Goal: Task Accomplishment & Management: Complete application form

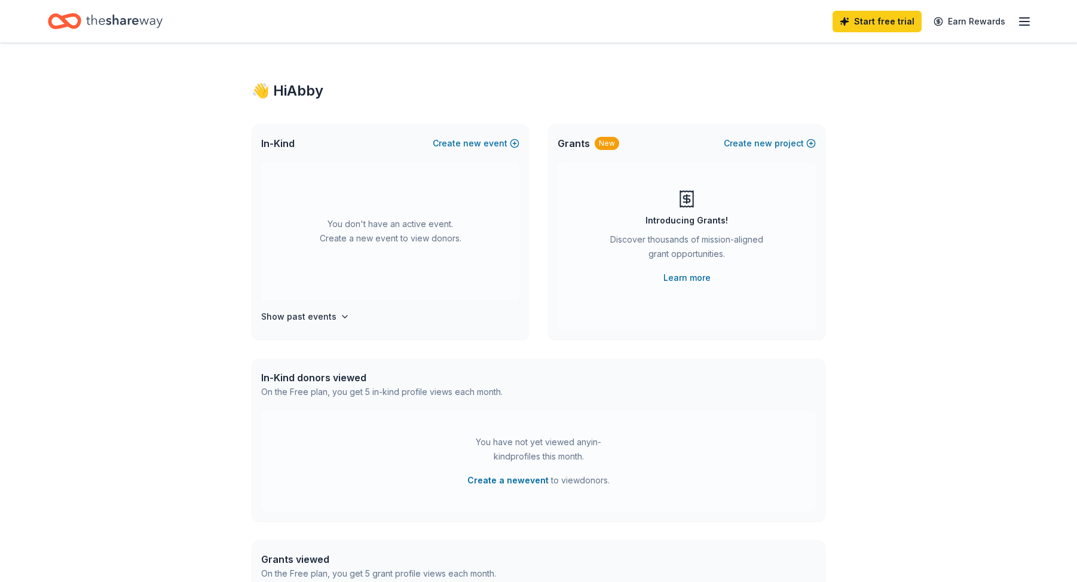
click at [1035, 27] on div "Start free trial Earn Rewards" at bounding box center [538, 21] width 1077 height 42
click at [1031, 20] on icon "button" at bounding box center [1024, 21] width 14 height 14
click at [909, 148] on span "Free" at bounding box center [908, 150] width 26 height 12
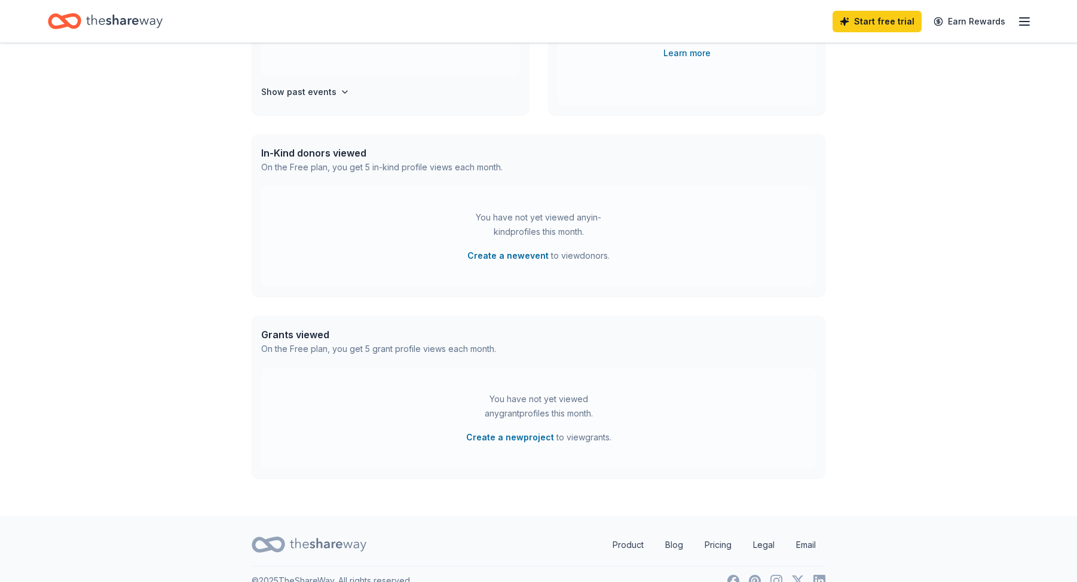
scroll to position [245, 0]
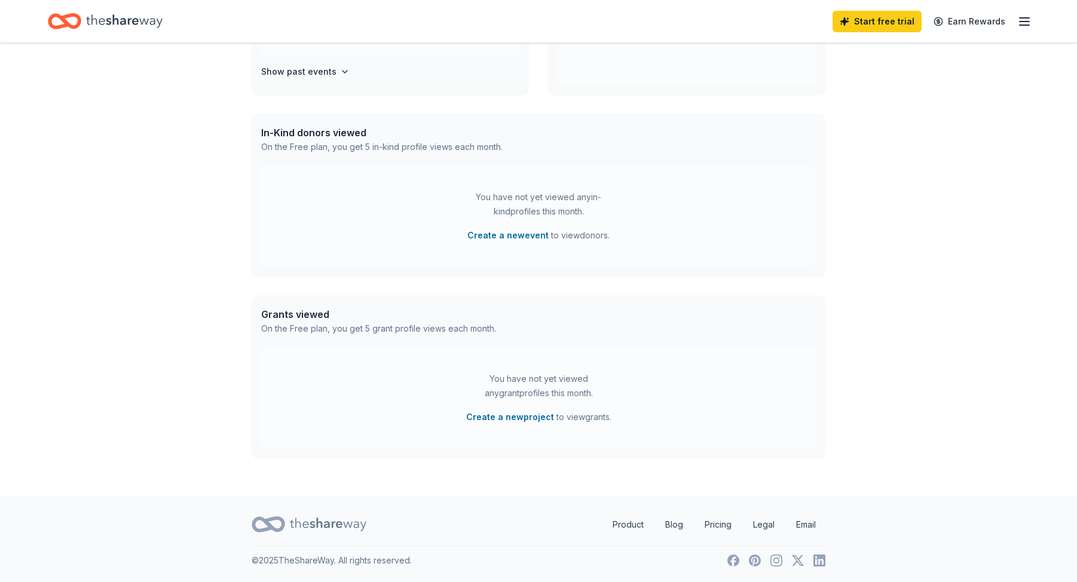
click at [1020, 10] on div "Start free trial Earn Rewards" at bounding box center [932, 21] width 199 height 28
click at [1021, 22] on line "button" at bounding box center [1025, 22] width 10 height 0
click at [556, 204] on div "You have not yet viewed any in-kind profiles this month." at bounding box center [538, 204] width 149 height 29
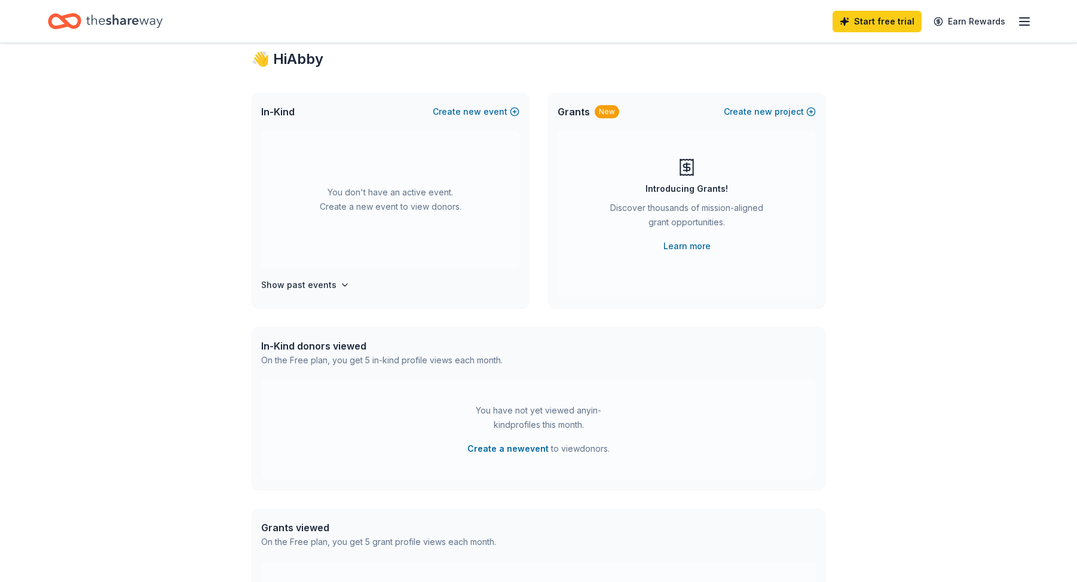
scroll to position [0, 0]
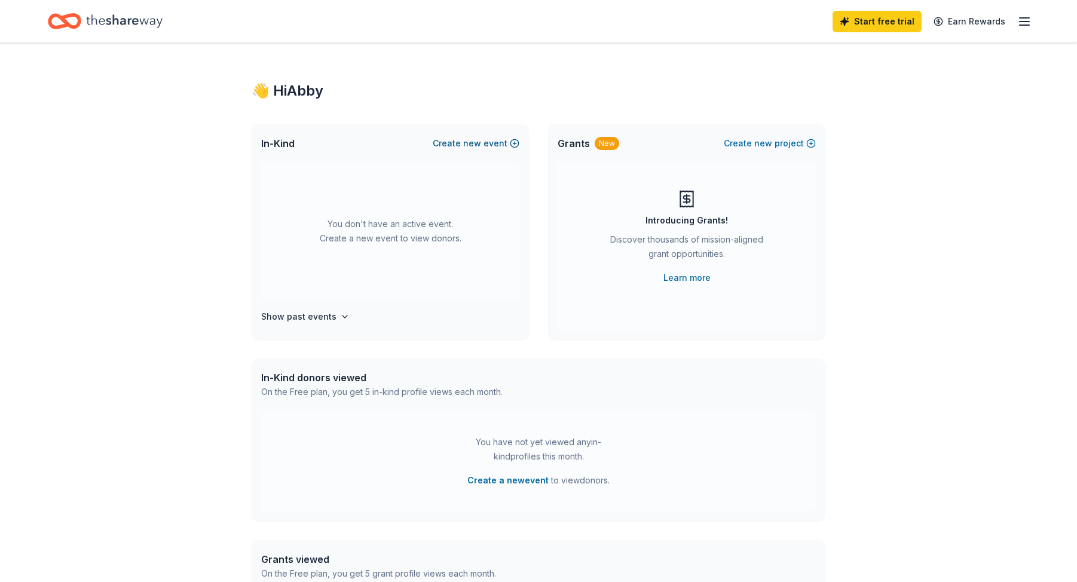
click at [497, 137] on button "Create new event" at bounding box center [476, 143] width 87 height 14
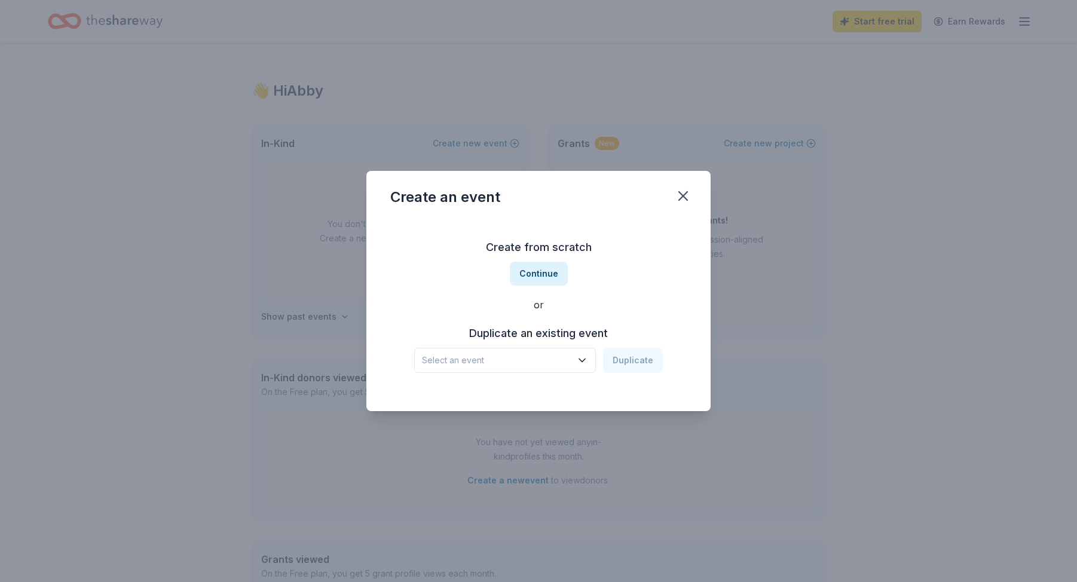
click at [541, 356] on span "Select an event" at bounding box center [496, 360] width 149 height 14
click at [613, 314] on div "Create from scratch Continue or Duplicate an existing event Select an event Dup…" at bounding box center [538, 305] width 296 height 173
click at [534, 268] on button "Continue" at bounding box center [539, 274] width 58 height 24
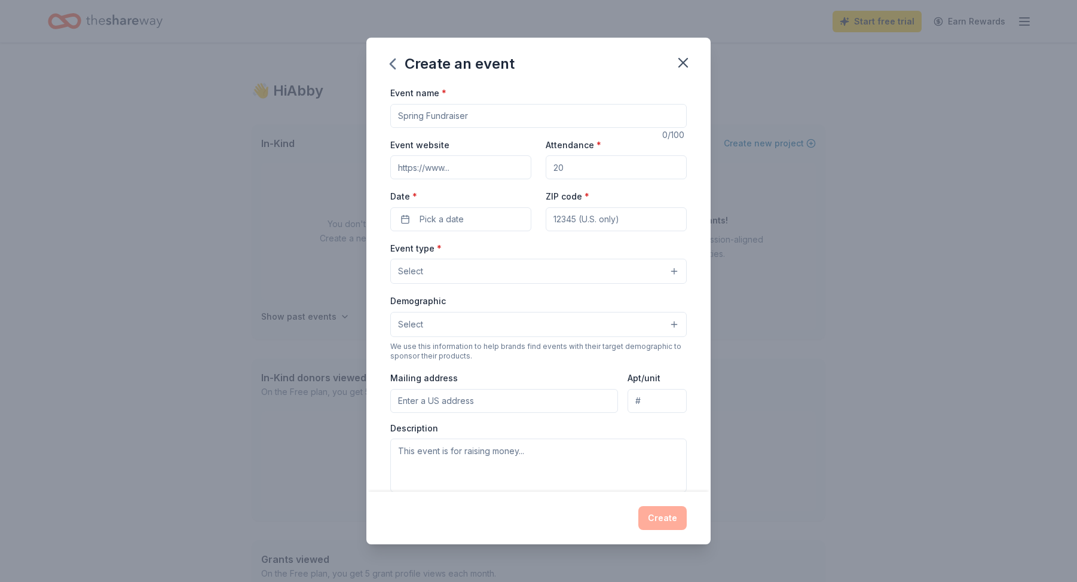
click at [508, 127] on input "Event name *" at bounding box center [538, 116] width 296 height 24
type input "Costume BINGO"
click at [693, 59] on button "button" at bounding box center [683, 63] width 26 height 26
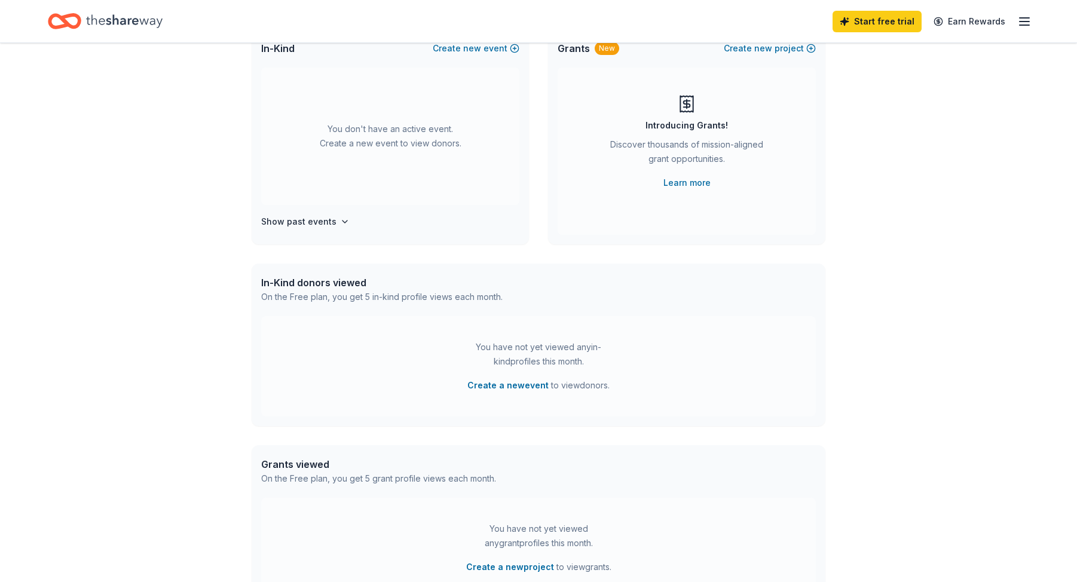
scroll to position [93, 0]
click at [667, 191] on link "Learn more" at bounding box center [686, 185] width 47 height 14
click at [744, 52] on button "Create new project" at bounding box center [770, 50] width 92 height 14
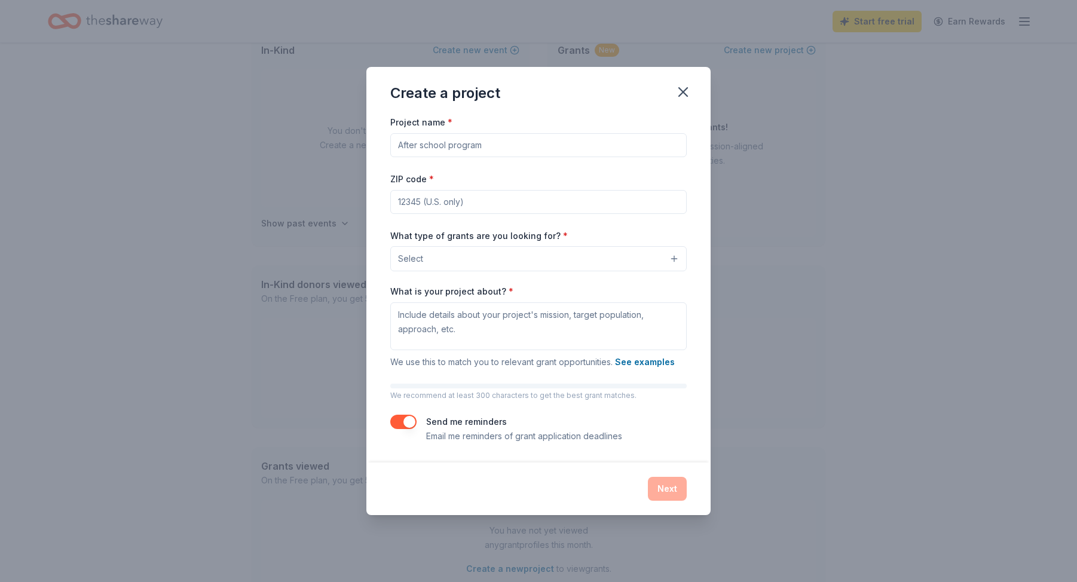
click at [687, 106] on div "Create a project" at bounding box center [538, 91] width 344 height 48
click at [686, 95] on icon "button" at bounding box center [683, 92] width 8 height 8
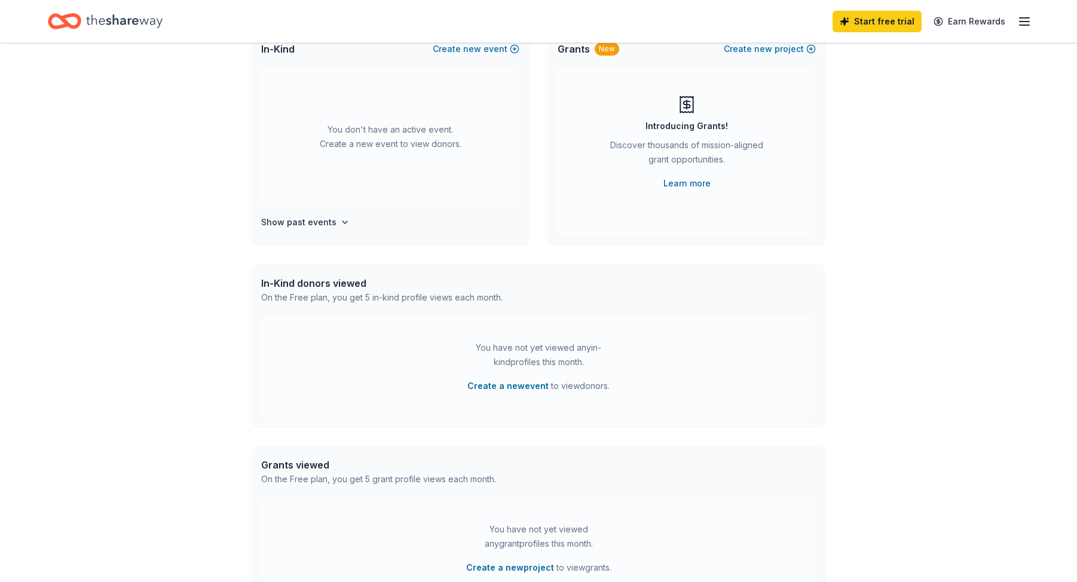
scroll to position [60, 0]
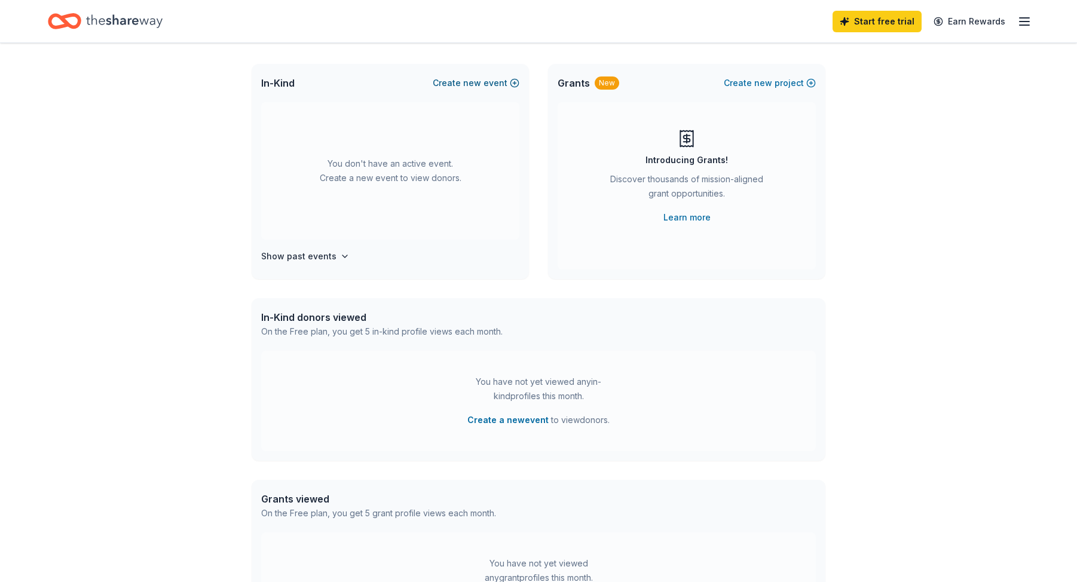
click at [476, 77] on span "new" at bounding box center [472, 83] width 18 height 14
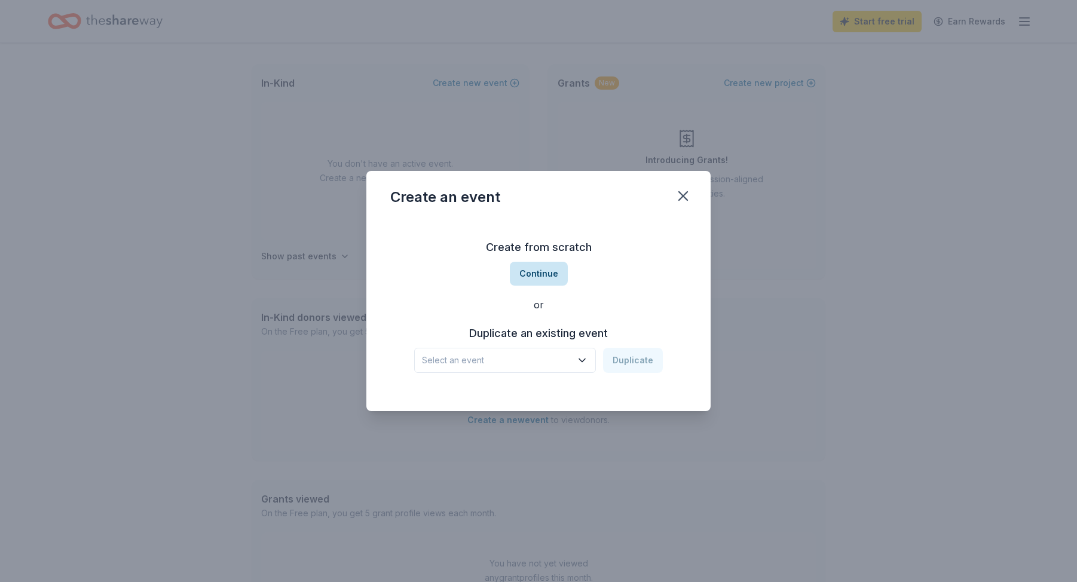
click at [542, 271] on button "Continue" at bounding box center [539, 274] width 58 height 24
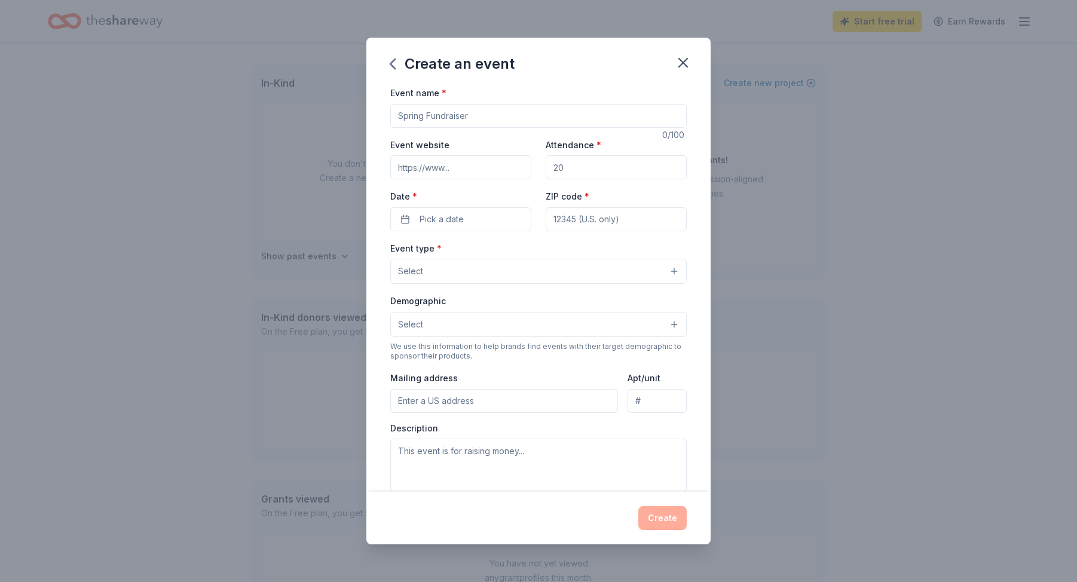
click at [443, 117] on input "Event name *" at bounding box center [538, 116] width 296 height 24
paste input "Forest Lakes Elementary PTA 2024–2025 Community Events"
type input "Forest Lakes Elementary PTA 2024–2025 Community Events"
drag, startPoint x: 572, startPoint y: 172, endPoint x: 501, endPoint y: 151, distance: 74.1
click at [501, 151] on div "Event website Attendance * Date * Pick a date ZIP code *" at bounding box center [538, 184] width 296 height 94
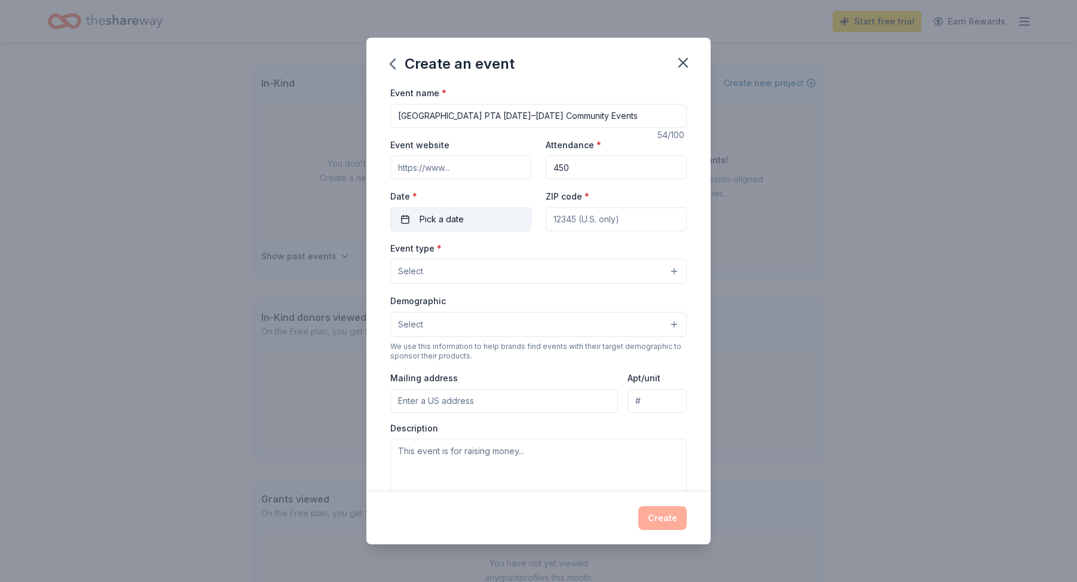
type input "450"
click at [460, 225] on span "Pick a date" at bounding box center [442, 219] width 44 height 14
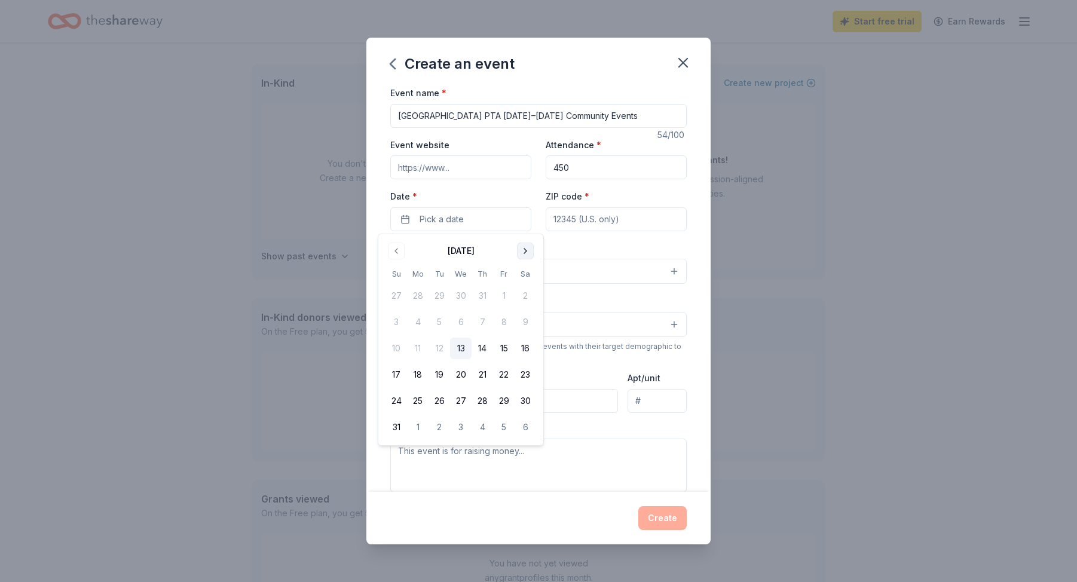
click at [528, 252] on button "Go to next month" at bounding box center [525, 251] width 17 height 17
click at [531, 253] on button "Go to next month" at bounding box center [525, 251] width 17 height 17
click at [527, 253] on button "Go to next month" at bounding box center [525, 251] width 17 height 17
click at [507, 293] on button "5" at bounding box center [504, 296] width 22 height 22
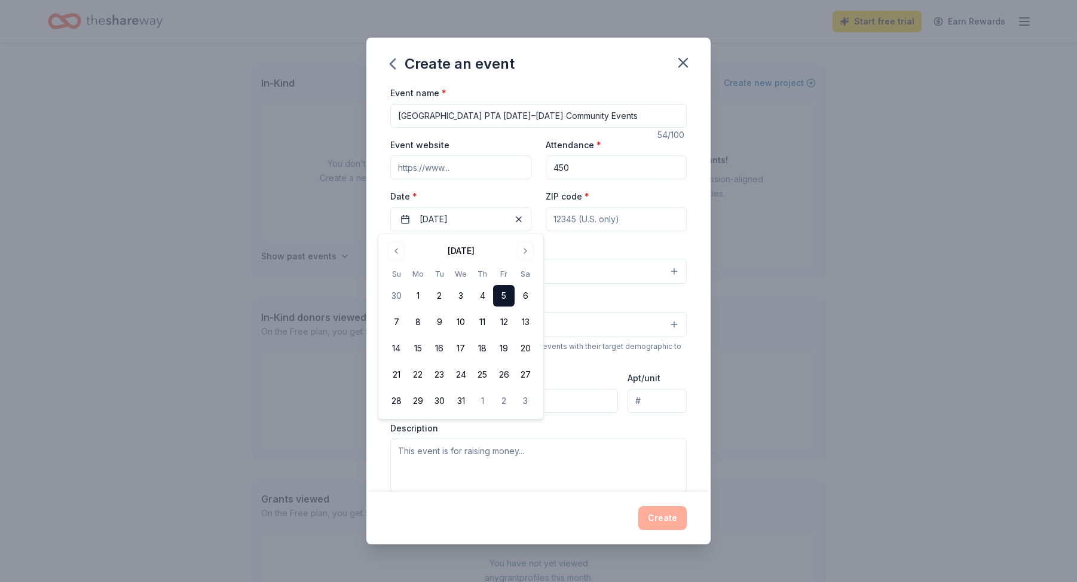
click at [592, 221] on input "ZIP code *" at bounding box center [616, 219] width 141 height 24
type input "21050"
click at [530, 251] on div "Event type * Select" at bounding box center [538, 263] width 296 height 44
click at [530, 259] on button "Select" at bounding box center [538, 271] width 296 height 25
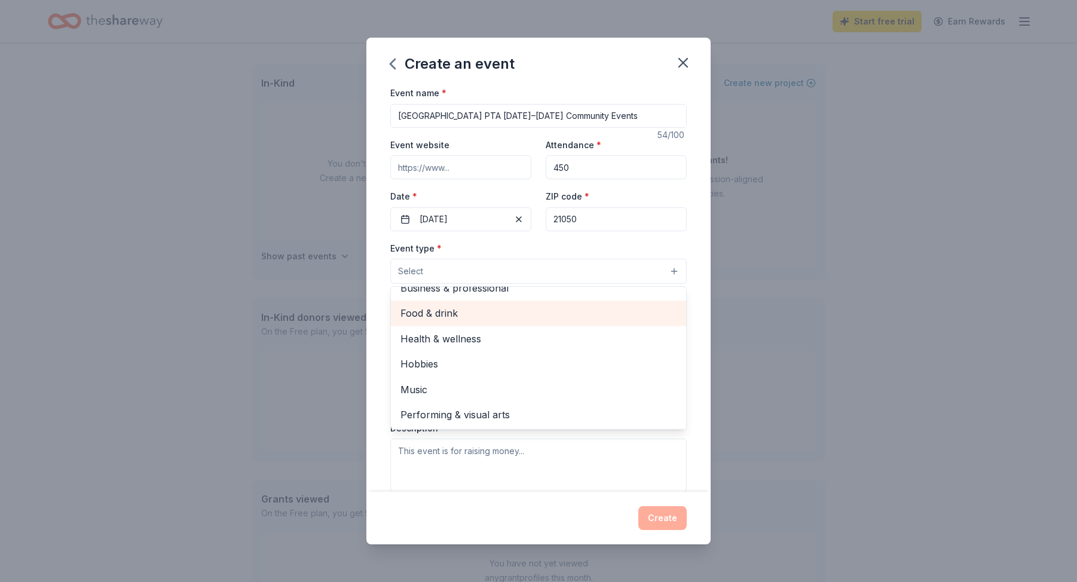
scroll to position [0, 0]
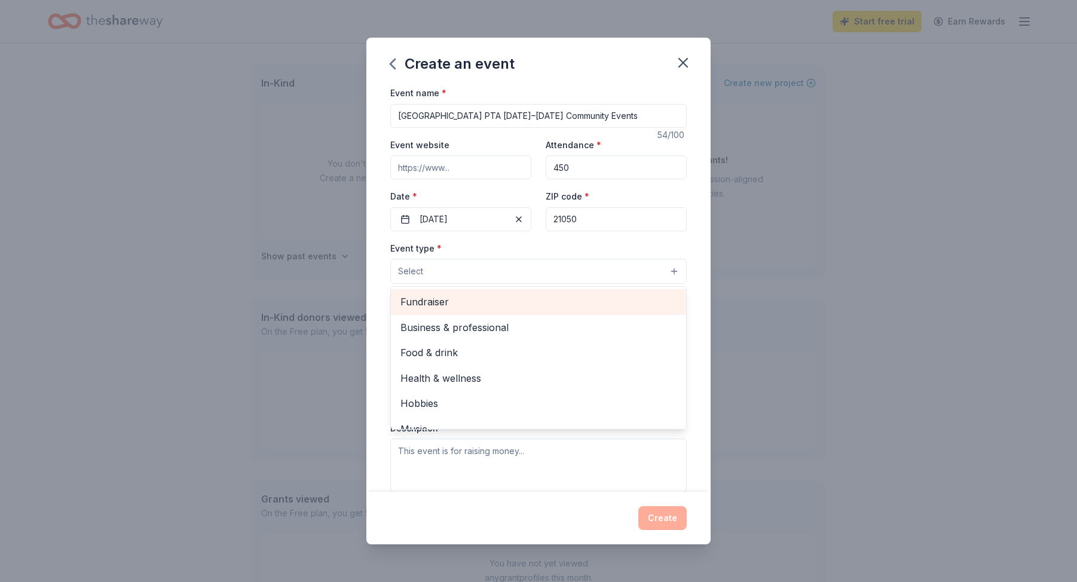
click at [502, 292] on div "Fundraiser" at bounding box center [538, 301] width 295 height 25
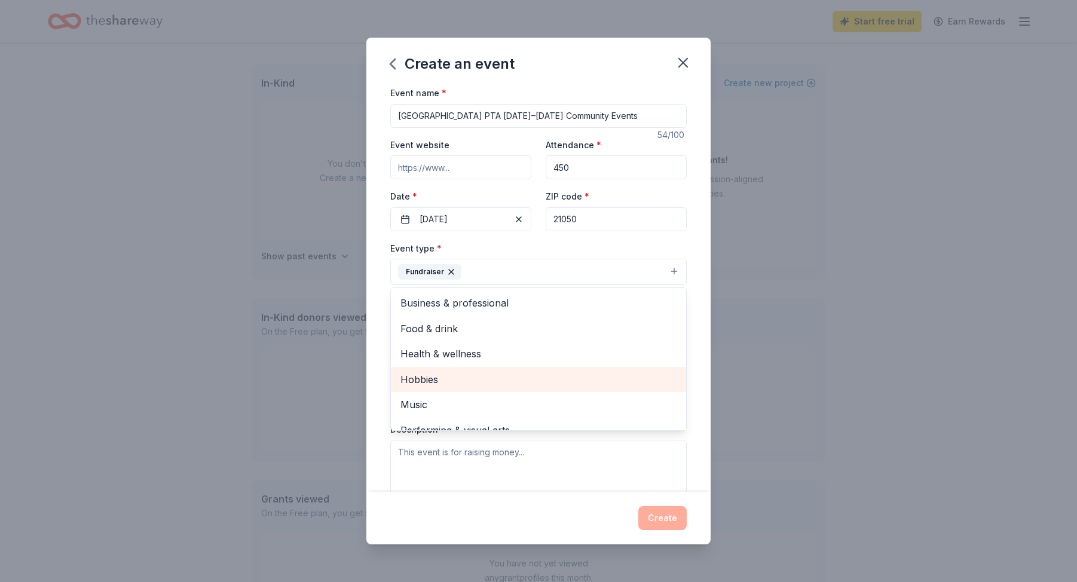
scroll to position [14, 0]
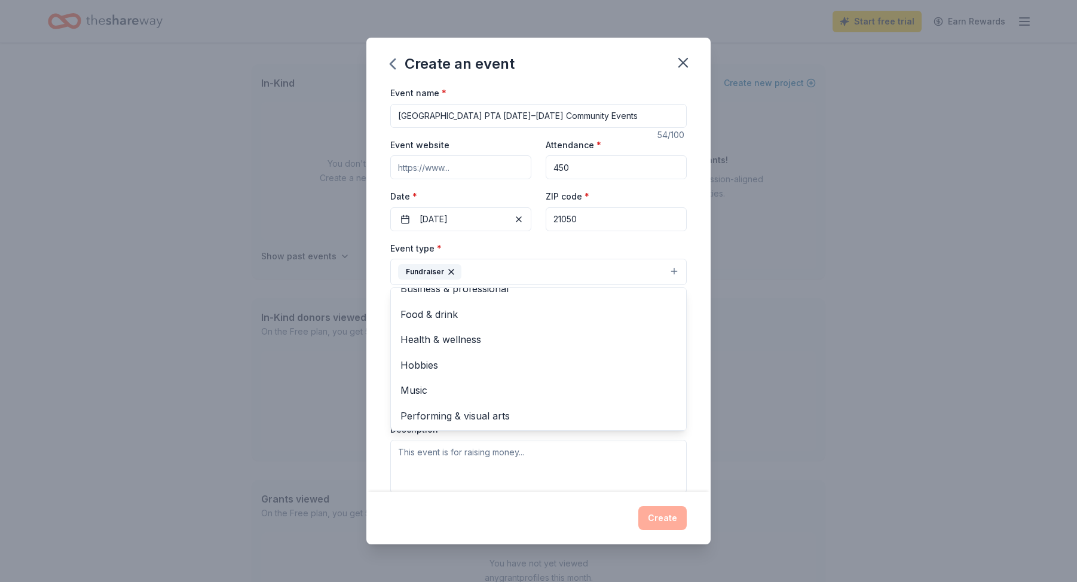
click at [504, 498] on div "Create an event Event name * Forest Lakes Elementary PTA 2024–2025 Community Ev…" at bounding box center [538, 291] width 344 height 507
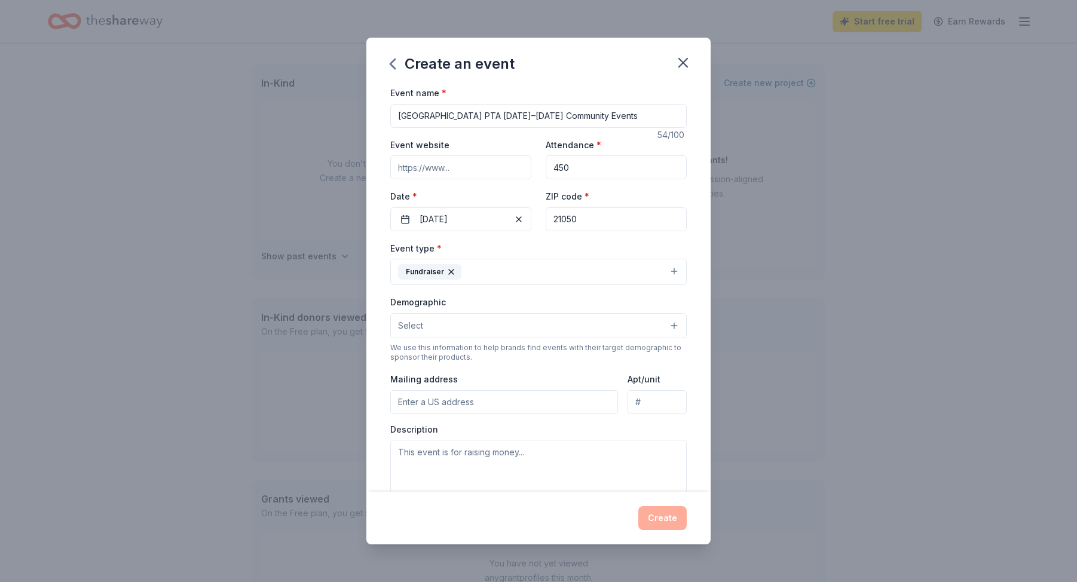
click at [512, 331] on button "Select" at bounding box center [538, 325] width 296 height 25
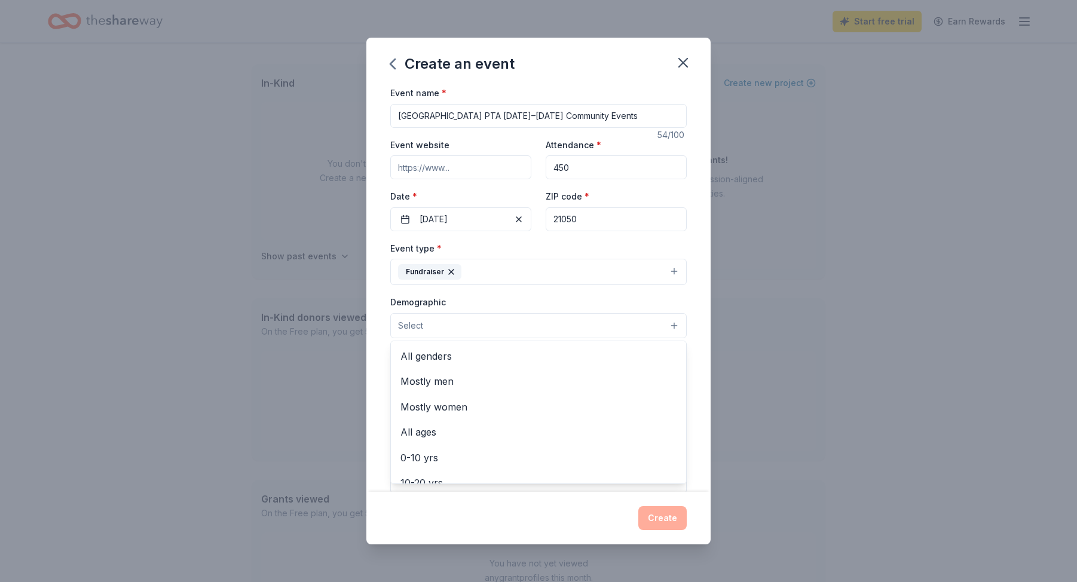
click at [512, 331] on button "Select" at bounding box center [538, 325] width 296 height 25
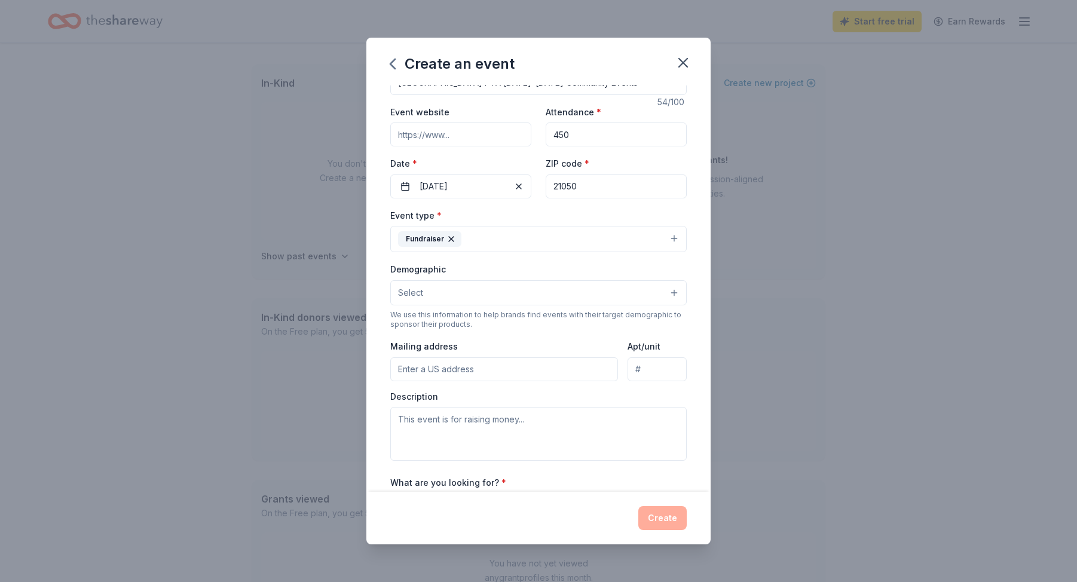
scroll to position [0, 0]
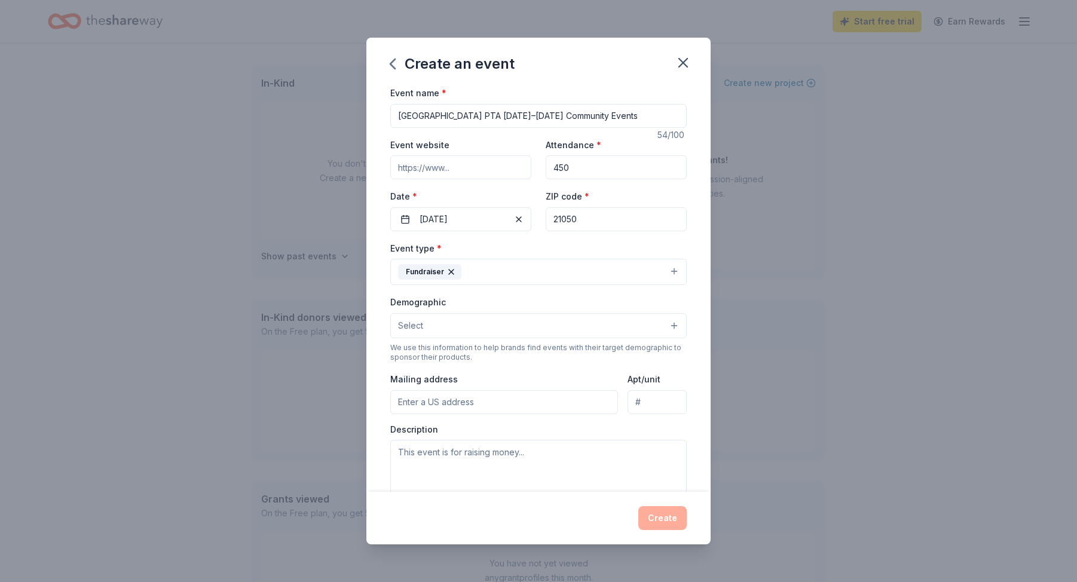
drag, startPoint x: 649, startPoint y: 114, endPoint x: 337, endPoint y: 88, distance: 312.5
click at [337, 88] on div "Create an event Event name * Forest Lakes Elementary PTA 2024–2025 Community Ev…" at bounding box center [538, 291] width 1077 height 582
type input "Costume BINGO"
drag, startPoint x: 584, startPoint y: 173, endPoint x: 517, endPoint y: 159, distance: 68.5
click at [517, 159] on div "Event website Attendance * 450 Date * 12/05/2025 ZIP code * 21050" at bounding box center [538, 184] width 296 height 94
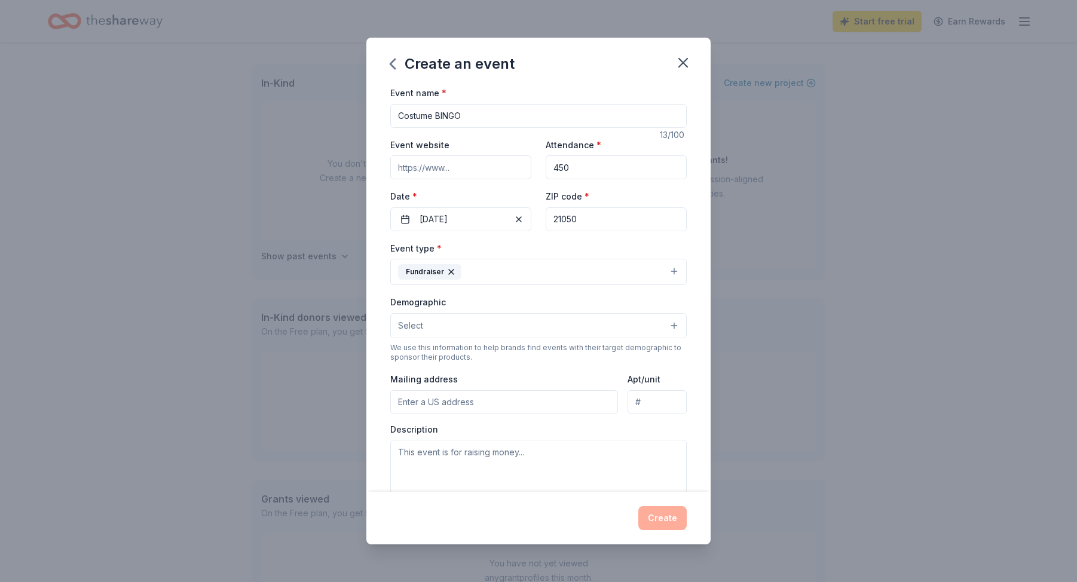
type input "3"
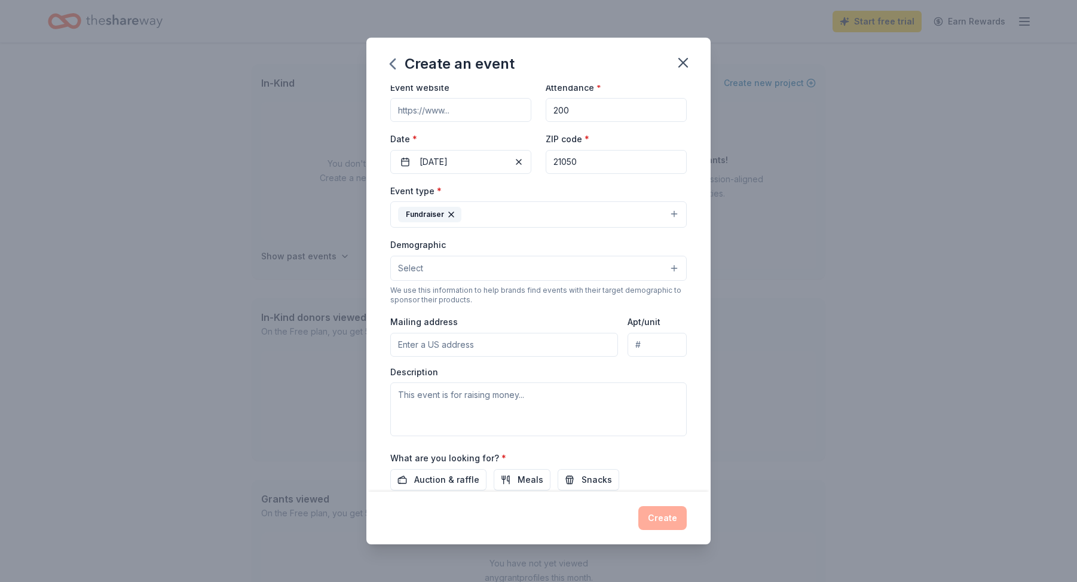
scroll to position [58, 0]
type input "200"
click at [578, 346] on input "Mailing address" at bounding box center [504, 344] width 228 height 24
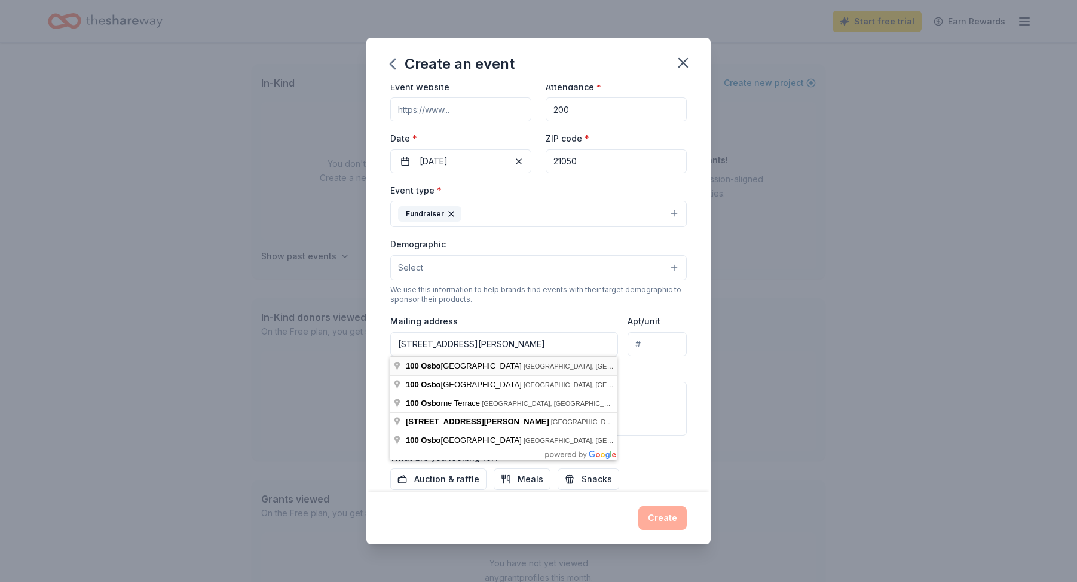
type input "100 Osborne Parkway, Bel Air North, MD, 21050"
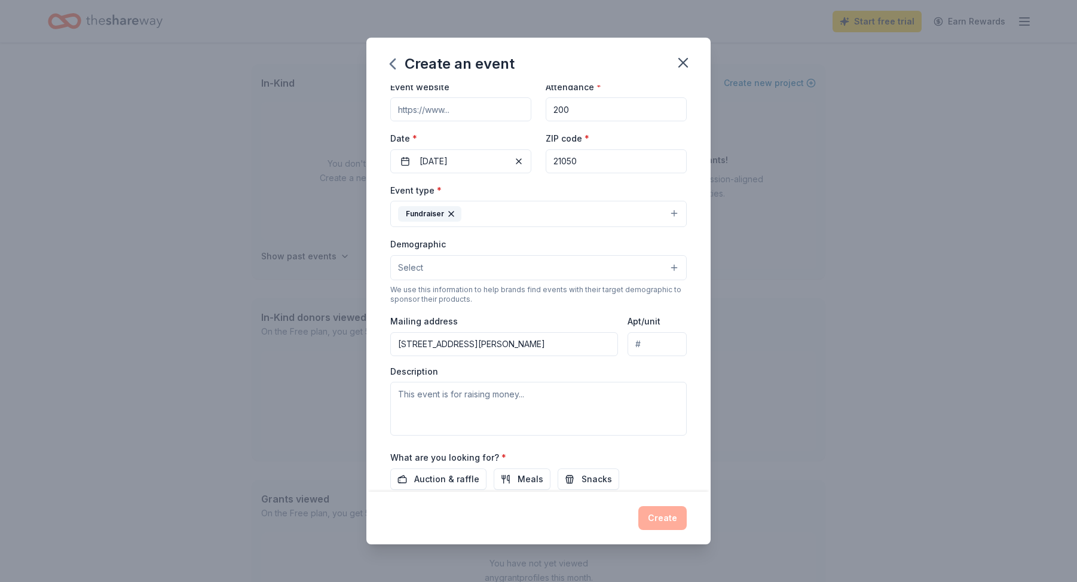
scroll to position [0, 0]
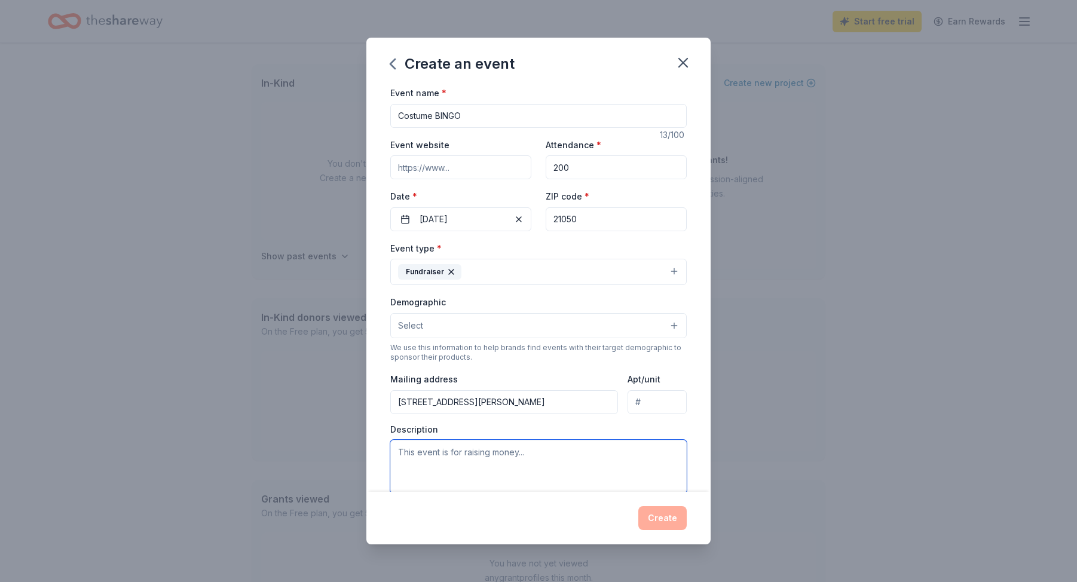
click at [467, 458] on textarea at bounding box center [538, 467] width 296 height 54
paste textarea "Forest Lakes Elementary PTA will host our annual Costume Bingo on October 10, 2…"
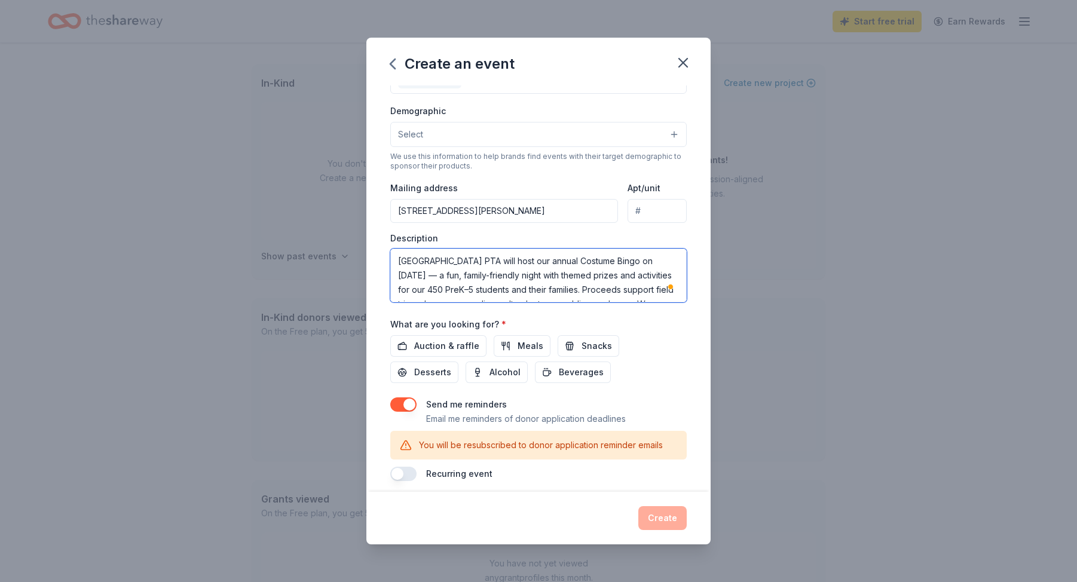
scroll to position [200, 0]
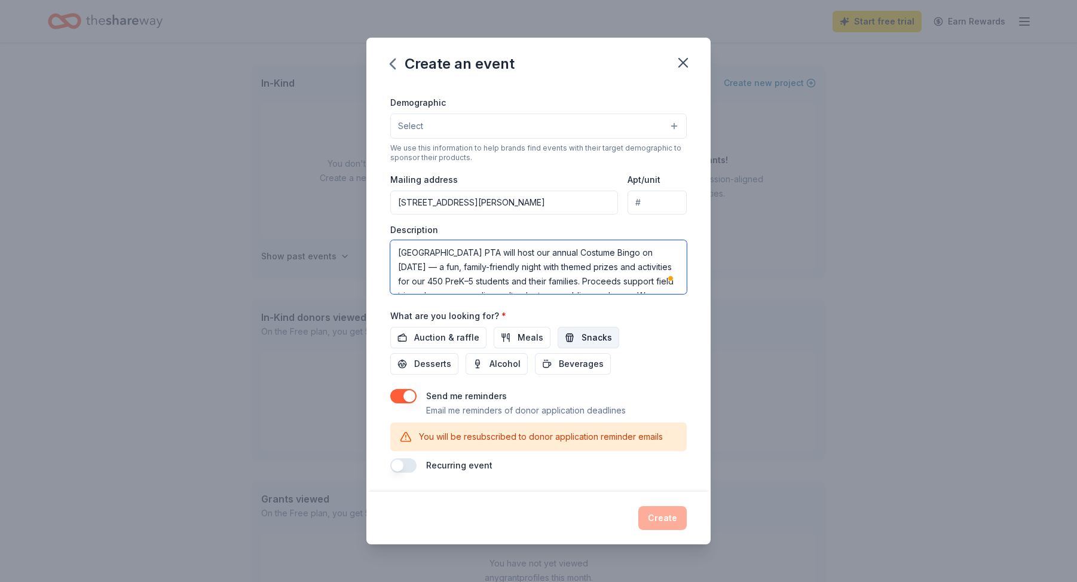
type textarea "Forest Lakes Elementary PTA will host our annual Costume Bingo on October 10, 2…"
click at [580, 345] on button "Snacks" at bounding box center [589, 338] width 62 height 22
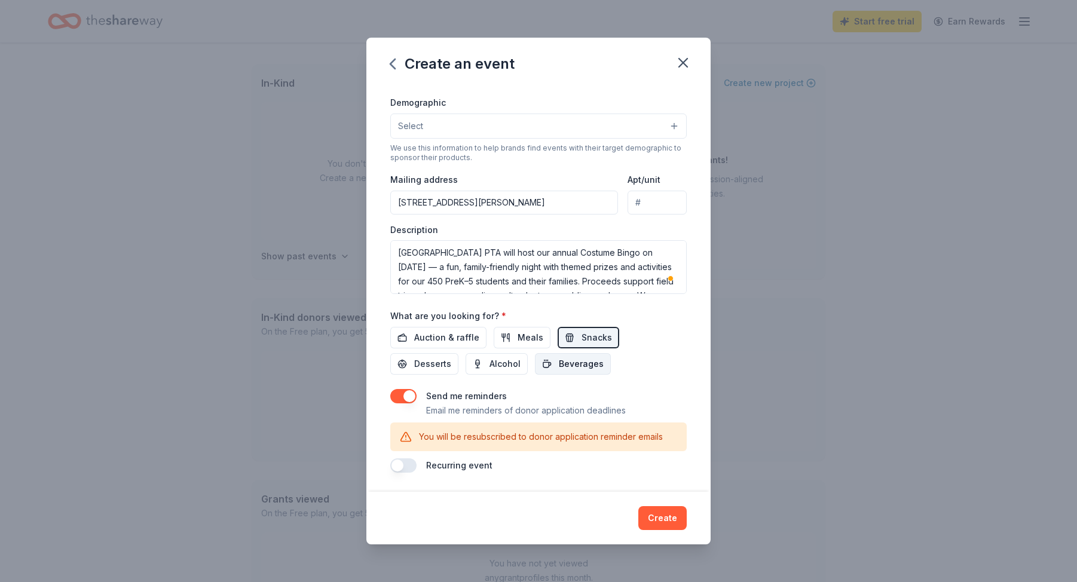
click at [559, 365] on span "Beverages" at bounding box center [581, 364] width 45 height 14
click at [451, 357] on span "Desserts" at bounding box center [432, 364] width 37 height 14
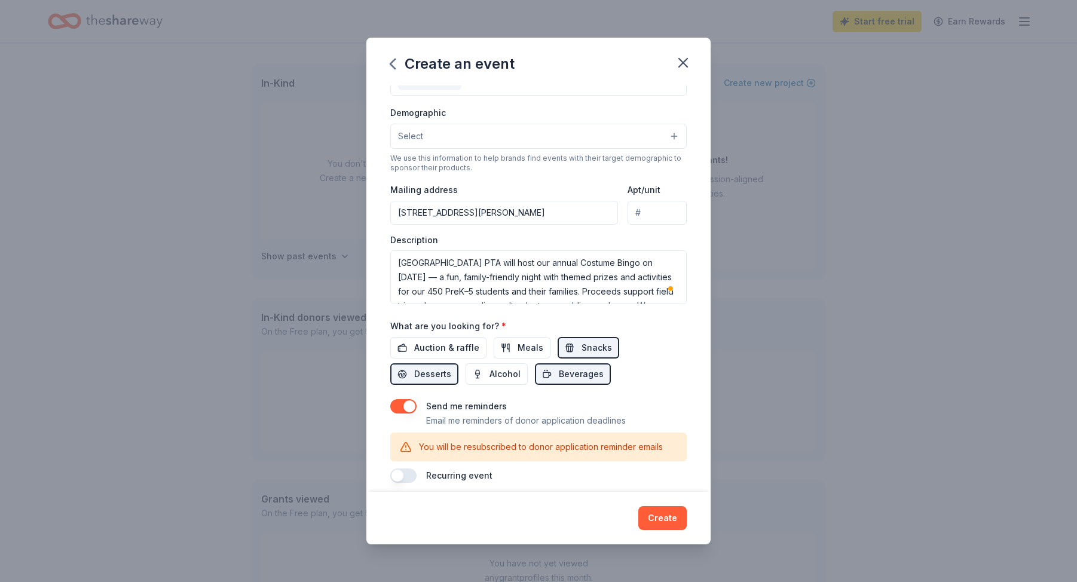
scroll to position [0, 0]
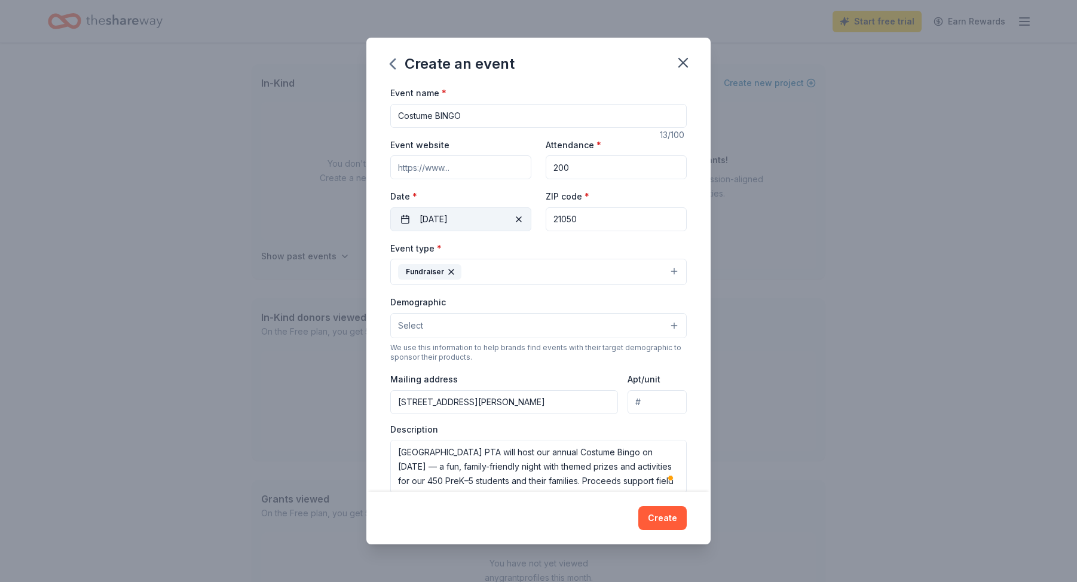
click at [481, 219] on button "12/05/2025" at bounding box center [460, 219] width 141 height 24
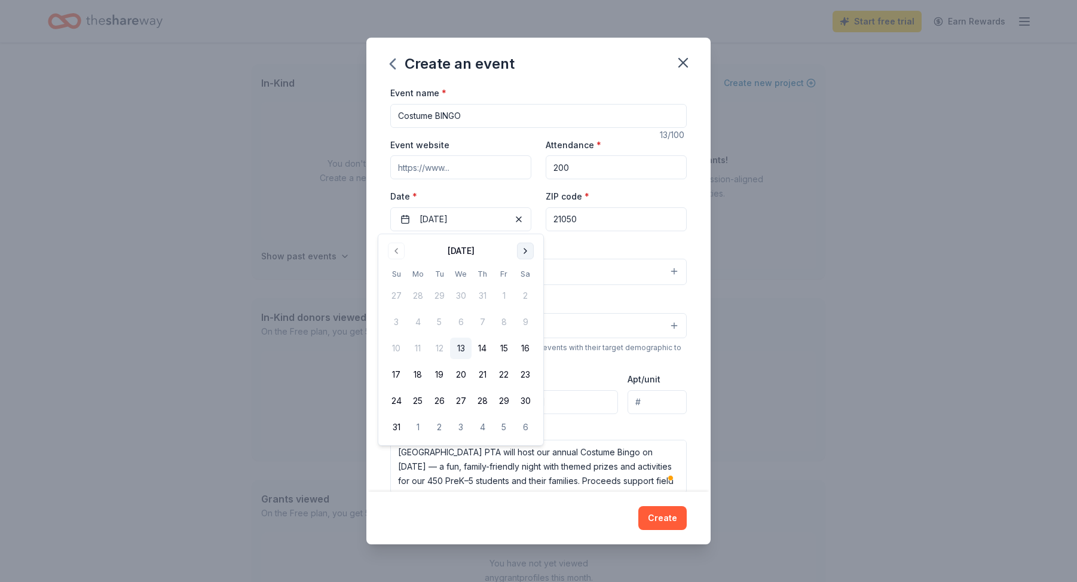
click at [518, 247] on button "Go to next month" at bounding box center [525, 251] width 17 height 17
click at [499, 324] on button "10" at bounding box center [504, 322] width 22 height 22
click at [687, 242] on div "Event name * Costume BINGO 13 /100 Event website Attendance * 200 Date * 10/10/…" at bounding box center [538, 288] width 344 height 406
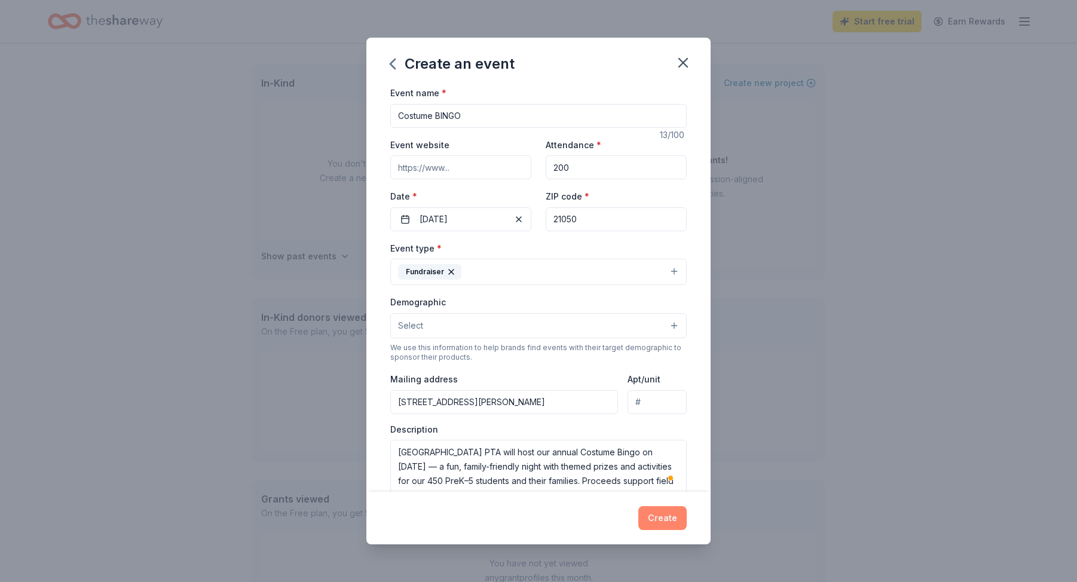
click at [671, 508] on button "Create" at bounding box center [662, 518] width 48 height 24
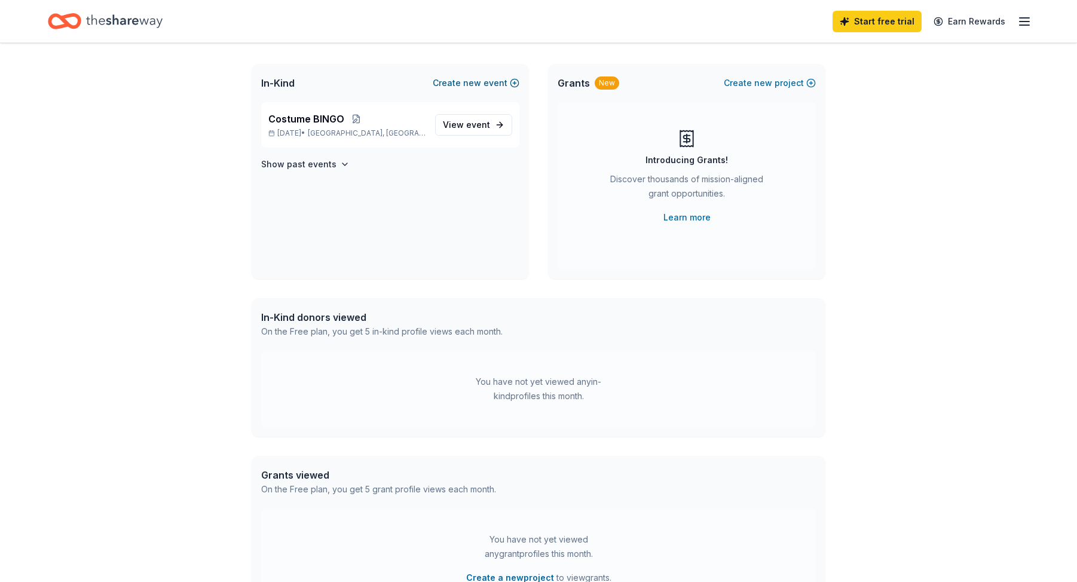
click at [485, 87] on button "Create new event" at bounding box center [476, 83] width 87 height 14
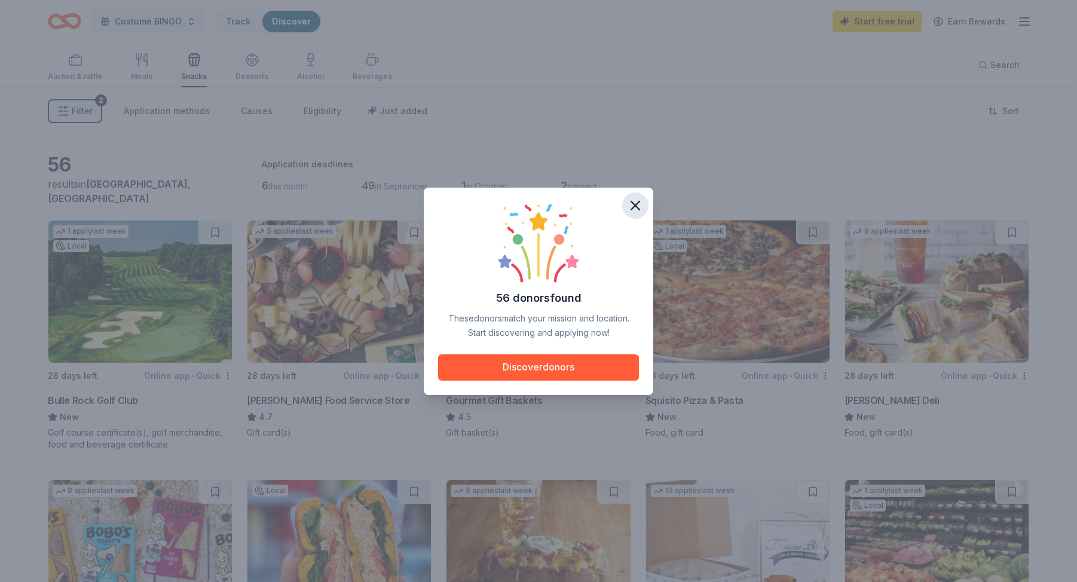
click at [632, 202] on icon "button" at bounding box center [635, 205] width 8 height 8
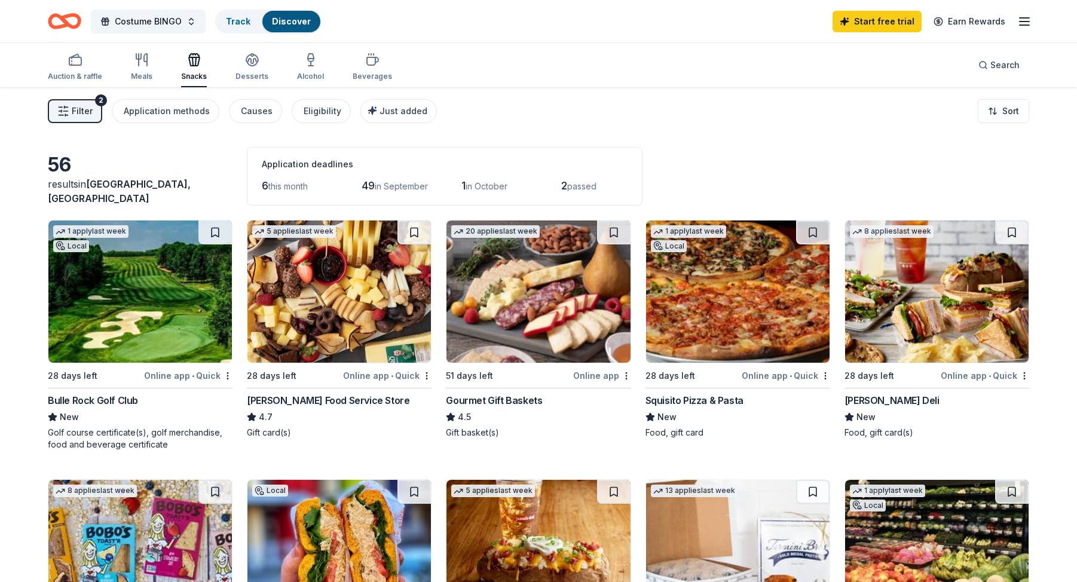
click at [68, 15] on icon "Home" at bounding box center [70, 21] width 19 height 12
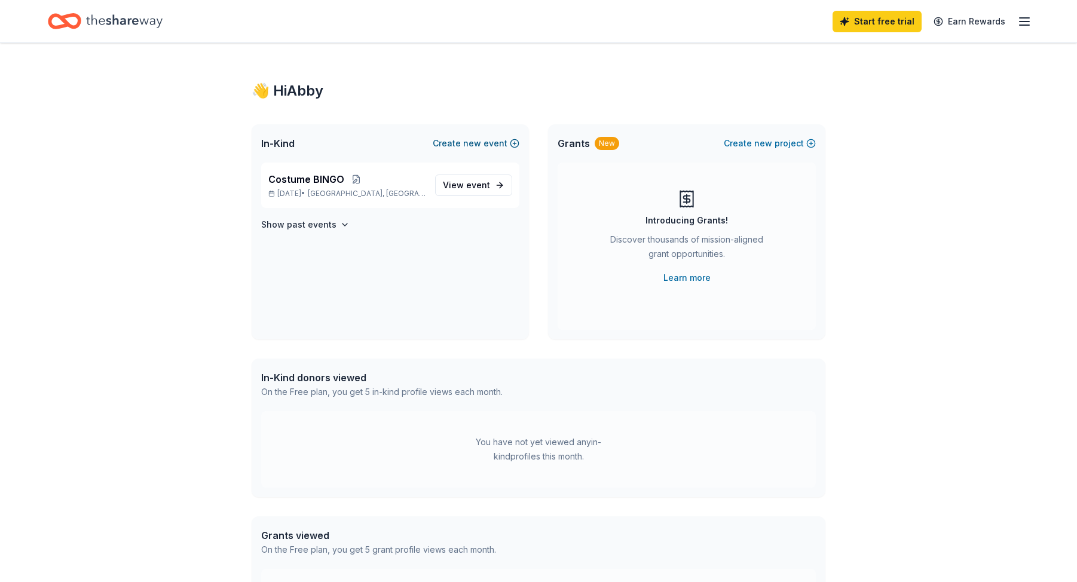
click at [453, 143] on button "Create new event" at bounding box center [476, 143] width 87 height 14
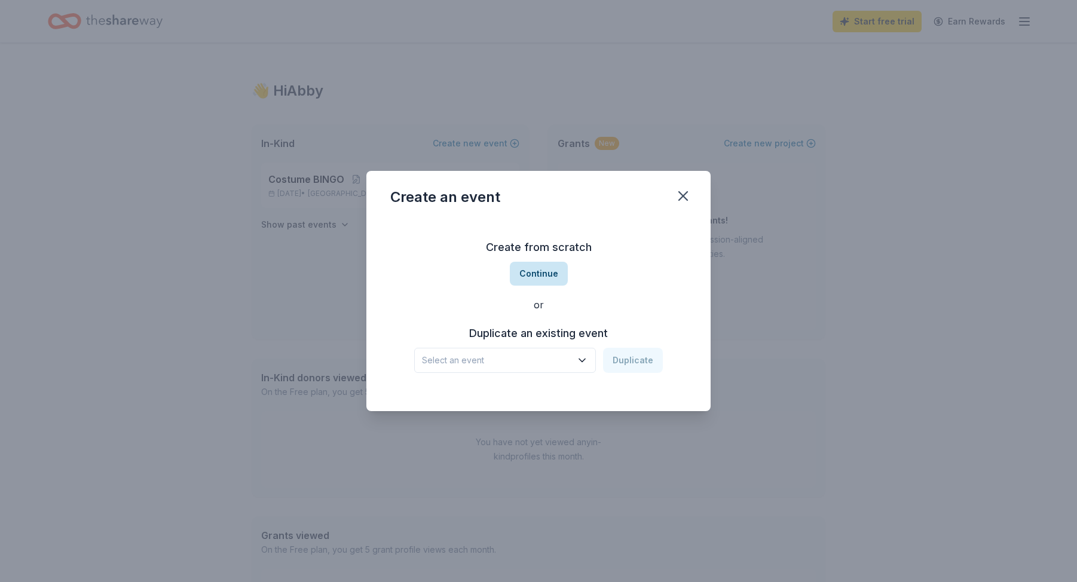
click at [554, 274] on button "Continue" at bounding box center [539, 274] width 58 height 24
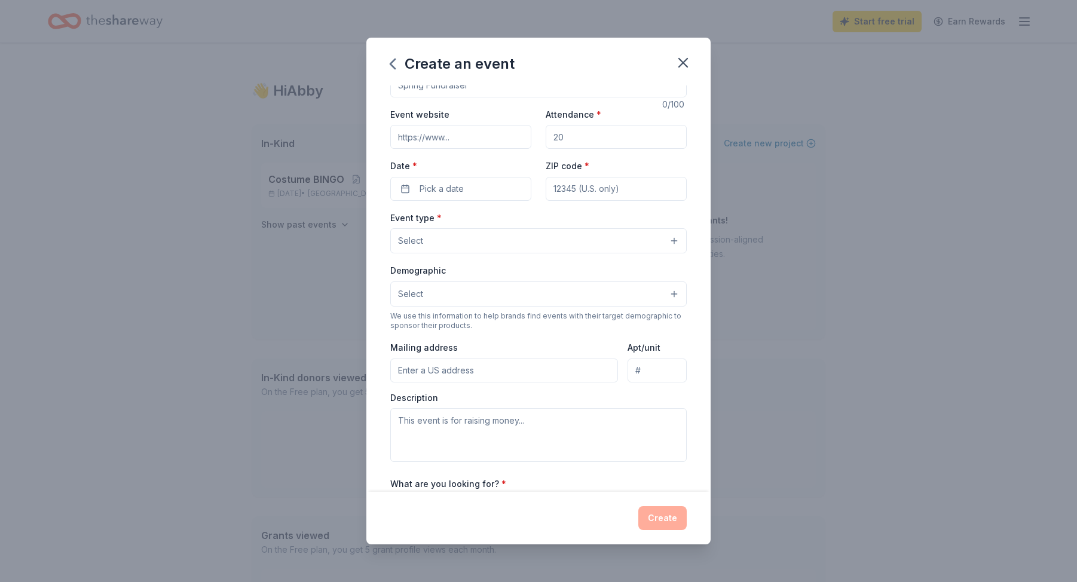
scroll to position [31, 0]
click at [466, 421] on textarea at bounding box center [538, 435] width 296 height 54
paste textarea "Forest Lakes Elementary PTA will host our annual Pizza with Santa on December 5…"
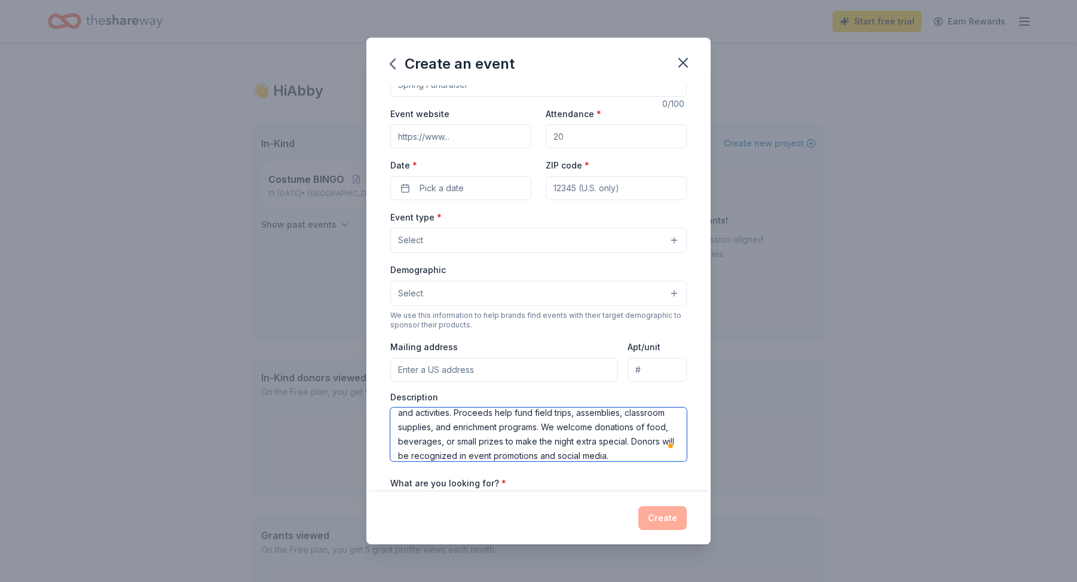
scroll to position [0, 0]
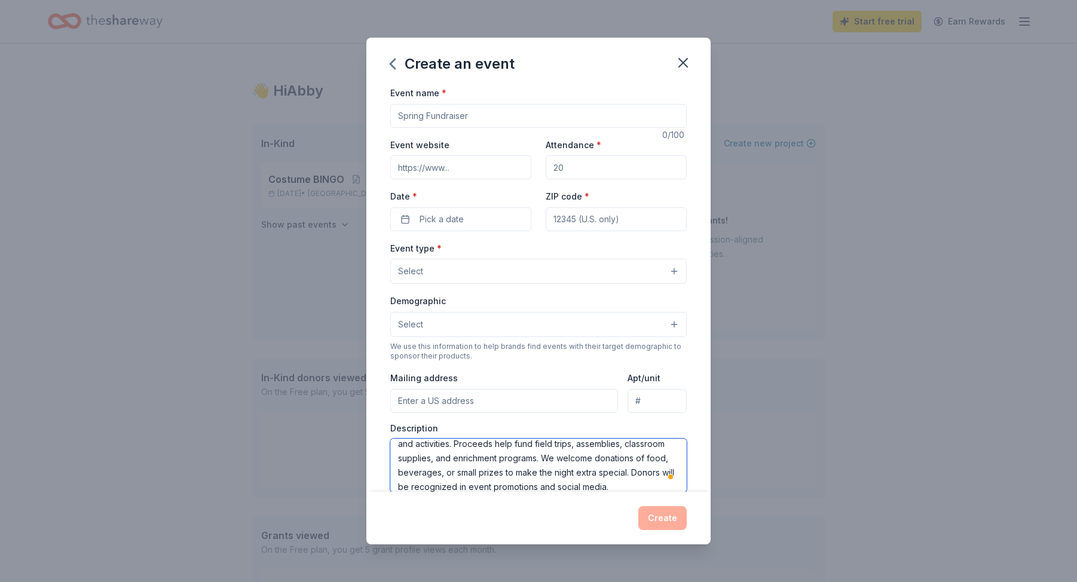
type textarea "Forest Lakes Elementary PTA will host our annual Pizza with Santa on December 5…"
click at [438, 123] on input "Pizza with Santa" at bounding box center [538, 116] width 296 height 24
type input "Pizza with Santa"
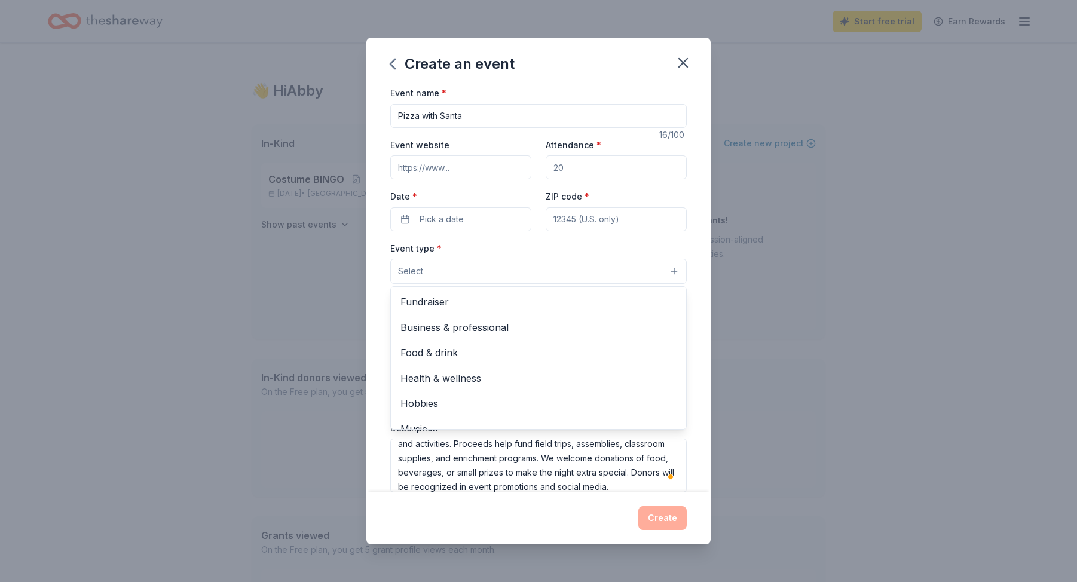
click at [457, 273] on button "Select" at bounding box center [538, 271] width 296 height 25
click at [457, 296] on span "Fundraiser" at bounding box center [538, 302] width 276 height 16
click at [462, 227] on div "Event name * Pizza with Santa 16 /100 Event website Attendance * Date * Pick a …" at bounding box center [538, 362] width 296 height 554
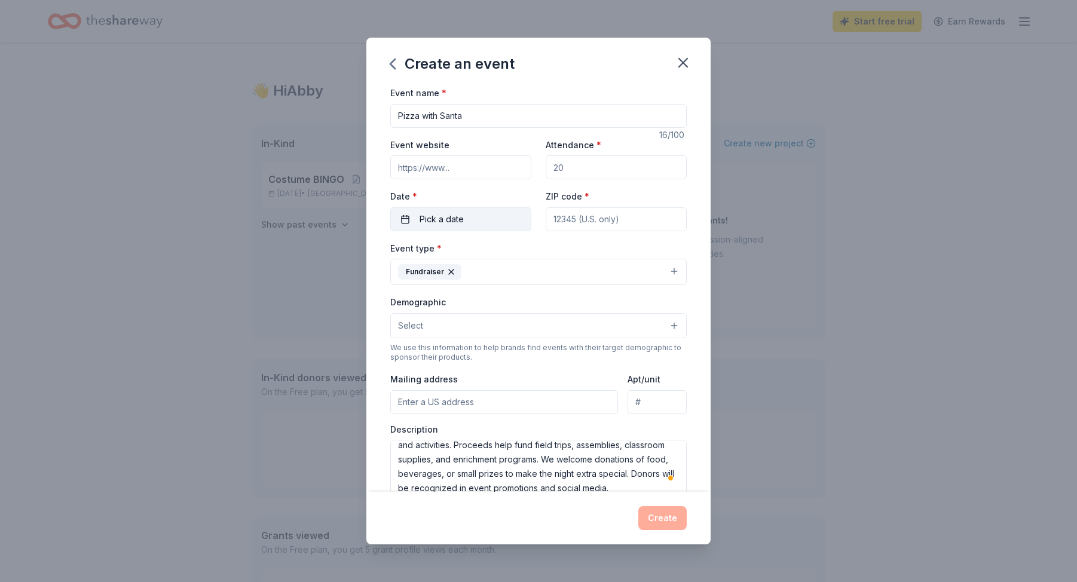
click at [470, 218] on button "Pick a date" at bounding box center [460, 219] width 141 height 24
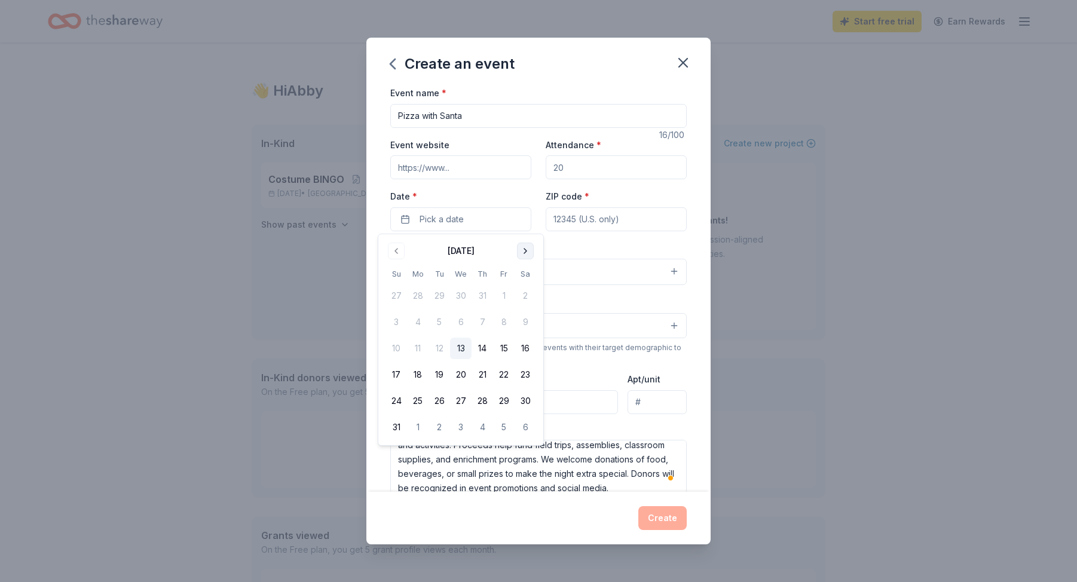
click at [518, 249] on button "Go to next month" at bounding box center [525, 251] width 17 height 17
click at [503, 298] on button "5" at bounding box center [504, 296] width 22 height 22
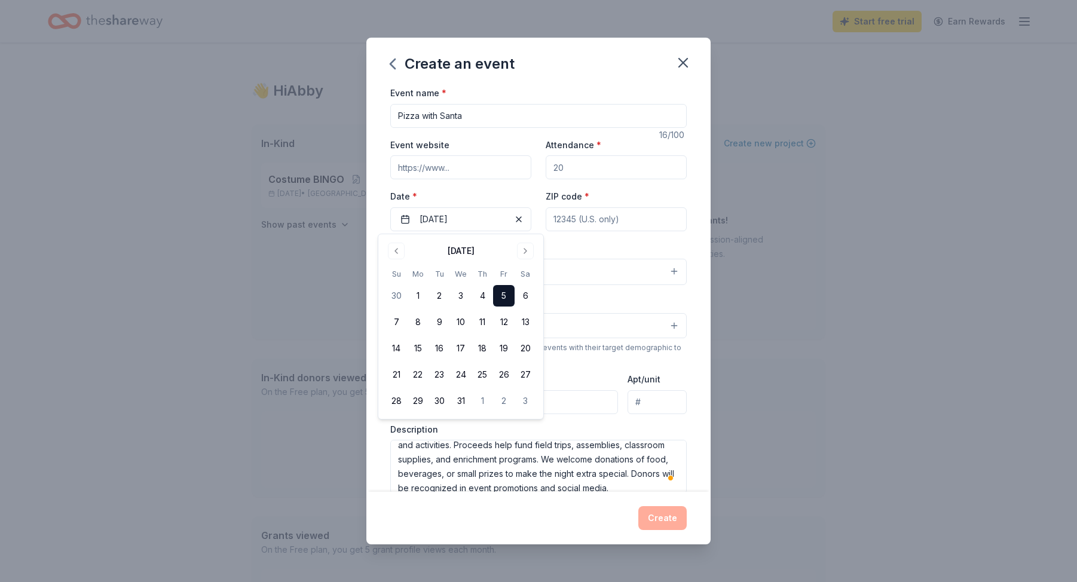
click at [584, 169] on input "Attendance *" at bounding box center [616, 167] width 141 height 24
drag, startPoint x: 584, startPoint y: 169, endPoint x: 512, endPoint y: 164, distance: 71.9
click at [512, 164] on div "Event website Attendance * Date * 12/05/2025 ZIP code *" at bounding box center [538, 184] width 296 height 94
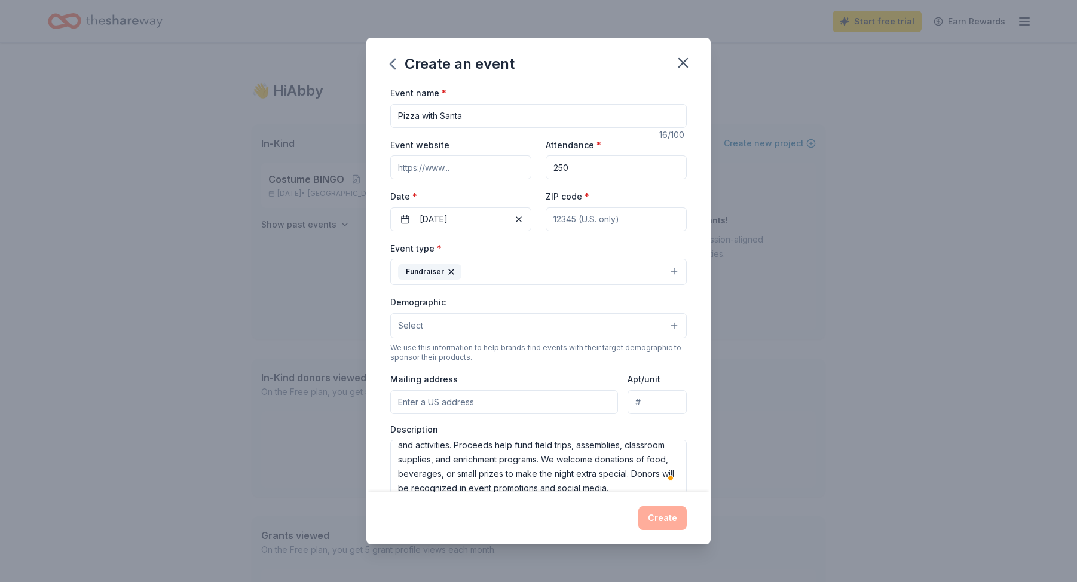
type input "250"
click at [600, 218] on input "ZIP code *" at bounding box center [616, 219] width 141 height 24
type input "21050"
click at [576, 254] on div "Event type * Fundraiser" at bounding box center [538, 263] width 296 height 45
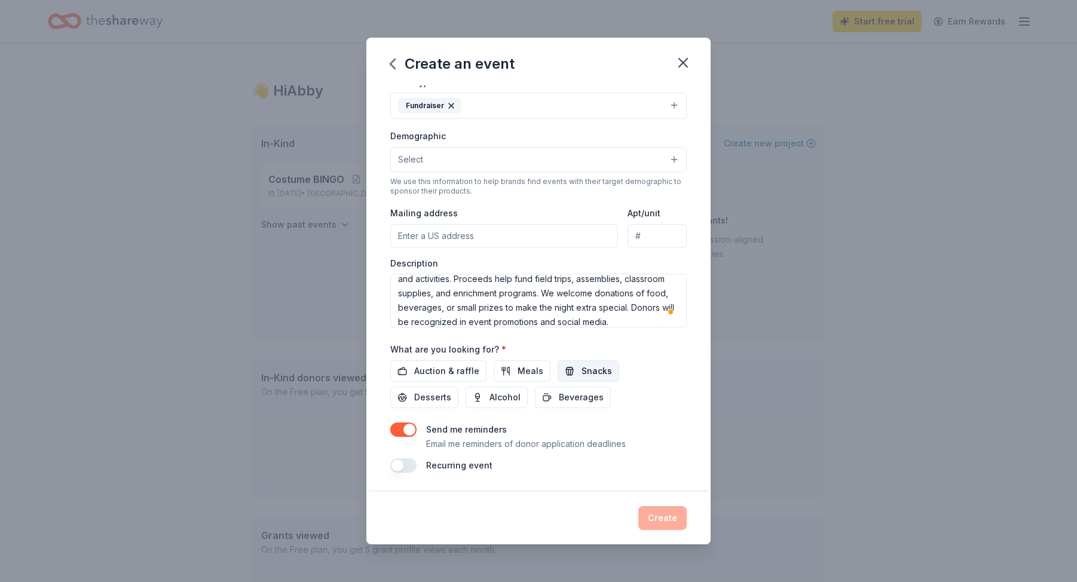
click at [574, 370] on button "Snacks" at bounding box center [589, 371] width 62 height 22
click at [451, 390] on span "Desserts" at bounding box center [432, 397] width 37 height 14
click at [559, 398] on span "Beverages" at bounding box center [581, 397] width 45 height 14
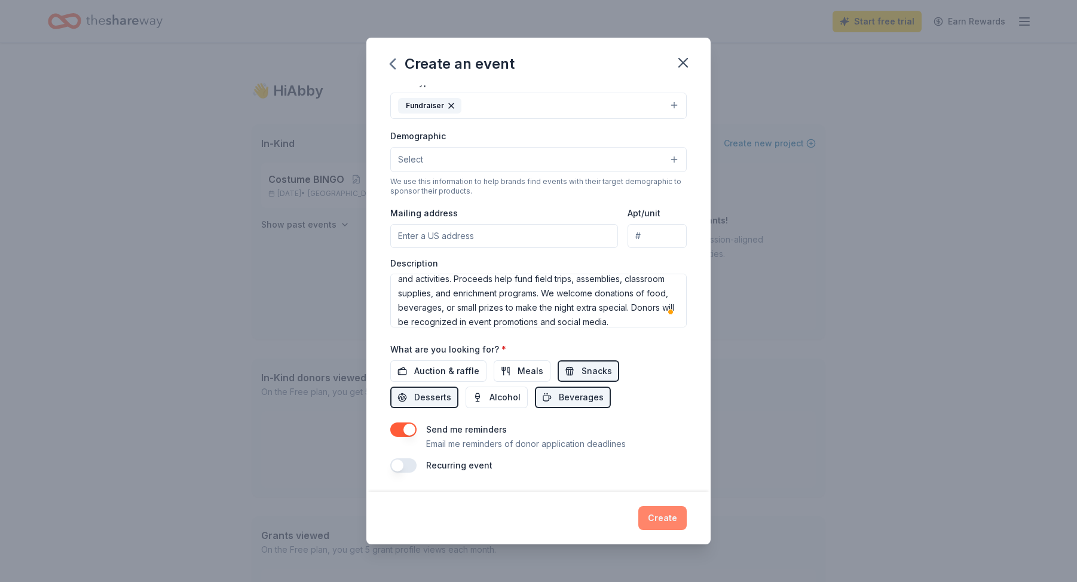
click at [667, 523] on button "Create" at bounding box center [662, 518] width 48 height 24
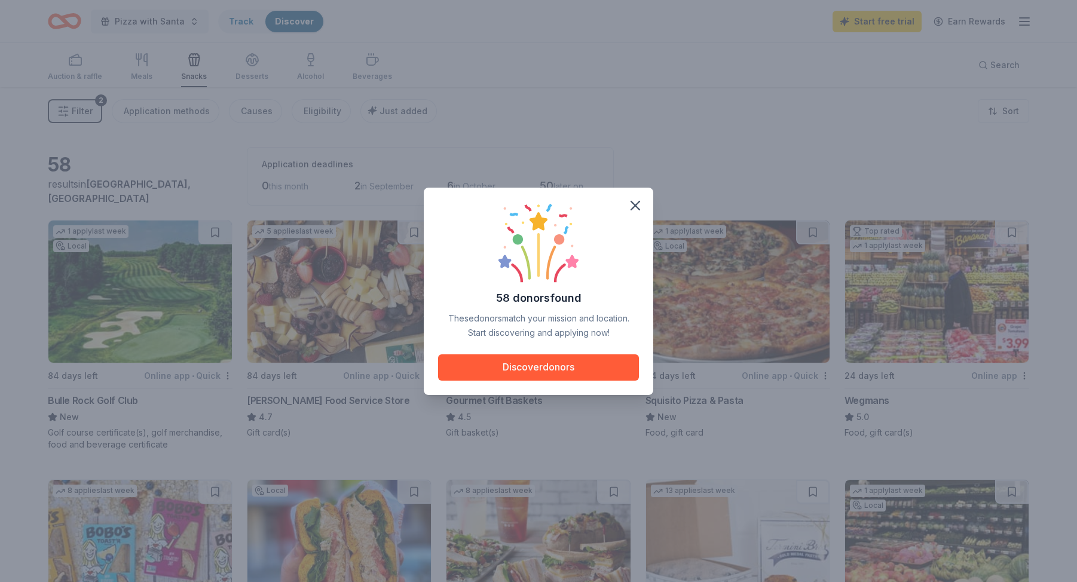
click at [132, 19] on div "58 donors found These donors match your mission and location. Start discovering…" at bounding box center [538, 291] width 1077 height 582
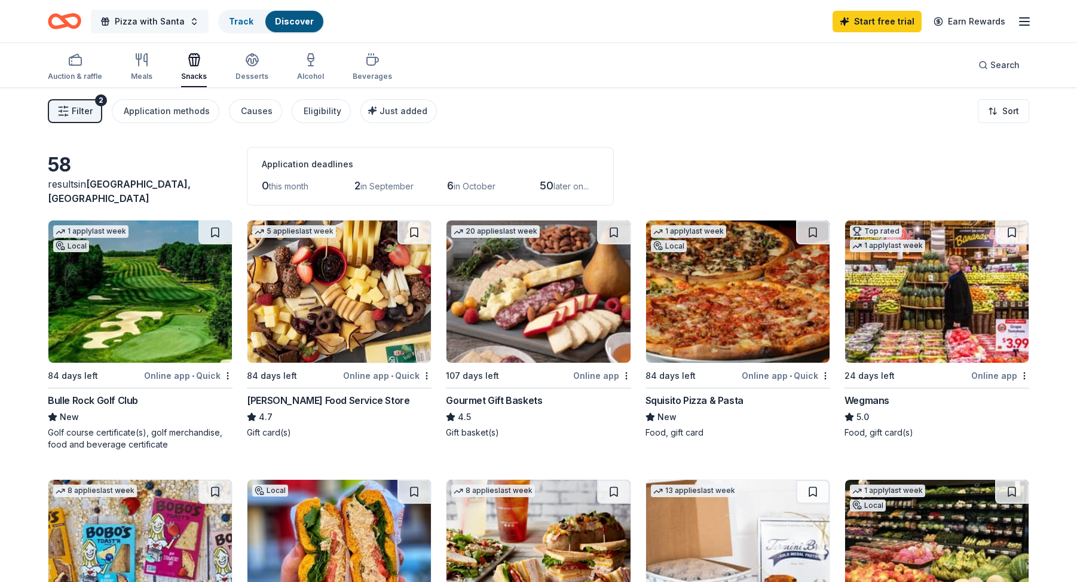
click at [169, 26] on span "Pizza with Santa" at bounding box center [150, 21] width 70 height 14
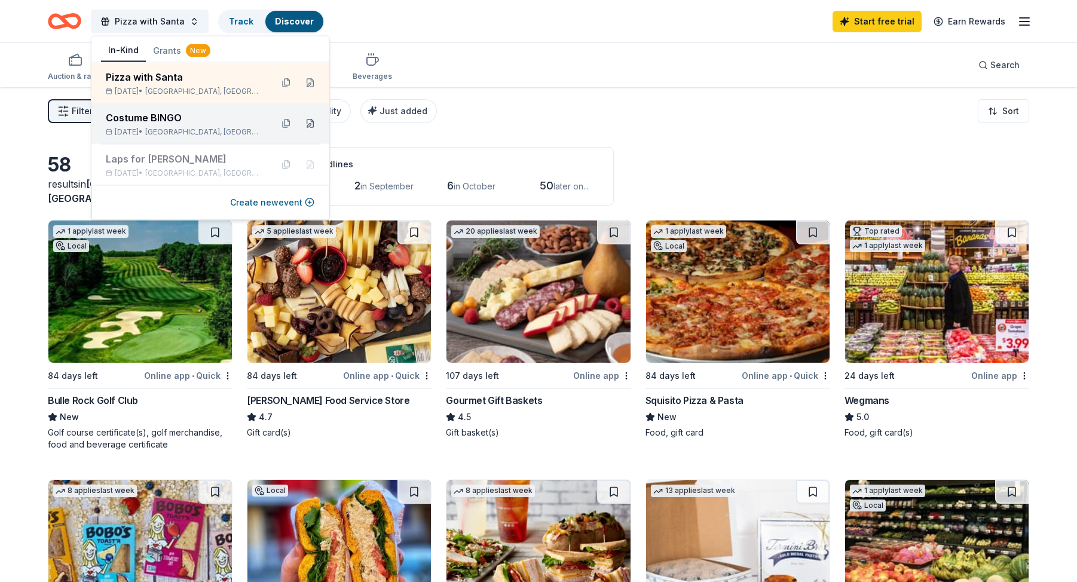
click at [311, 124] on button at bounding box center [310, 123] width 19 height 19
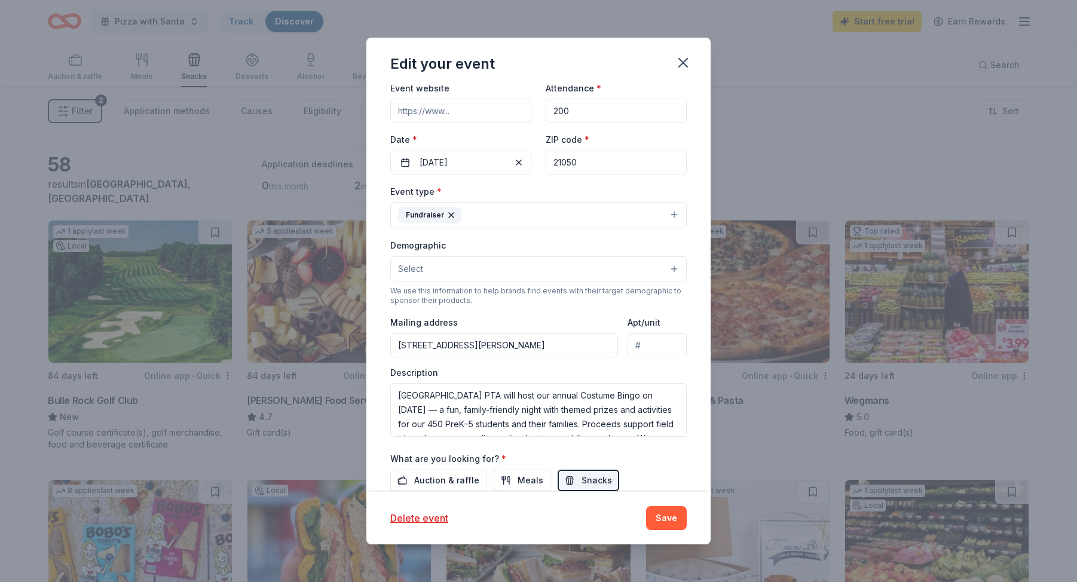
scroll to position [132, 0]
click at [614, 345] on input "100 Osborne Parkway, Bel Air North, MD, 21050" at bounding box center [504, 345] width 228 height 24
click at [666, 515] on button "Save" at bounding box center [666, 518] width 41 height 24
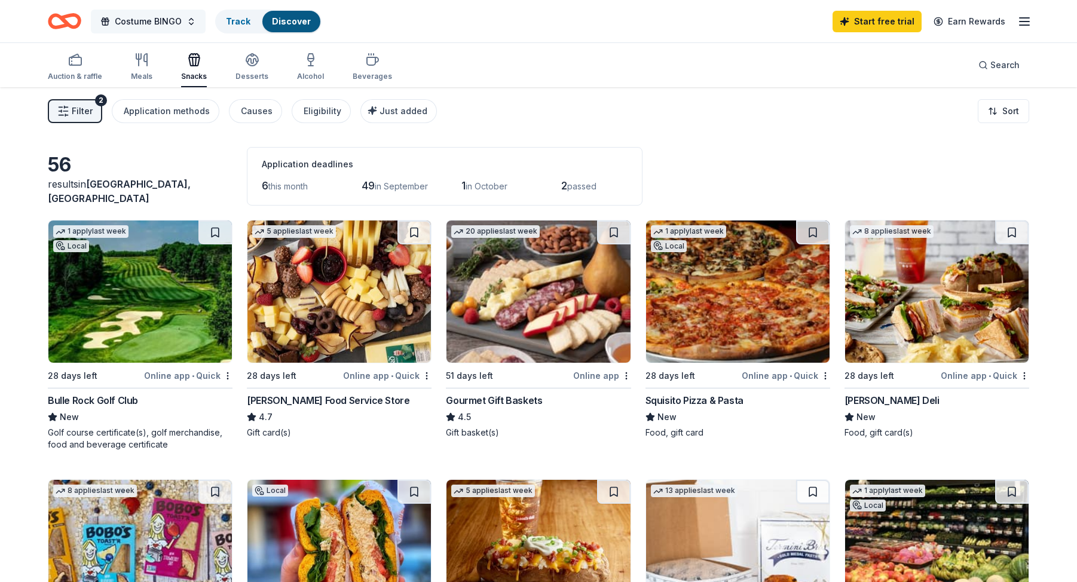
click at [160, 22] on span "Costume BINGO" at bounding box center [148, 21] width 67 height 14
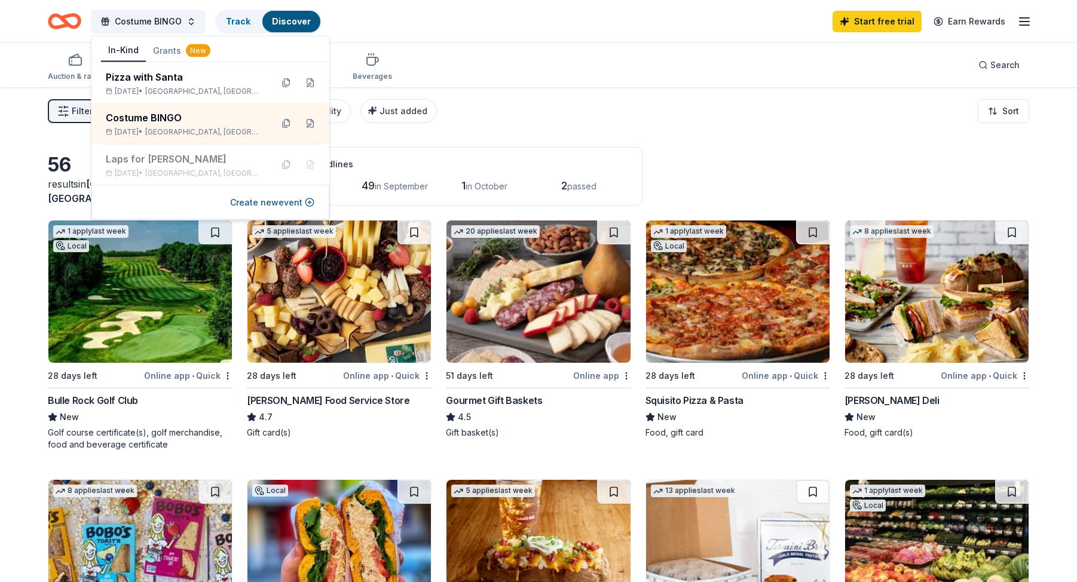
click at [68, 22] on icon "Home" at bounding box center [70, 21] width 19 height 12
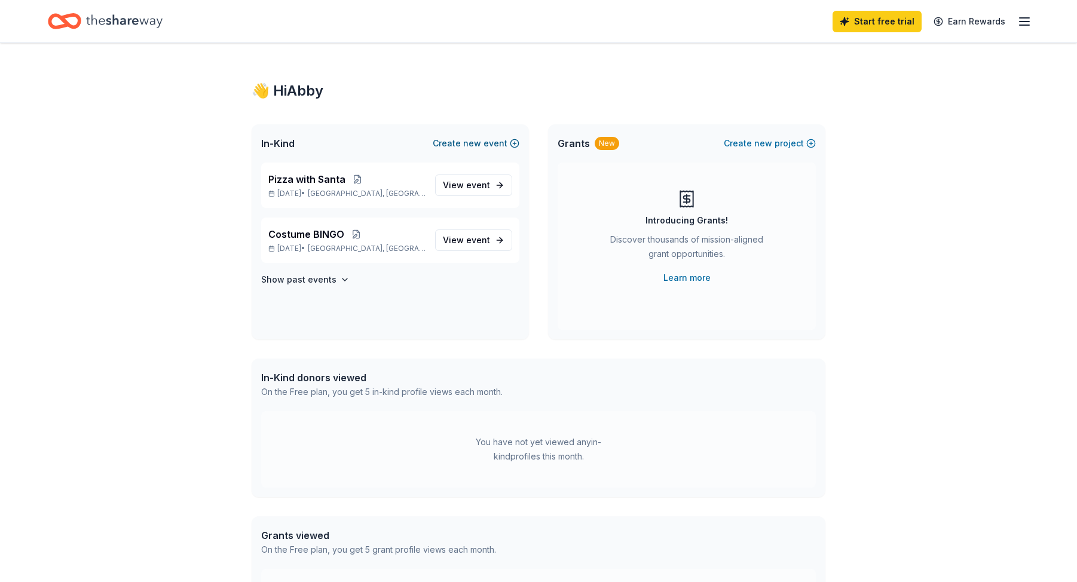
click at [477, 142] on span "new" at bounding box center [472, 143] width 18 height 14
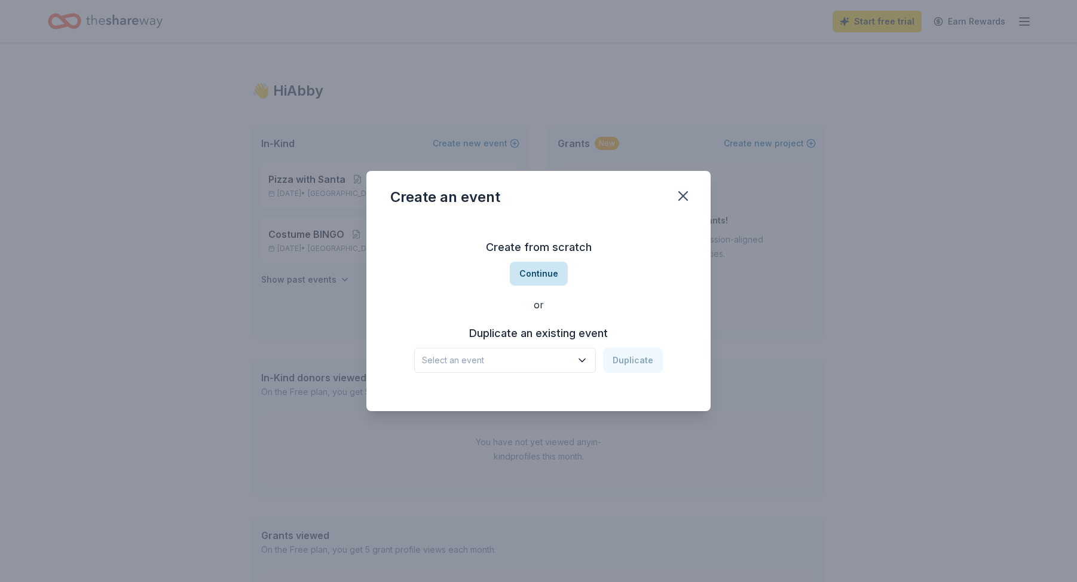
click at [552, 276] on button "Continue" at bounding box center [539, 274] width 58 height 24
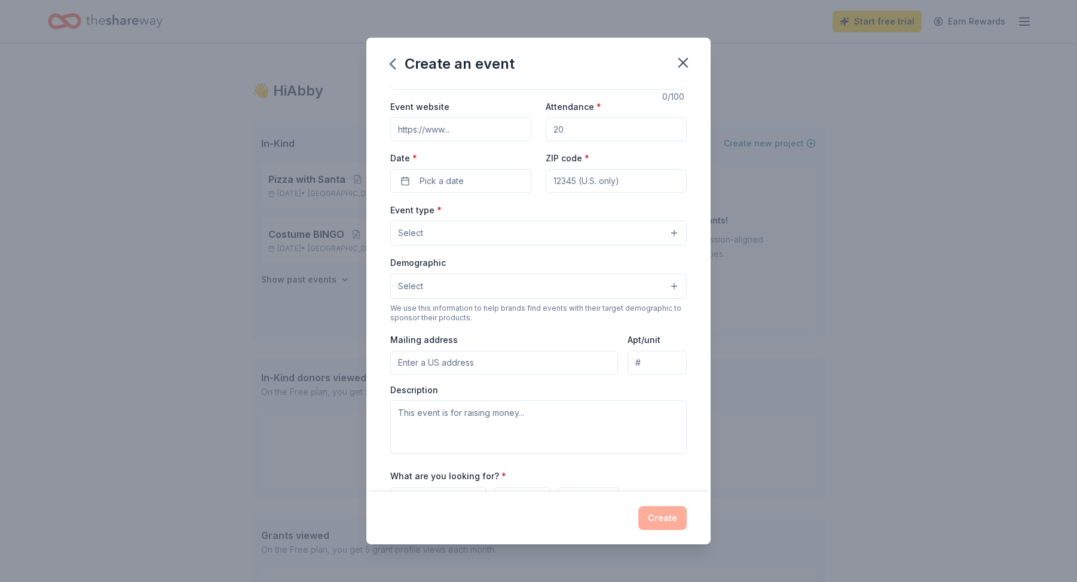
scroll to position [46, 0]
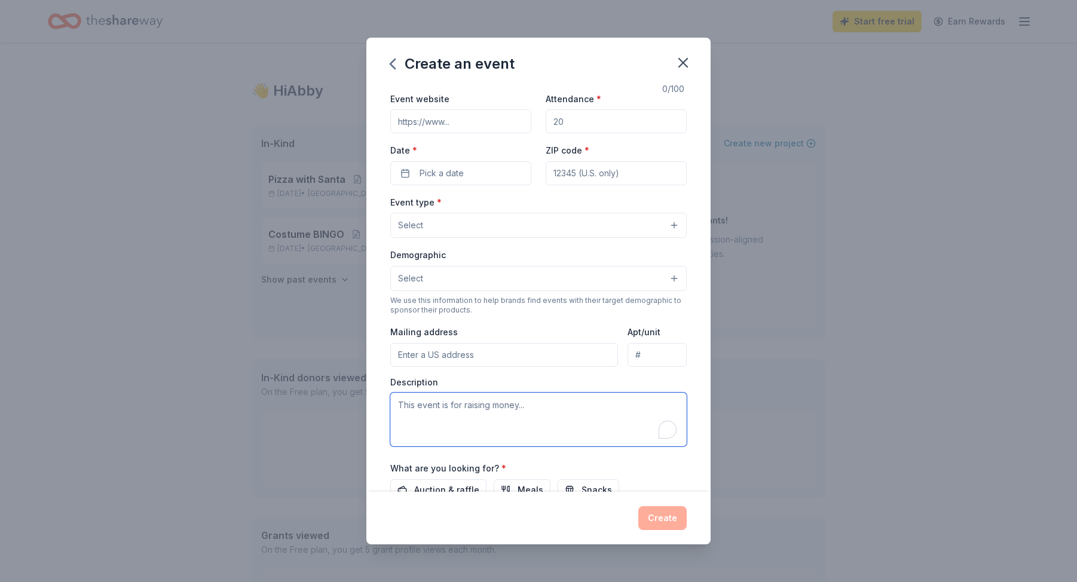
click at [488, 433] on textarea "To enrich screen reader interactions, please activate Accessibility in Grammarl…" at bounding box center [538, 420] width 296 height 54
paste textarea "Forest Lakes Elementary PTA will host a Spring School Dance on April 17, 2026, …"
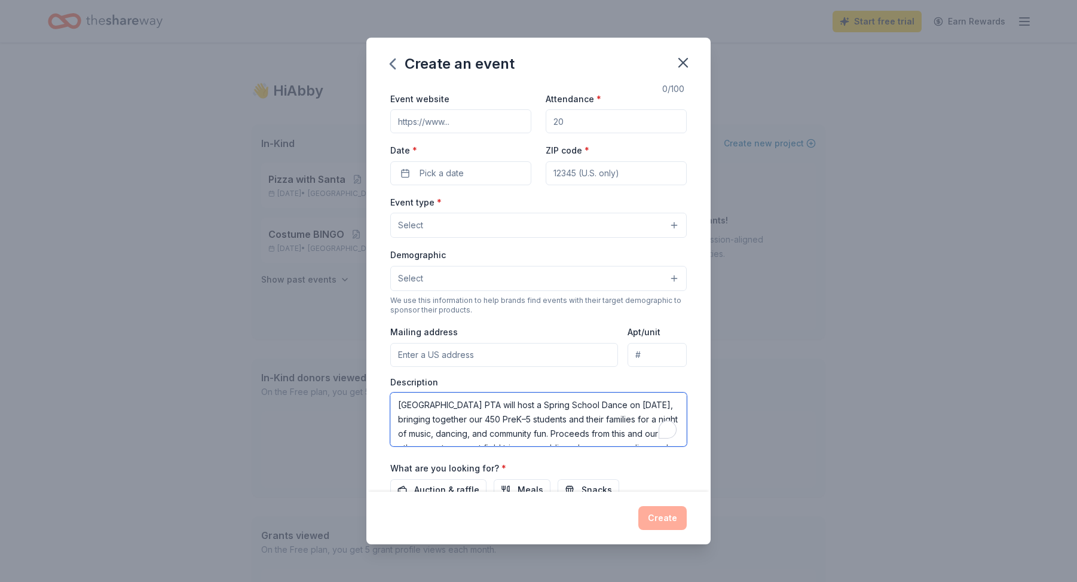
scroll to position [50, 0]
type textarea "Forest Lakes Elementary PTA will host a Spring School Dance on April 17, 2026, …"
click at [510, 234] on button "Select" at bounding box center [538, 225] width 296 height 25
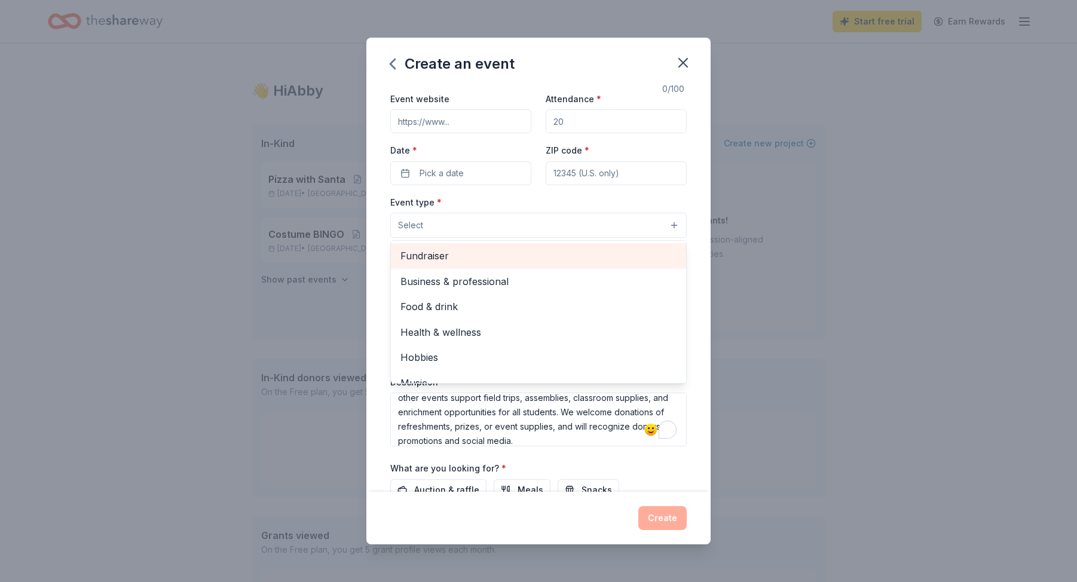
click at [524, 255] on span "Fundraiser" at bounding box center [538, 256] width 276 height 16
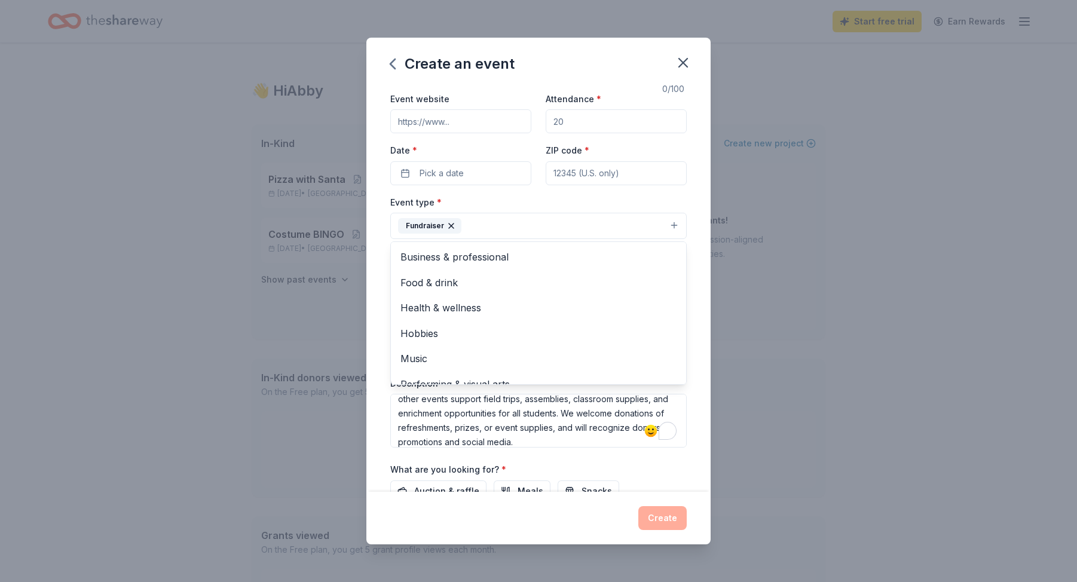
click at [497, 197] on div "Event type * Fundraiser Business & professional Food & drink Health & wellness …" at bounding box center [538, 217] width 296 height 45
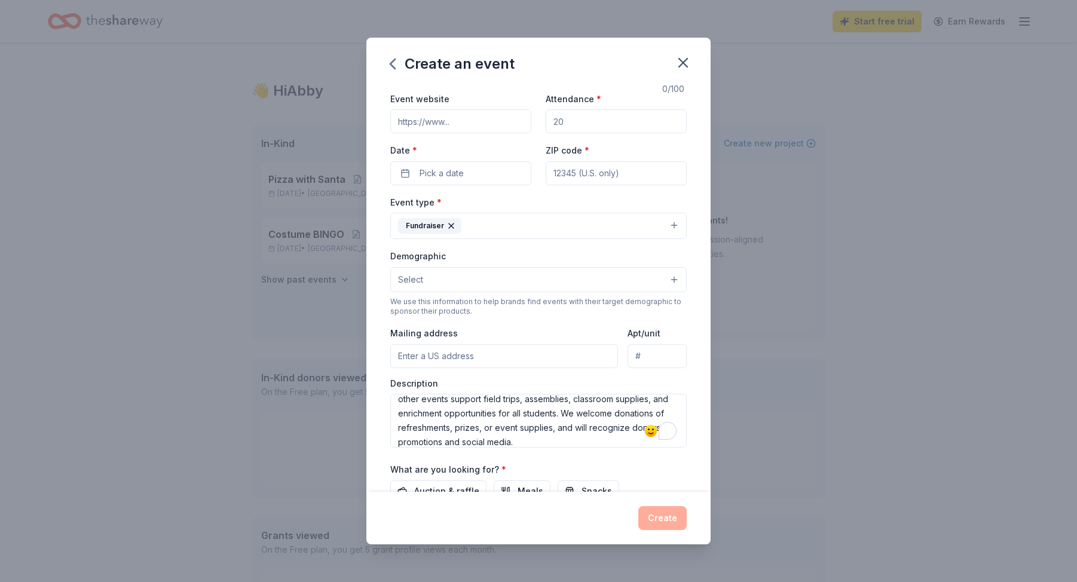
scroll to position [0, 0]
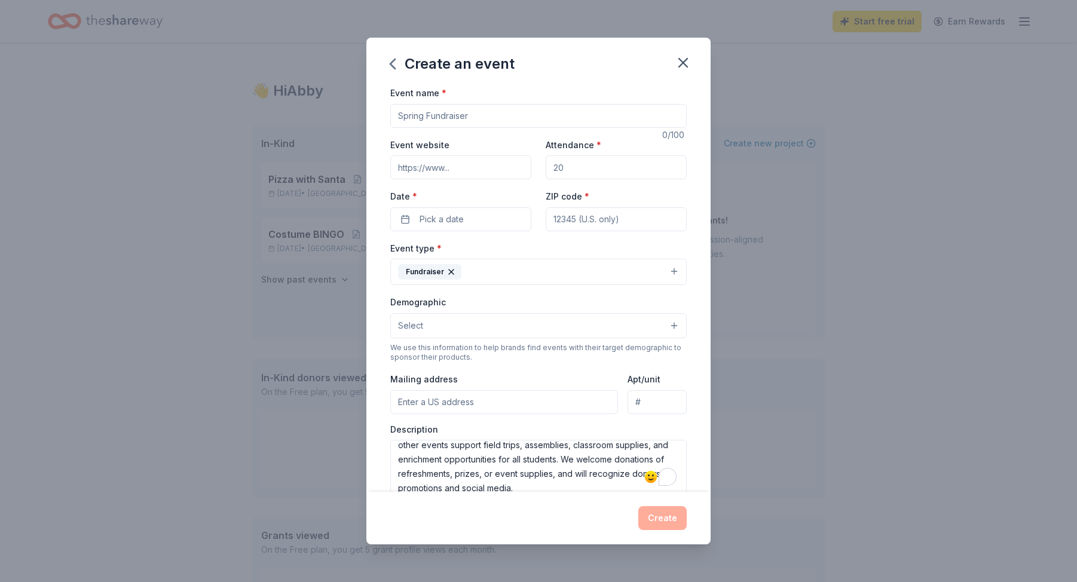
click at [570, 163] on input "Attendance *" at bounding box center [616, 167] width 141 height 24
type input "450"
click at [509, 121] on input "Event name *" at bounding box center [538, 116] width 296 height 24
type input "Spring Dance"
click at [466, 220] on button "Pick a date" at bounding box center [460, 219] width 141 height 24
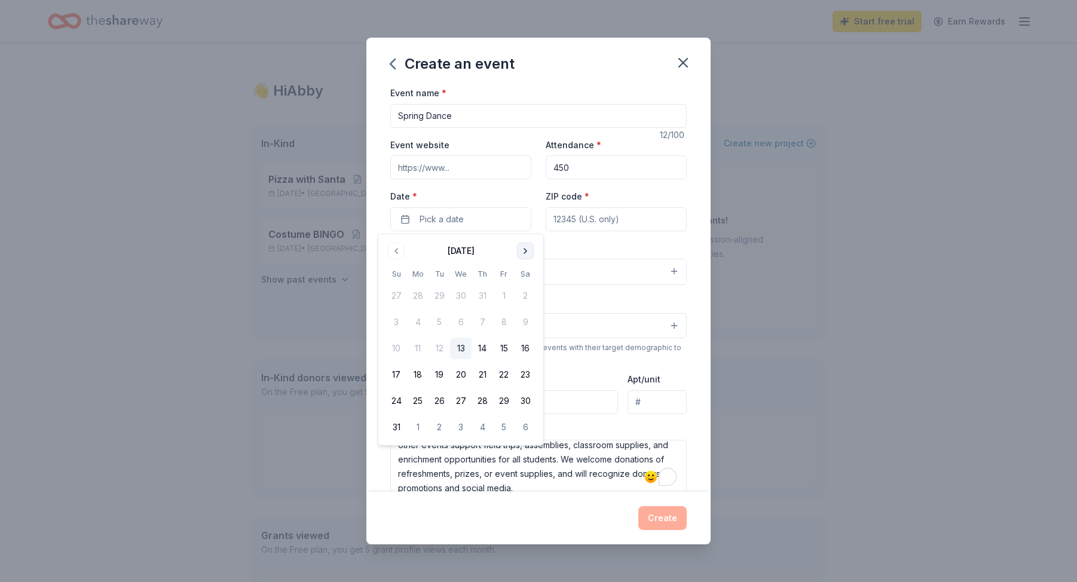
click at [522, 243] on button "Go to next month" at bounding box center [525, 251] width 17 height 17
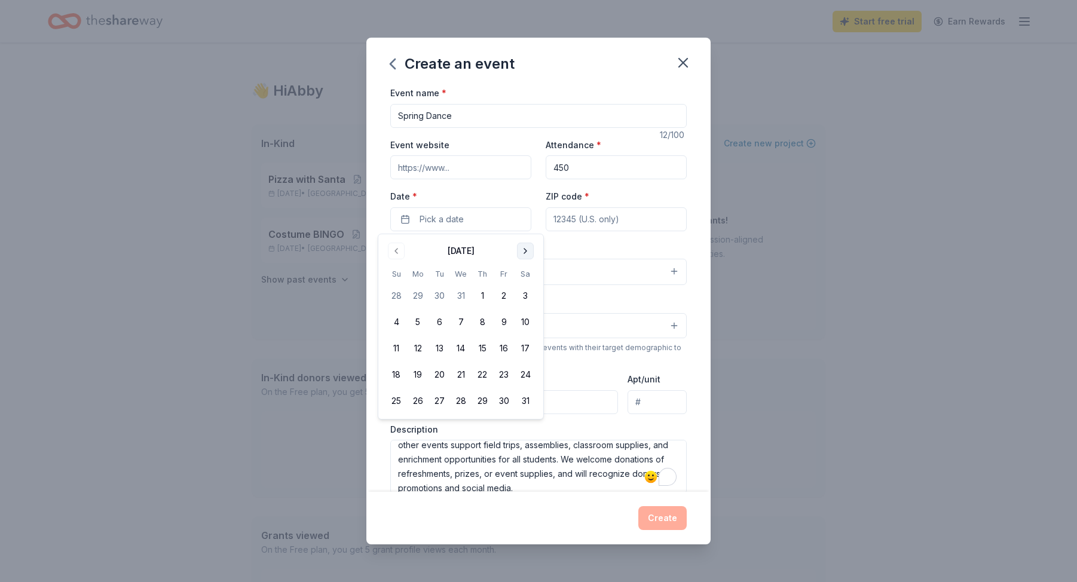
click at [522, 243] on button "Go to next month" at bounding box center [525, 251] width 17 height 17
click at [500, 346] on button "17" at bounding box center [504, 349] width 22 height 22
click at [625, 302] on div "Demographic Select" at bounding box center [538, 317] width 296 height 44
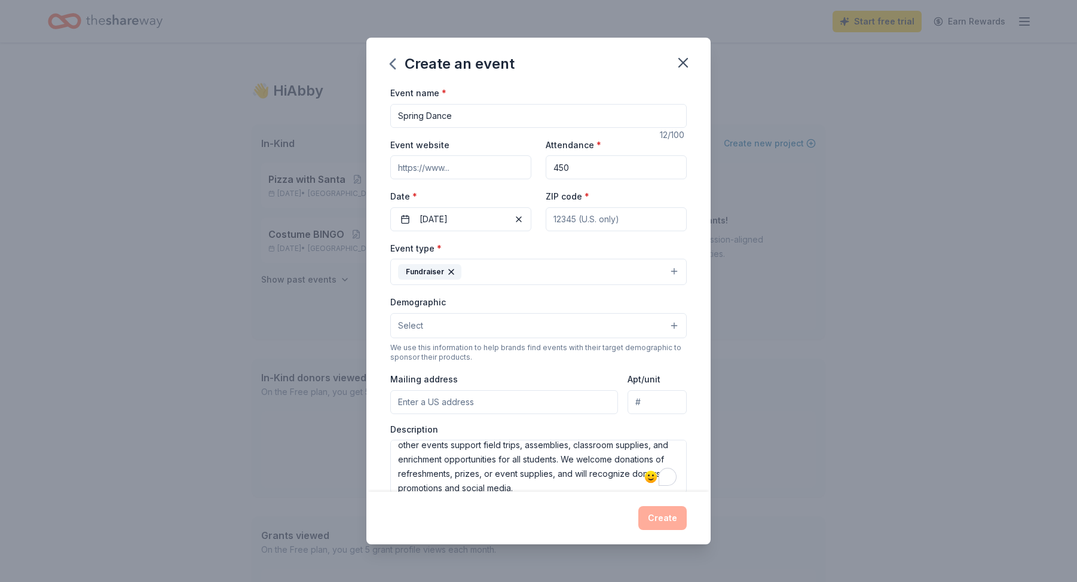
scroll to position [166, 0]
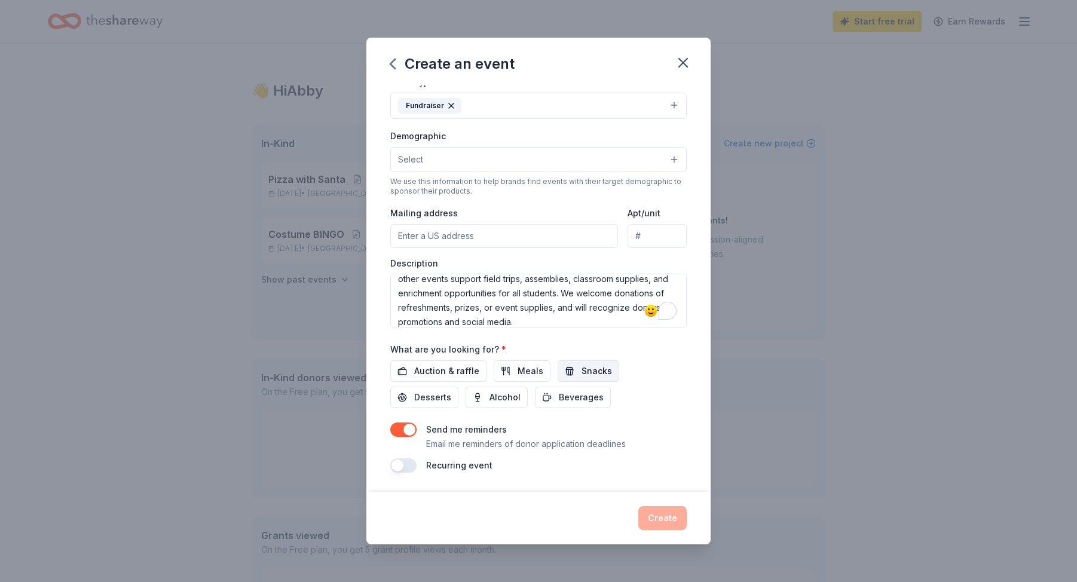
click at [597, 373] on span "Snacks" at bounding box center [597, 371] width 30 height 14
click at [559, 403] on span "Beverages" at bounding box center [581, 397] width 45 height 14
click at [451, 390] on span "Desserts" at bounding box center [432, 397] width 37 height 14
click at [669, 520] on div "Create" at bounding box center [538, 518] width 296 height 24
click at [619, 418] on div "Event name * Spring Dance 12 /100 Event website Attendance * 450 Date * 04/17/2…" at bounding box center [538, 196] width 296 height 554
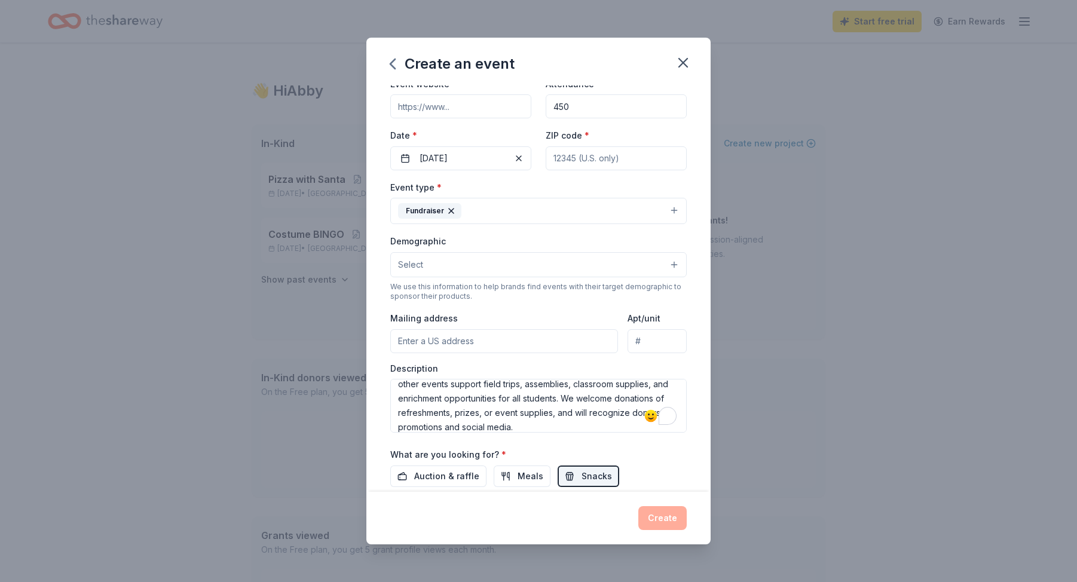
scroll to position [0, 0]
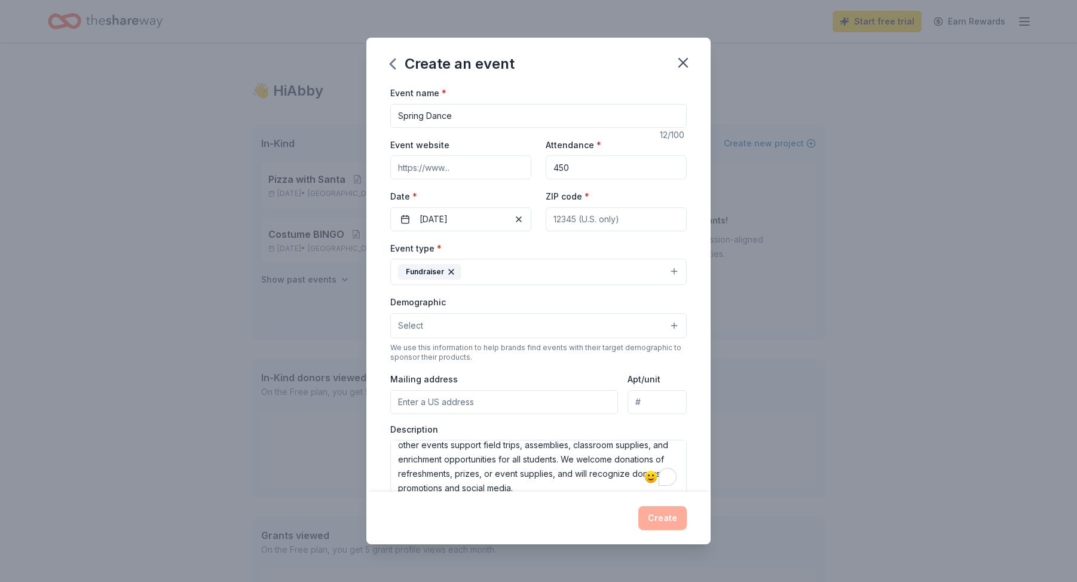
click at [618, 221] on input "ZIP code *" at bounding box center [616, 219] width 141 height 24
type input "21050"
drag, startPoint x: 571, startPoint y: 403, endPoint x: 359, endPoint y: 380, distance: 214.1
click at [359, 380] on div "Create an event Event name * Spring Dance 12 /100 Event website Attendance * 45…" at bounding box center [538, 291] width 1077 height 582
type input "="
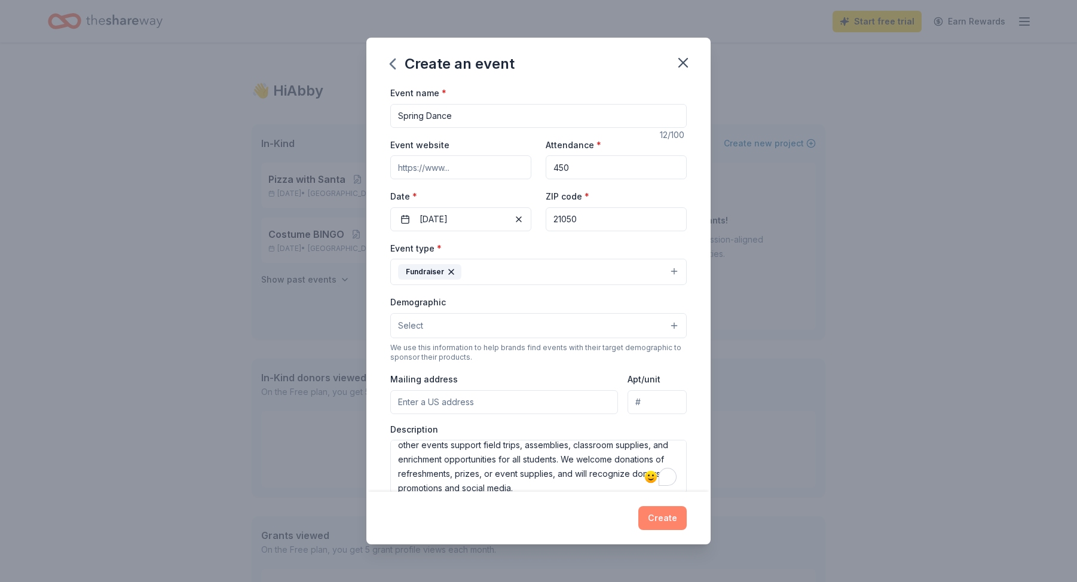
click at [661, 524] on button "Create" at bounding box center [662, 518] width 48 height 24
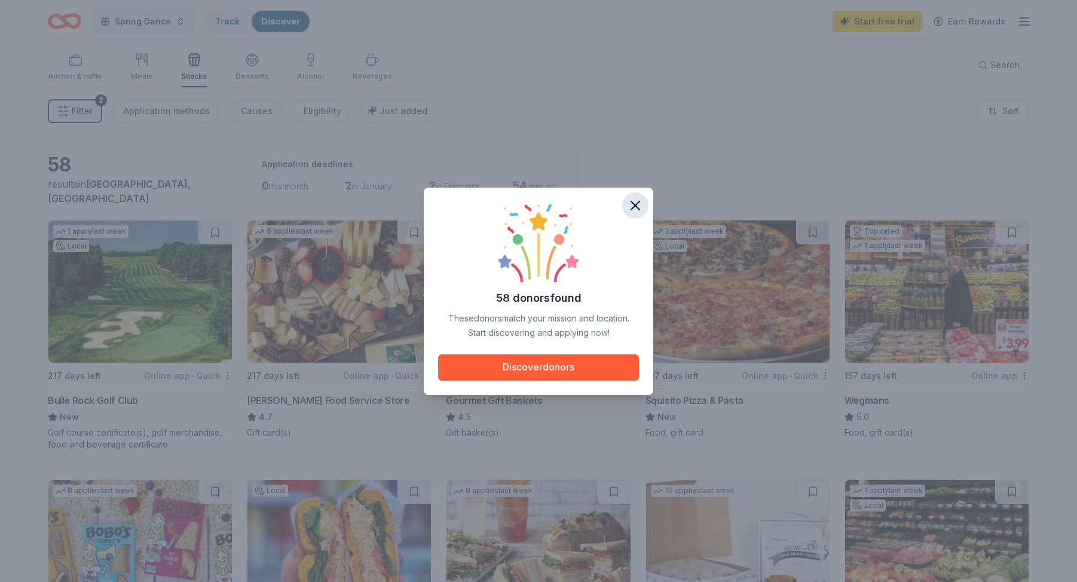
click at [640, 204] on icon "button" at bounding box center [635, 205] width 17 height 17
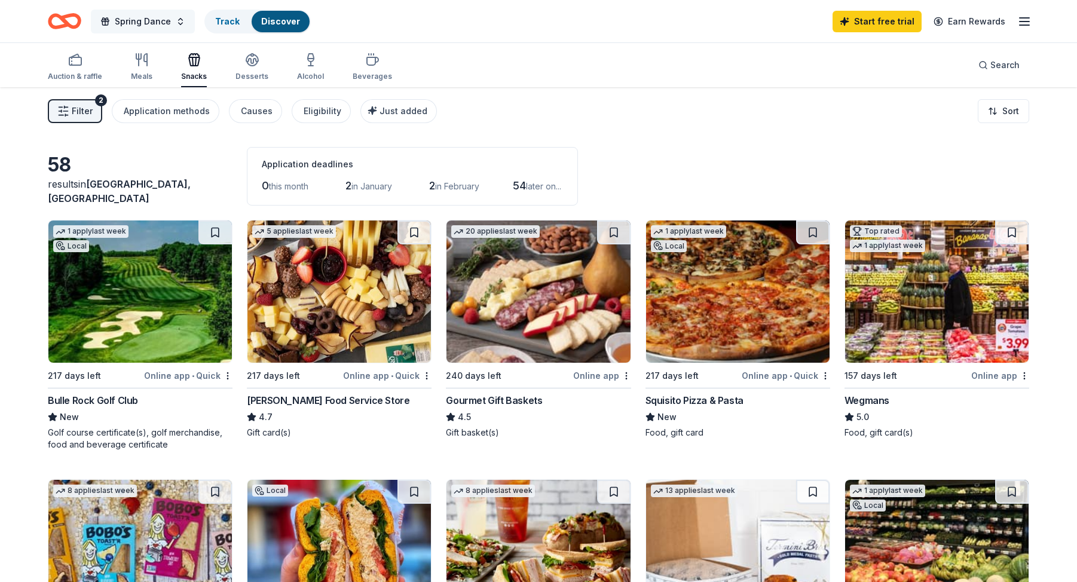
click at [169, 17] on button "Spring Dance" at bounding box center [143, 22] width 104 height 24
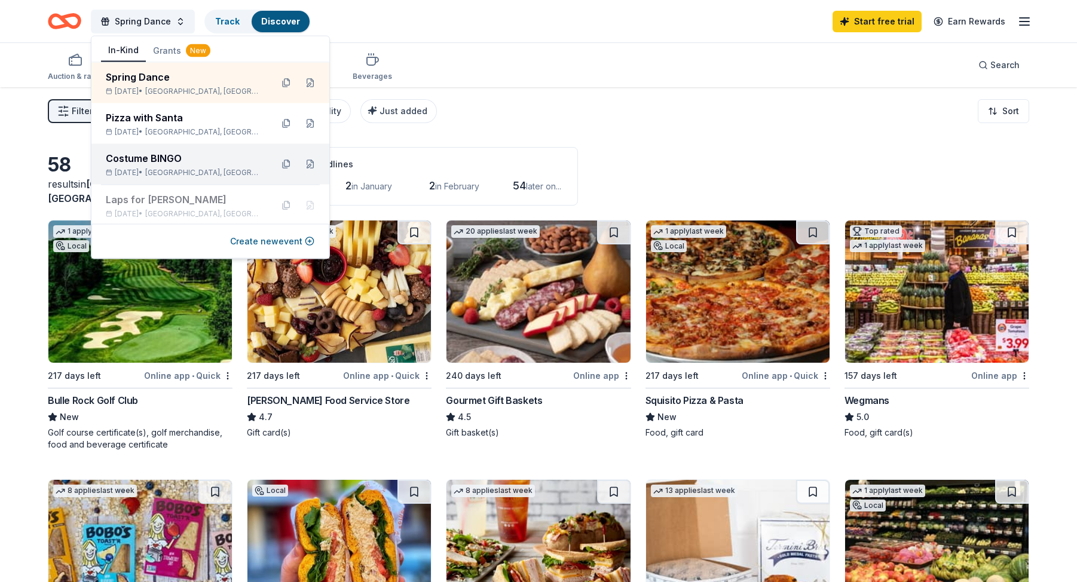
click at [177, 154] on div "Costume BINGO" at bounding box center [184, 158] width 157 height 14
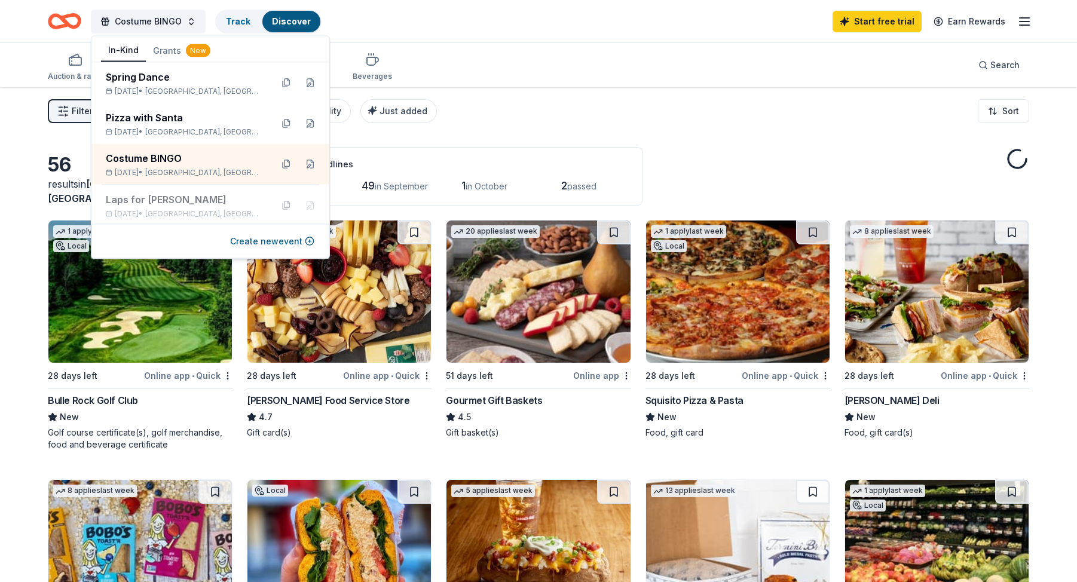
click at [653, 82] on div "Auction & raffle Meals Snacks Desserts Alcohol Beverages Search" at bounding box center [538, 65] width 981 height 44
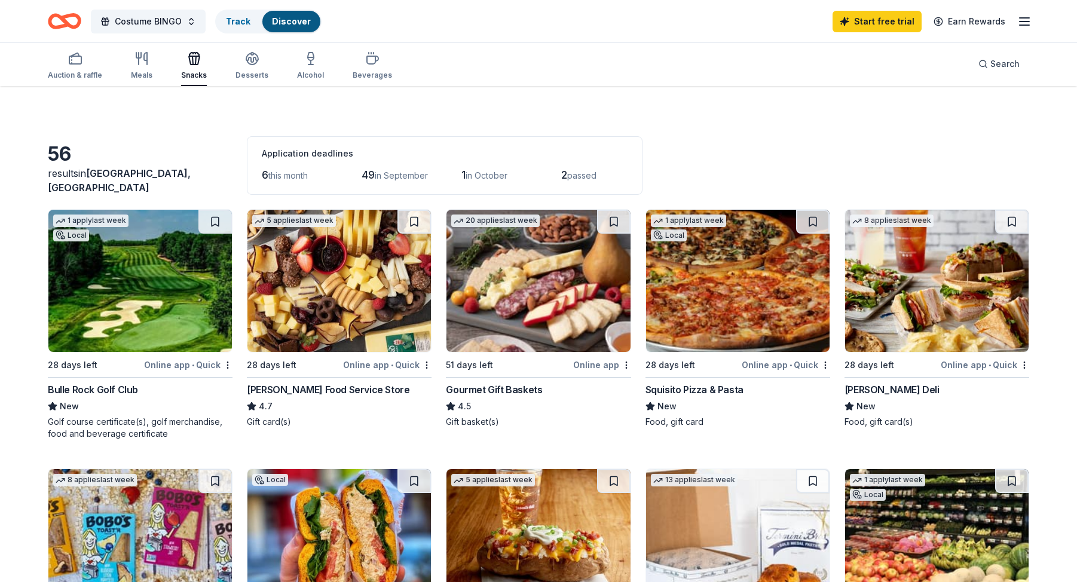
scroll to position [17, 0]
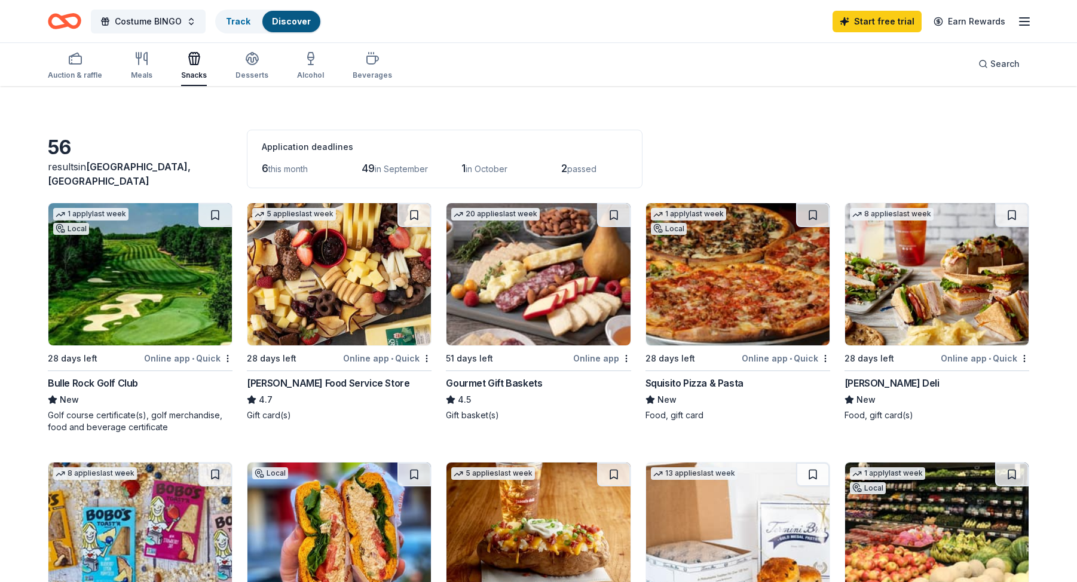
click at [268, 169] on span "this month" at bounding box center [287, 169] width 39 height 10
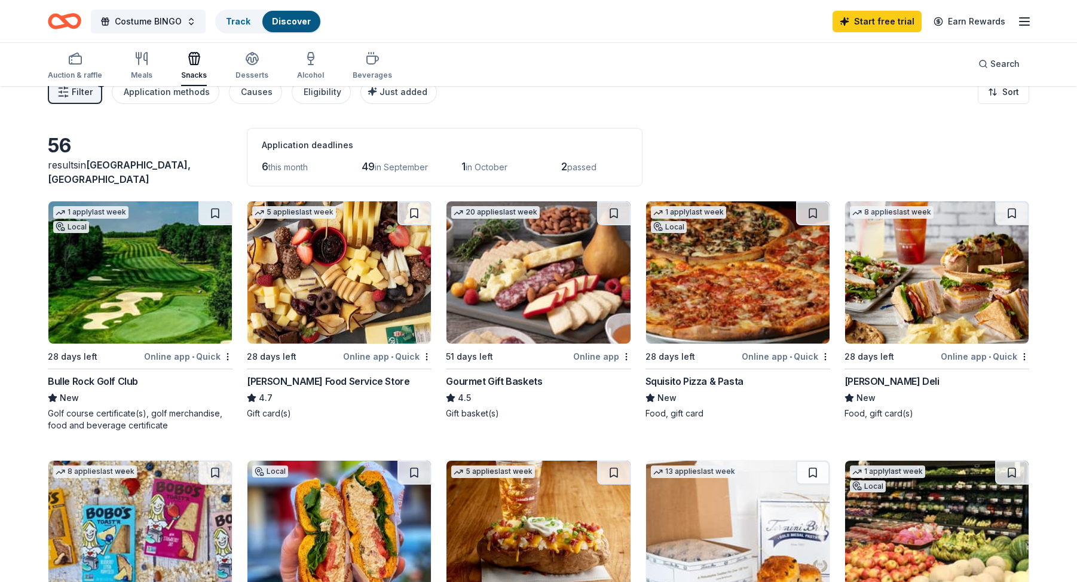
scroll to position [0, 0]
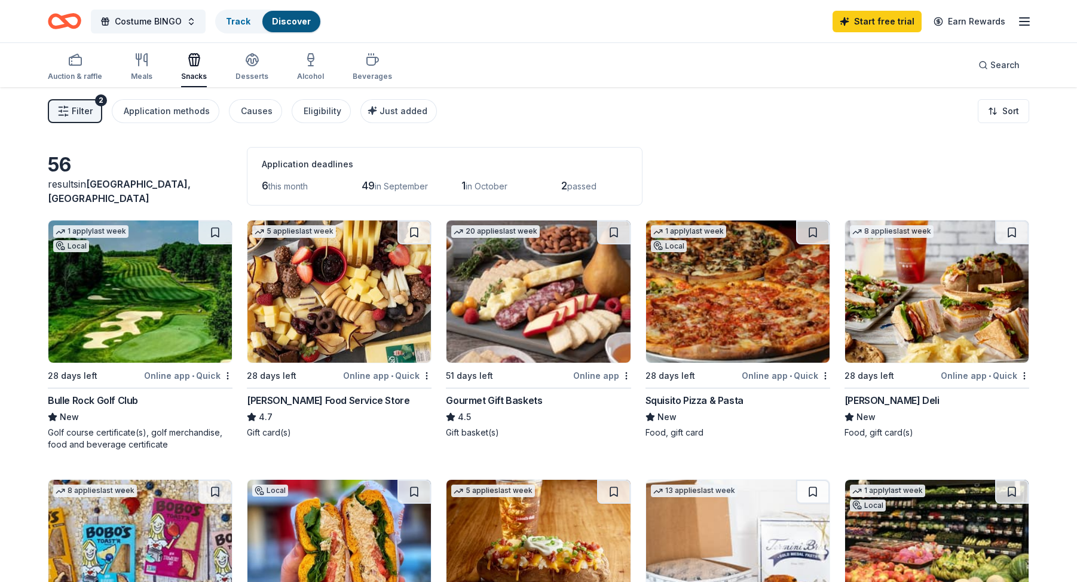
click at [307, 408] on div "Gordon Food Service Store 4.7 Gift card(s)" at bounding box center [339, 415] width 185 height 45
click at [241, 58] on div "button" at bounding box center [252, 60] width 33 height 14
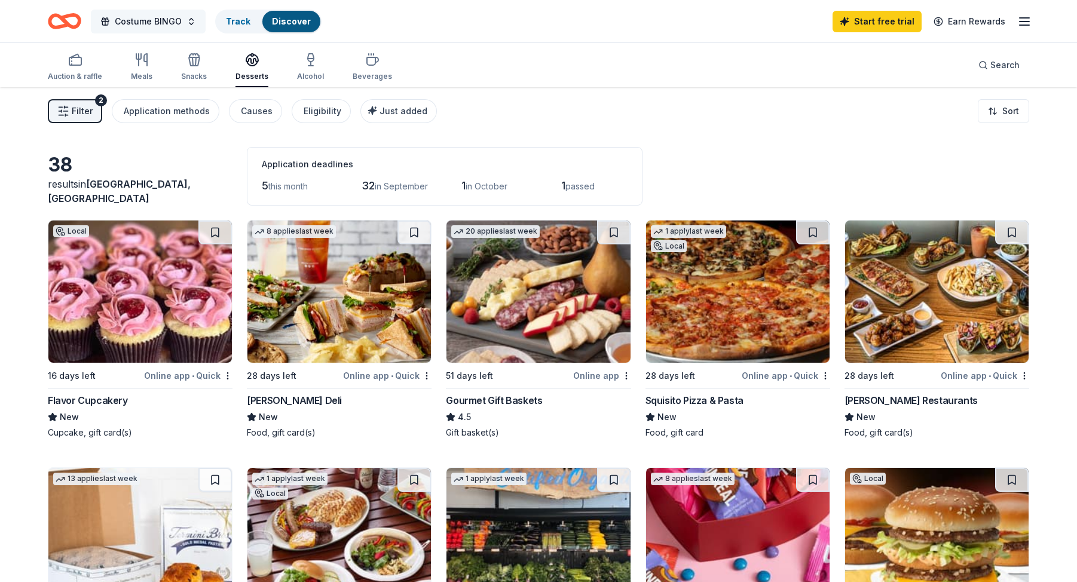
click at [164, 31] on button "Costume BINGO" at bounding box center [148, 22] width 115 height 24
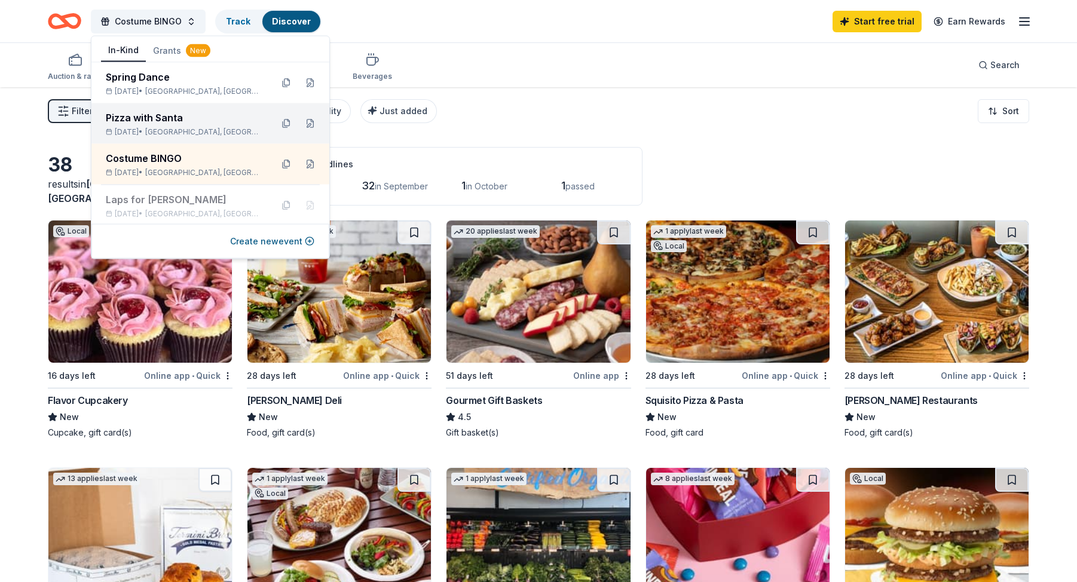
click at [179, 111] on div "Pizza with Santa" at bounding box center [184, 118] width 157 height 14
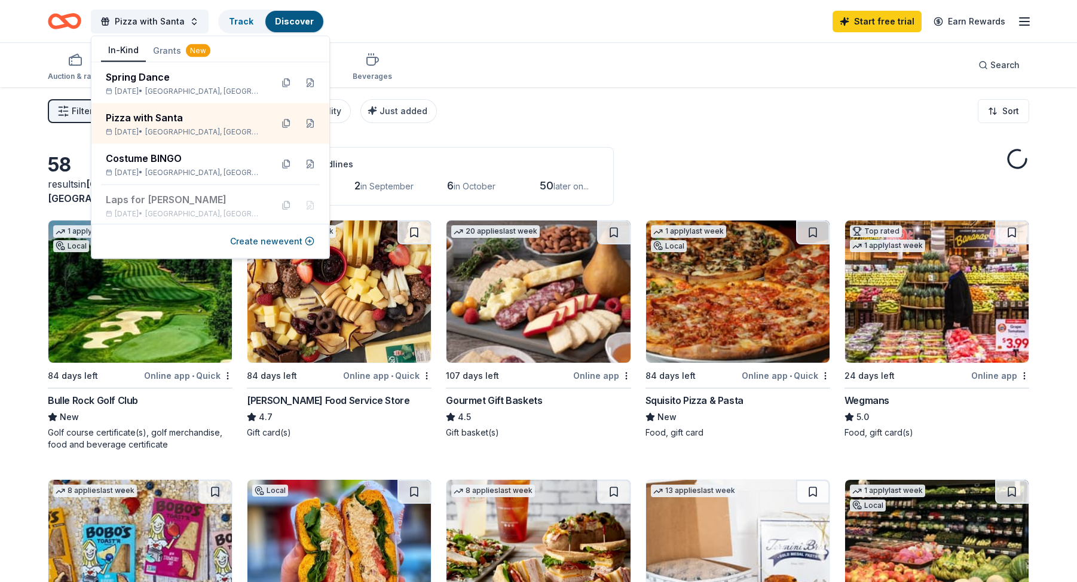
click at [457, 72] on div "Auction & raffle Meals Snacks Desserts Alcohol Beverages Search" at bounding box center [538, 65] width 981 height 44
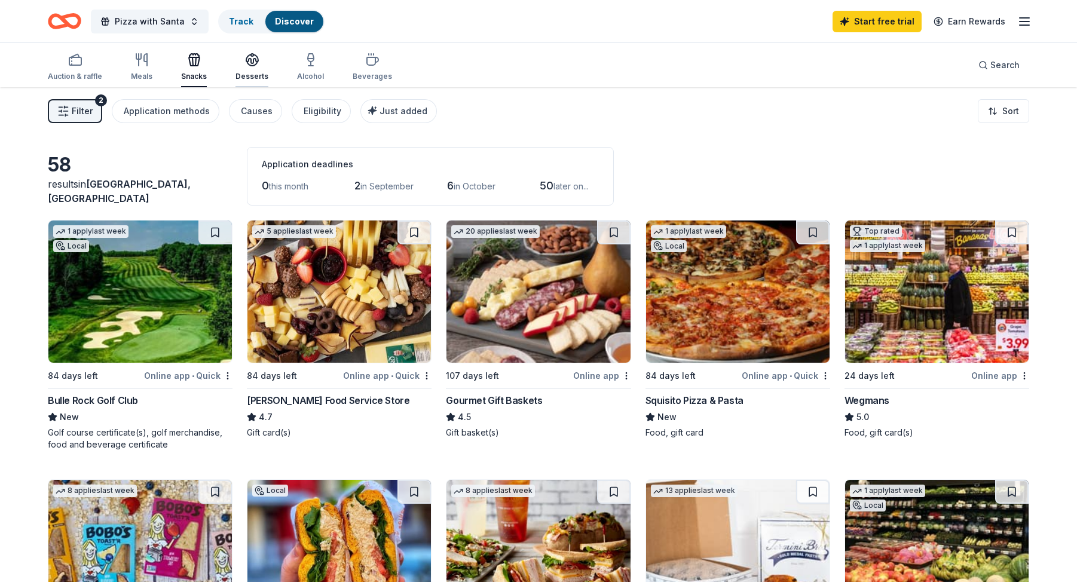
click at [240, 70] on div "Desserts" at bounding box center [252, 67] width 33 height 29
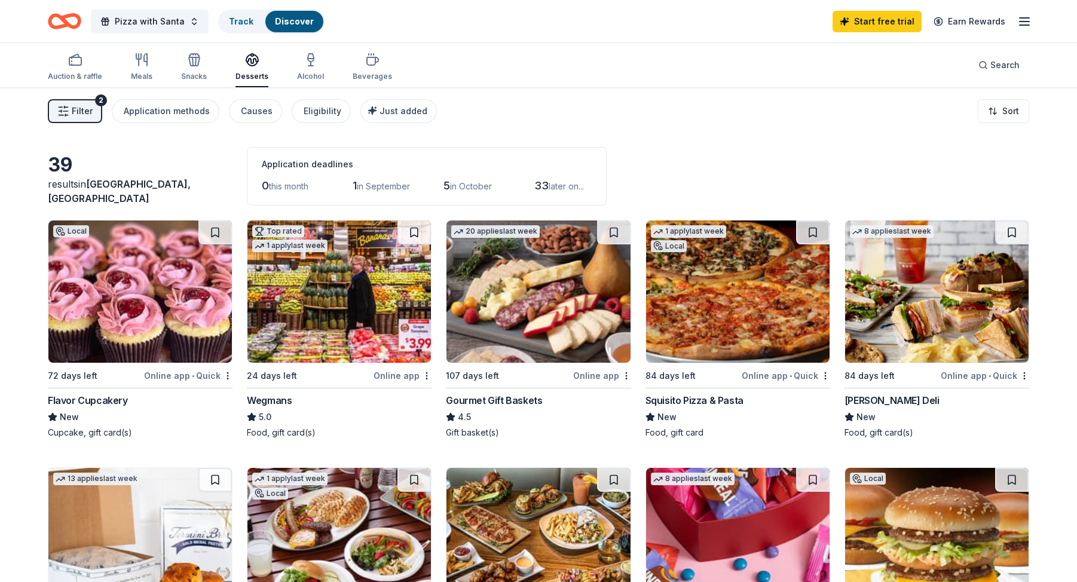
click at [176, 312] on img at bounding box center [140, 292] width 184 height 142
click at [127, 20] on span "Pizza with Santa" at bounding box center [150, 21] width 70 height 14
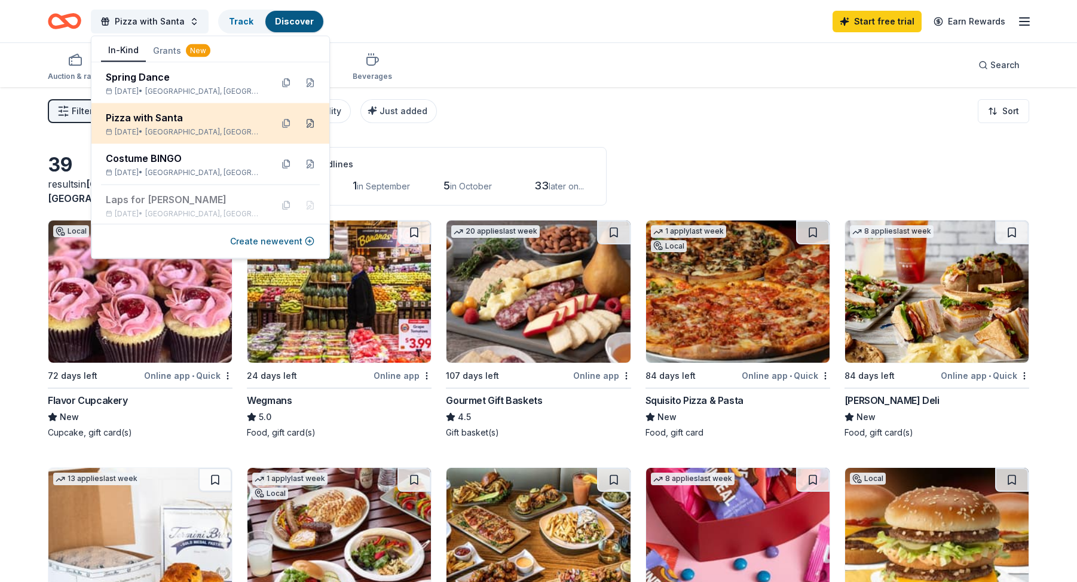
click at [313, 122] on button at bounding box center [310, 123] width 19 height 19
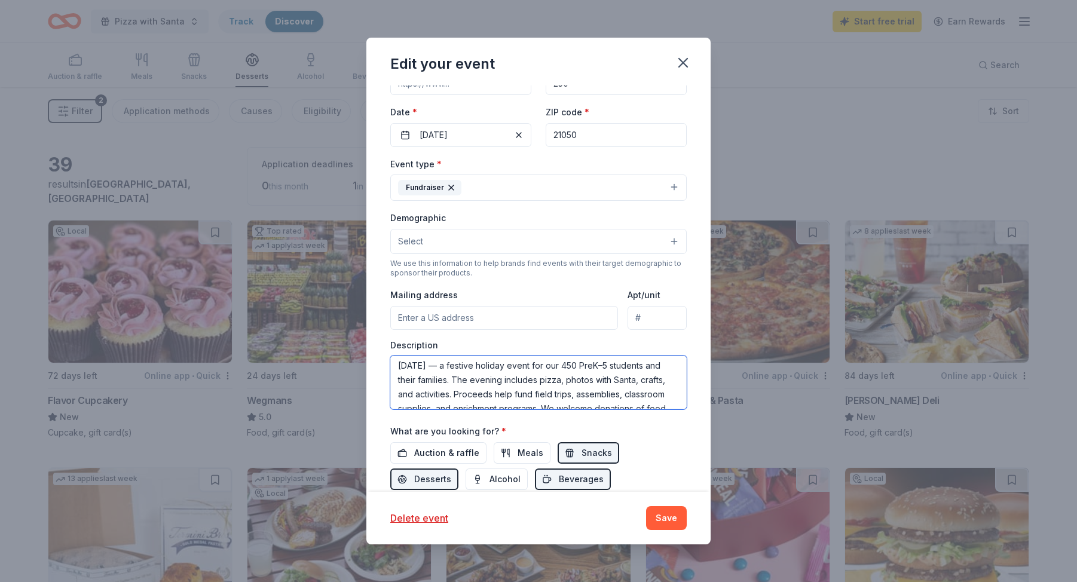
scroll to position [17, 0]
drag, startPoint x: 606, startPoint y: 370, endPoint x: 623, endPoint y: 369, distance: 16.8
click at [623, 369] on textarea "Forest Lakes Elementary PTA will host our annual Pizza with Santa on December 5…" at bounding box center [538, 383] width 296 height 54
type textarea "Forest Lakes Elementary PTA will host our annual Pizza with Santa on December 5…"
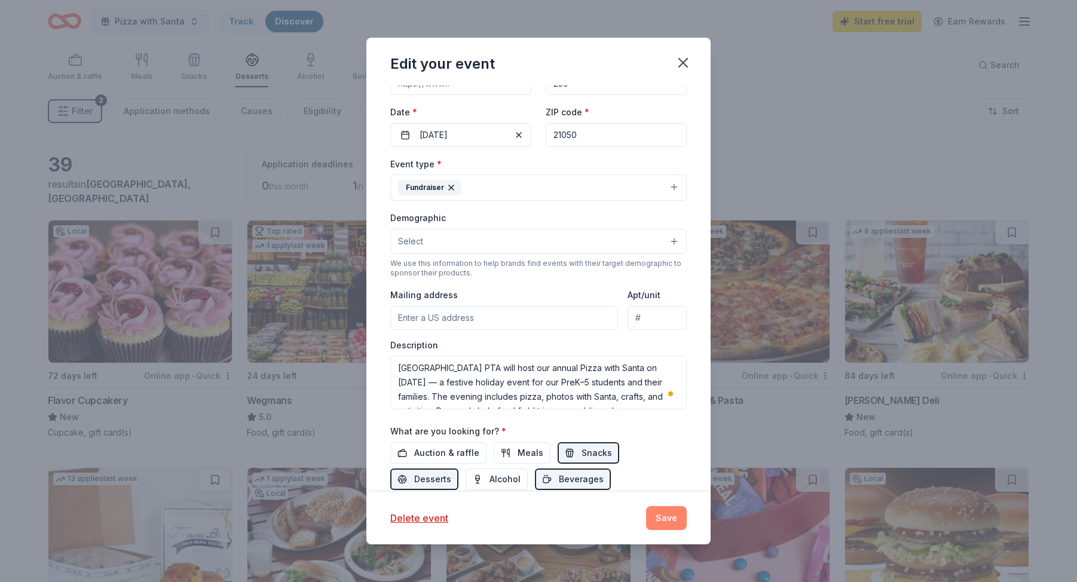
click at [671, 518] on button "Save" at bounding box center [666, 518] width 41 height 24
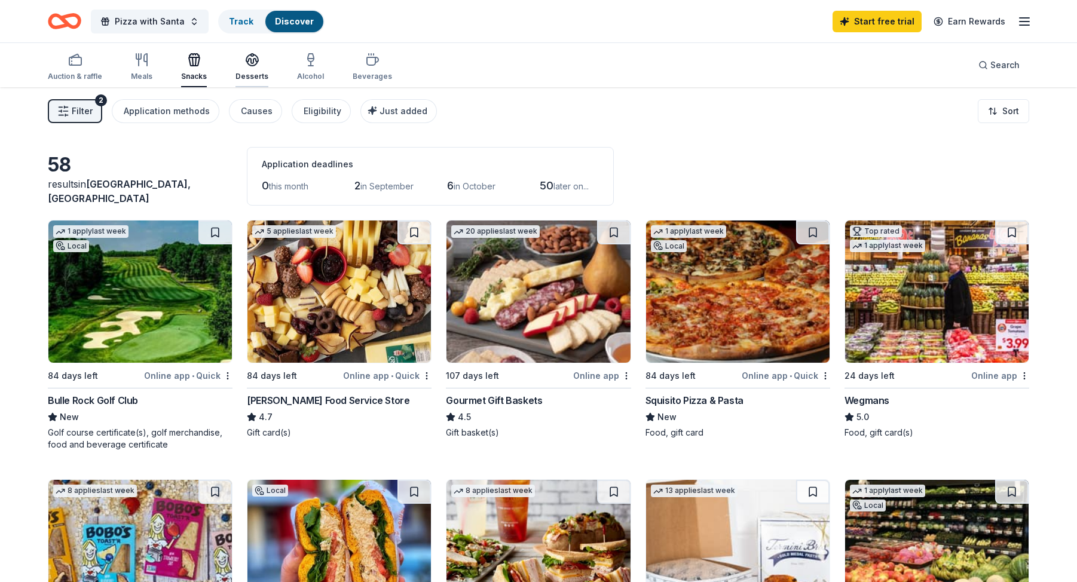
click at [248, 65] on icon "button" at bounding box center [252, 64] width 11 height 4
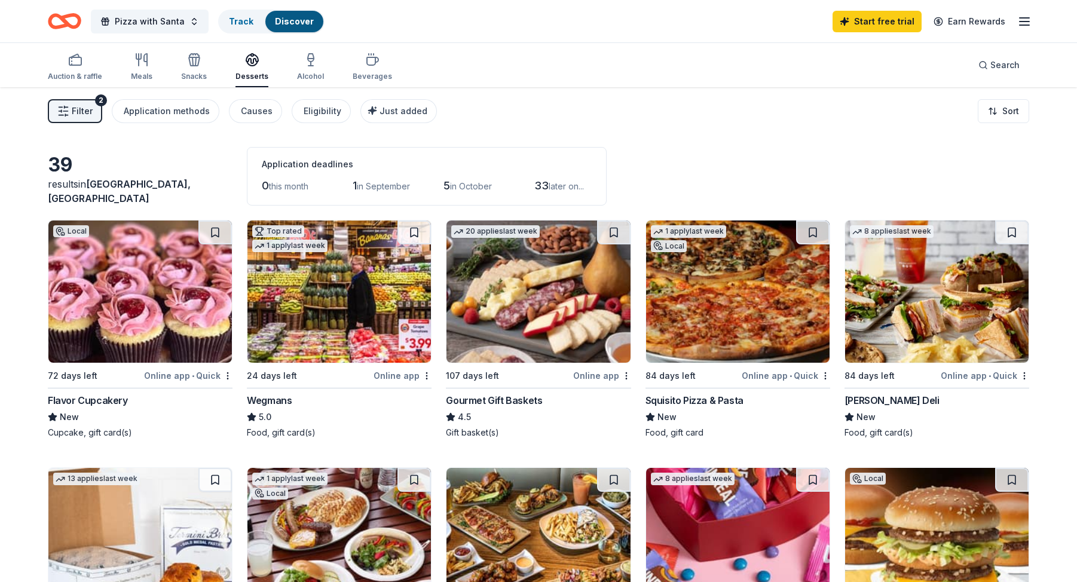
click at [180, 316] on img at bounding box center [140, 292] width 184 height 142
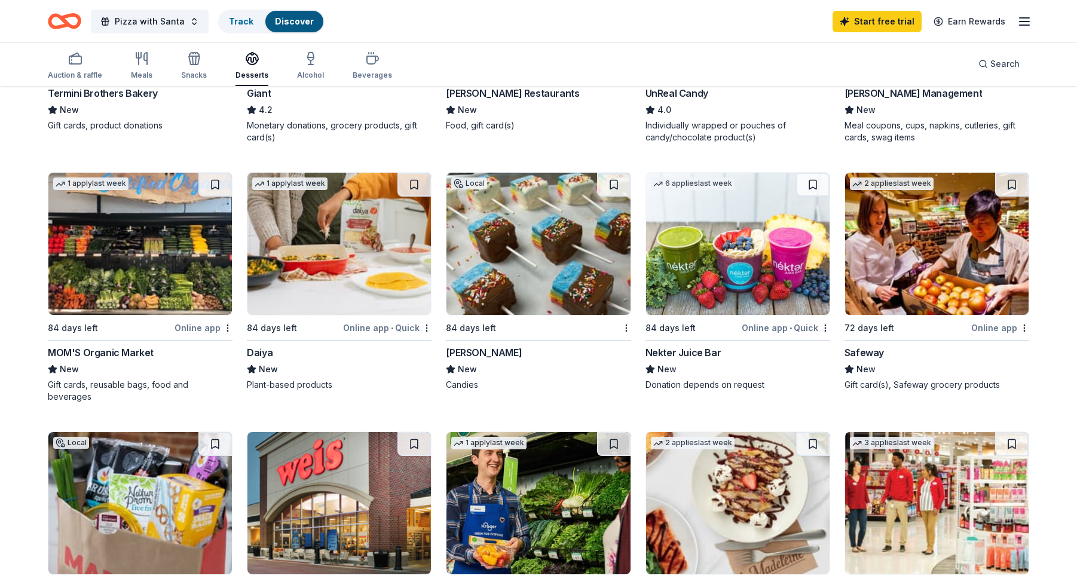
scroll to position [560, 0]
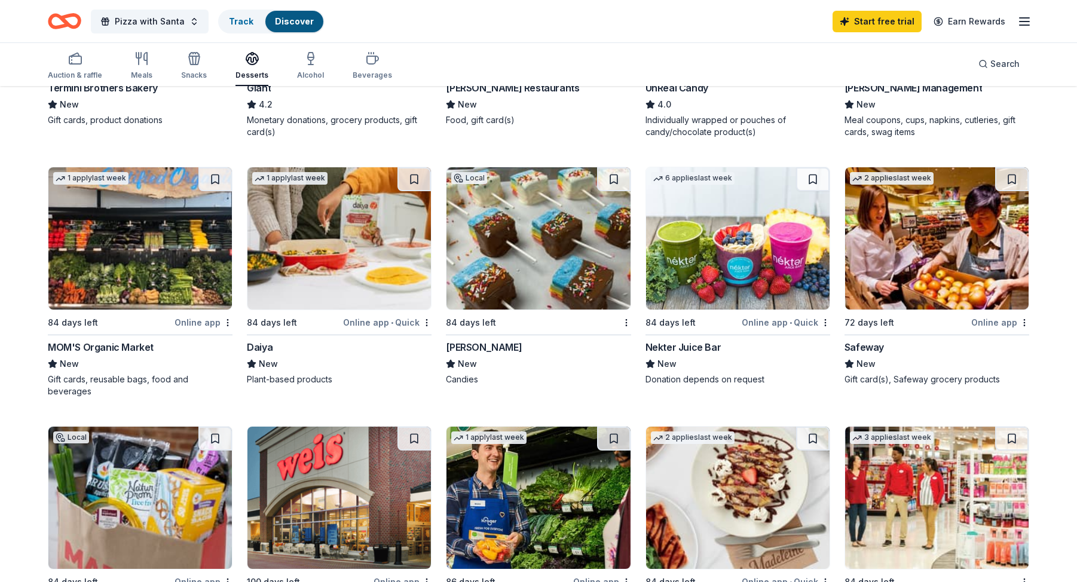
click at [558, 259] on img at bounding box center [539, 238] width 184 height 142
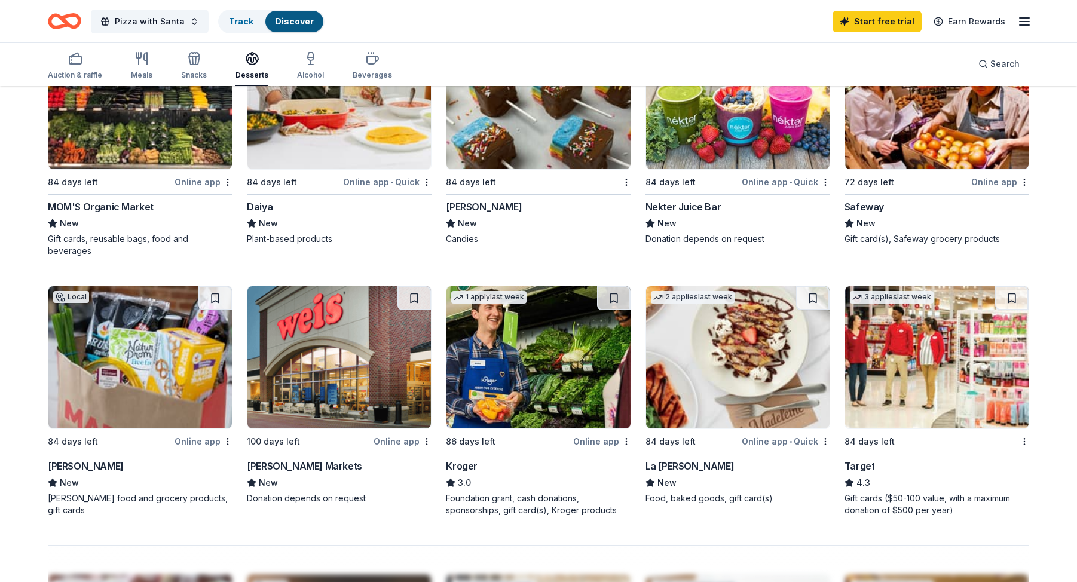
scroll to position [684, 0]
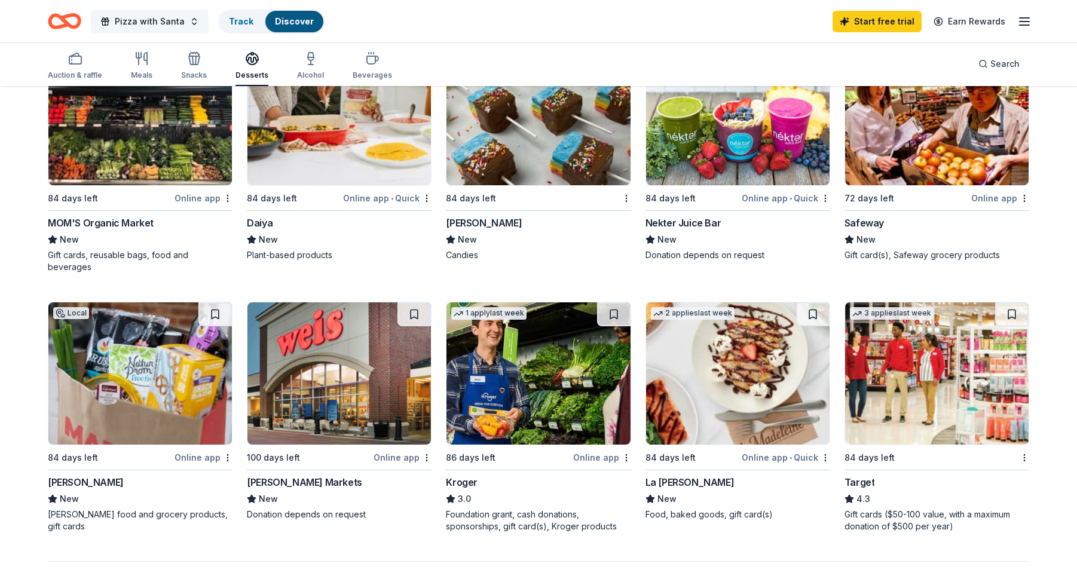
click at [177, 18] on span "Pizza with Santa" at bounding box center [150, 21] width 70 height 14
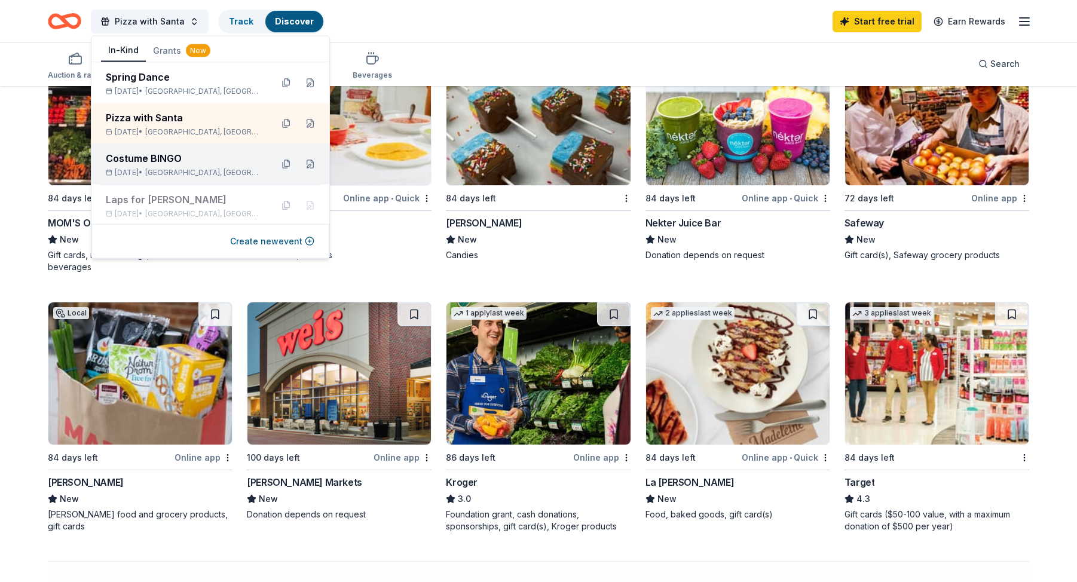
click at [170, 151] on div "Costume BINGO" at bounding box center [184, 158] width 157 height 14
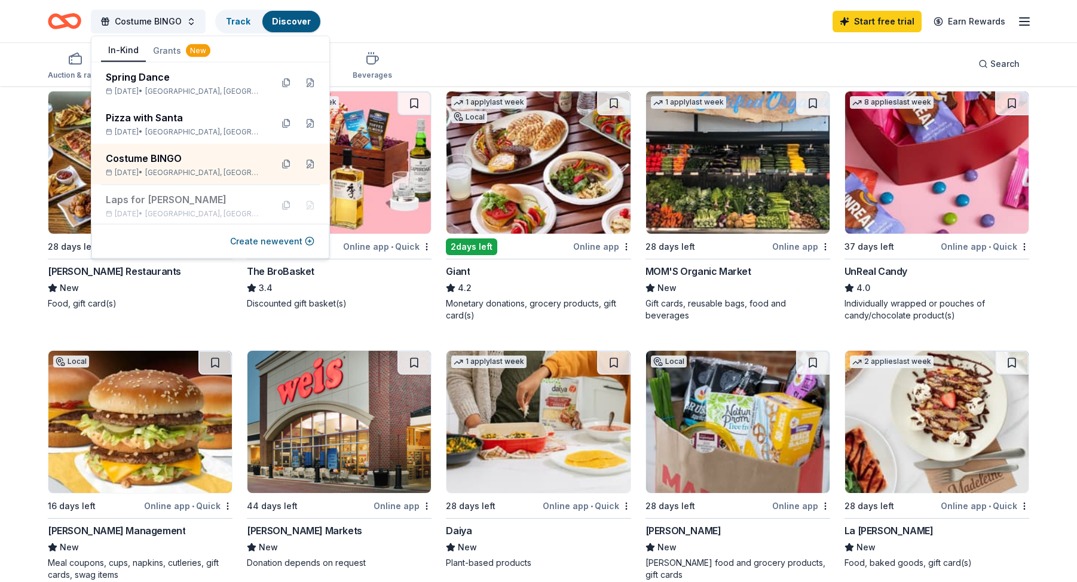
scroll to position [638, 0]
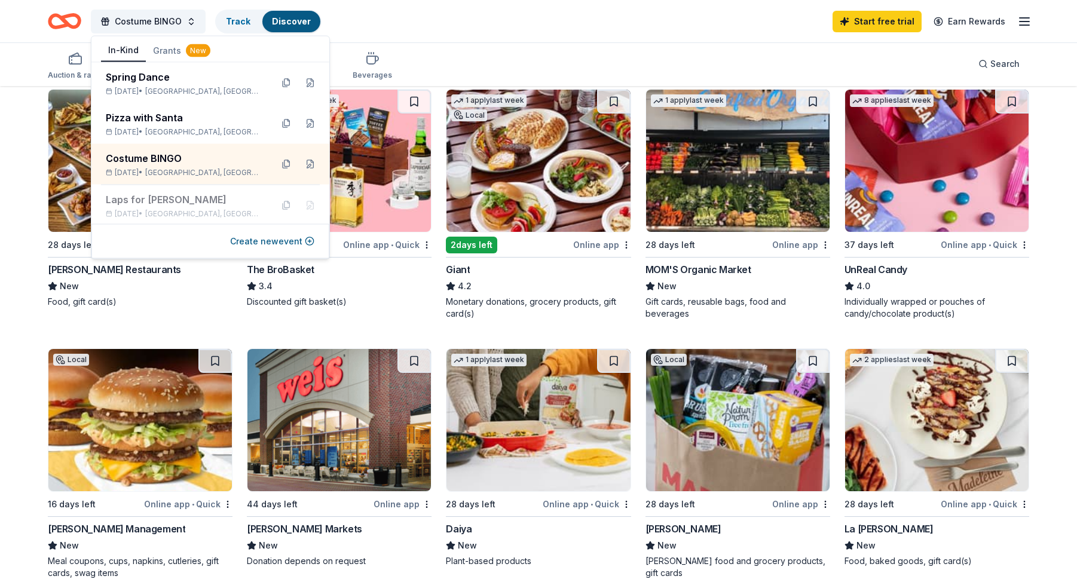
click at [515, 57] on div "Auction & raffle Meals Snacks Desserts Alcohol Beverages Search" at bounding box center [538, 64] width 981 height 44
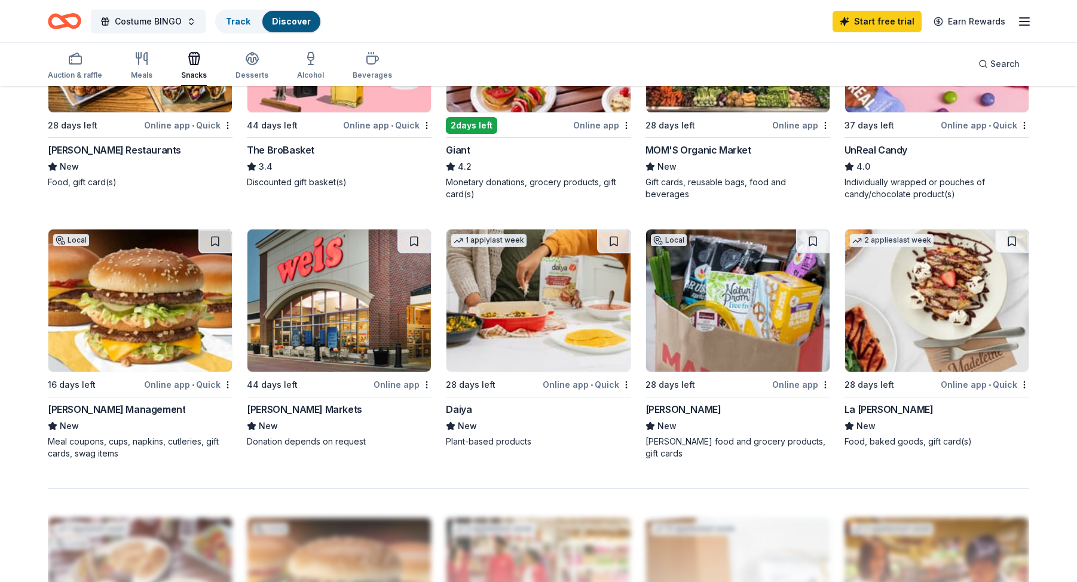
scroll to position [753, 0]
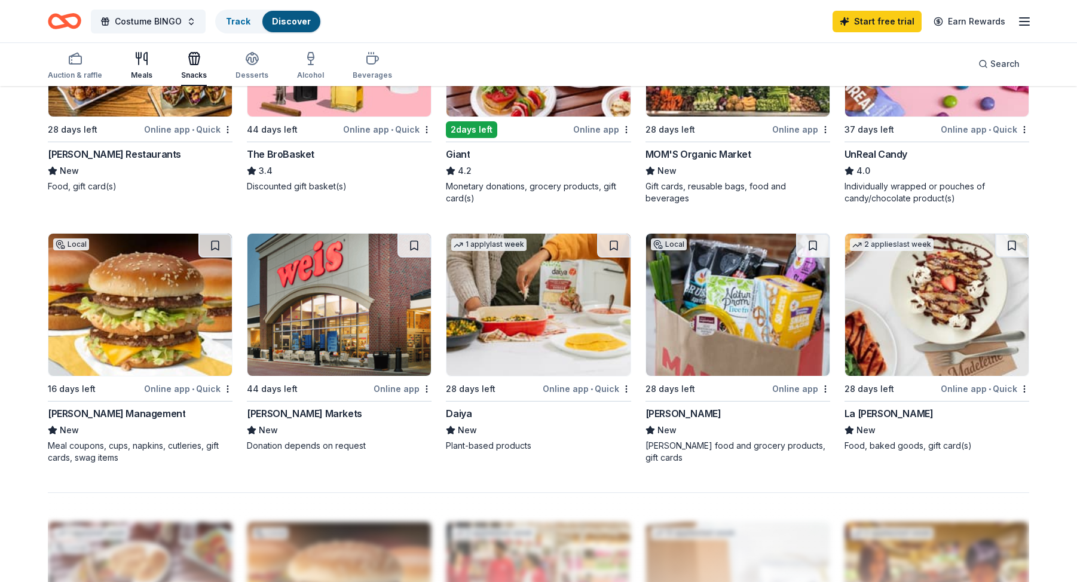
click at [146, 59] on icon "button" at bounding box center [141, 58] width 14 height 14
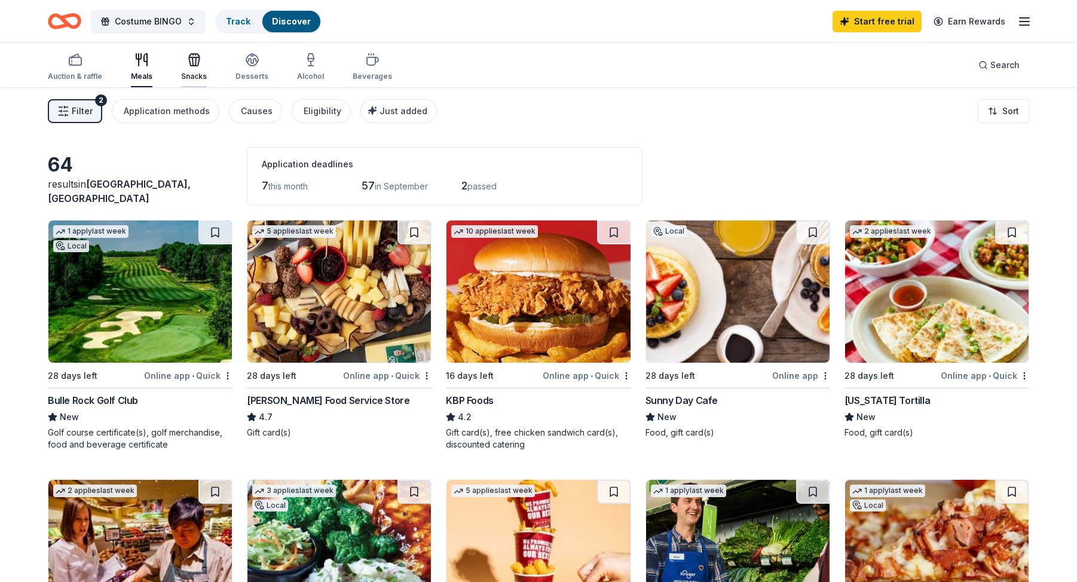
click at [192, 68] on div "Snacks" at bounding box center [194, 67] width 26 height 29
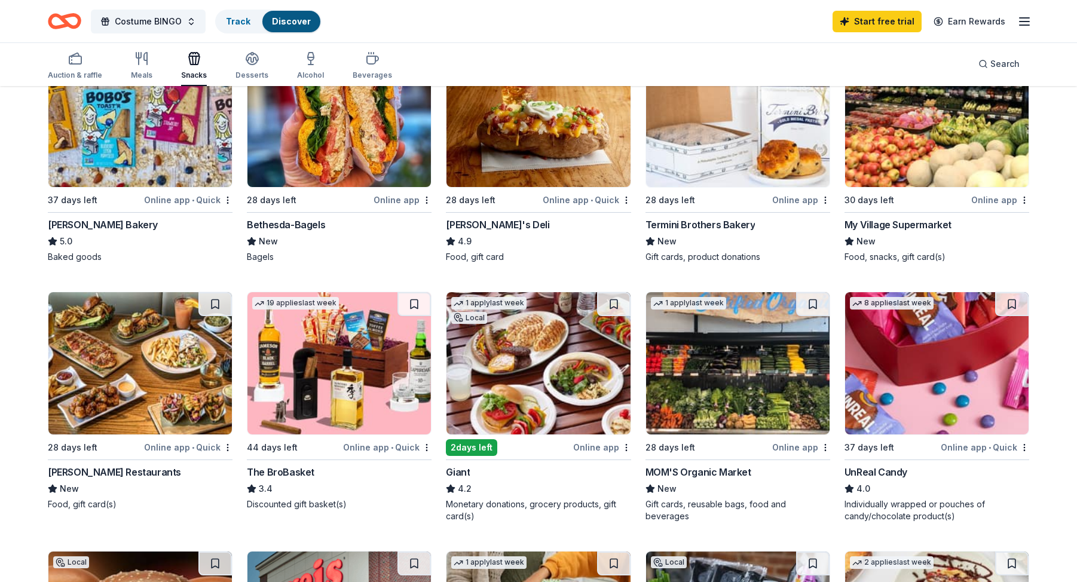
scroll to position [441, 0]
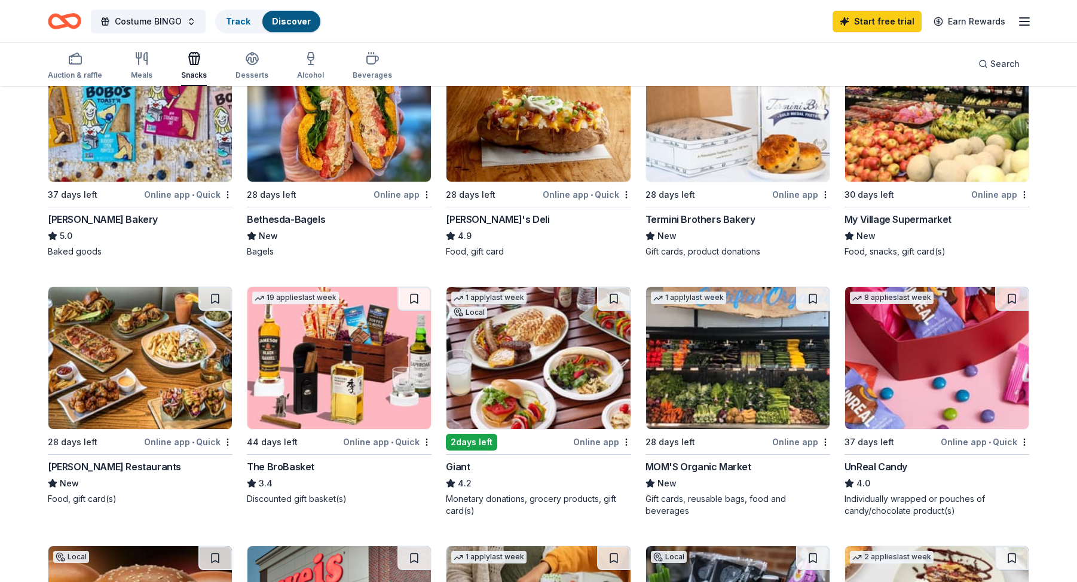
click at [950, 348] on img at bounding box center [937, 358] width 184 height 142
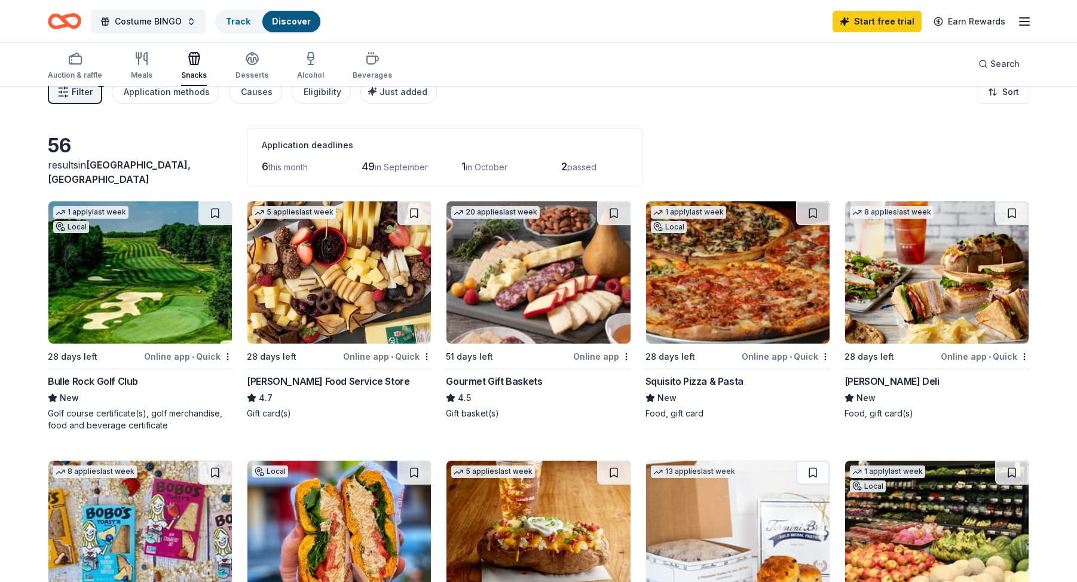
scroll to position [0, 0]
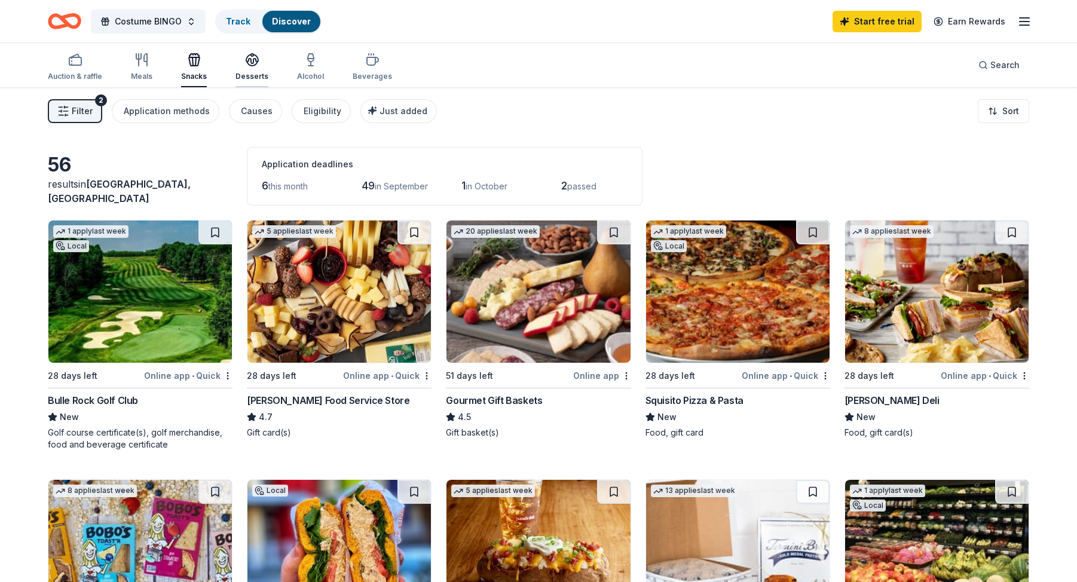
click at [247, 68] on div "Desserts" at bounding box center [252, 67] width 33 height 29
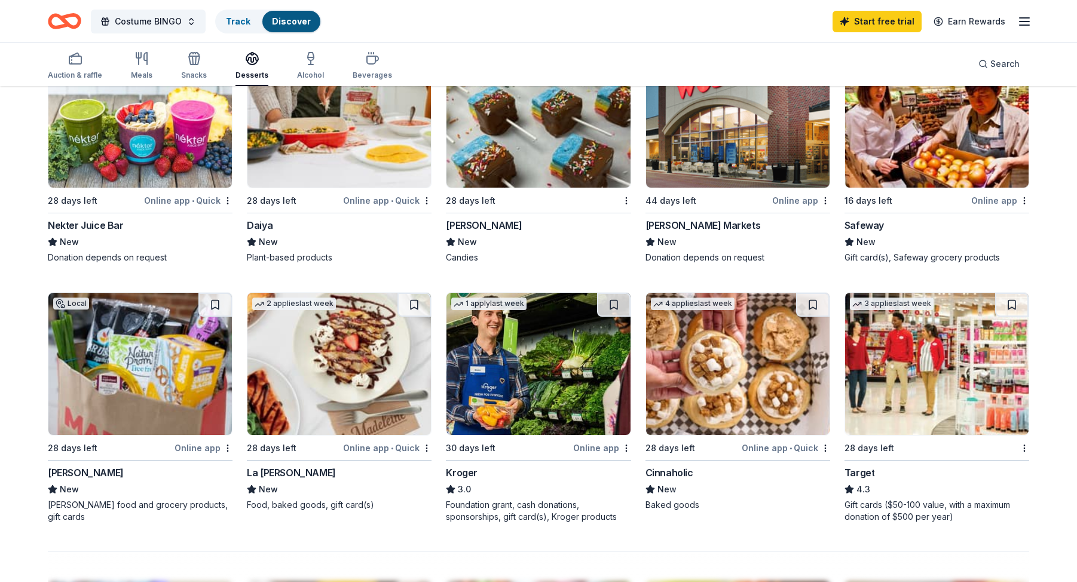
scroll to position [683, 0]
click at [912, 387] on img at bounding box center [937, 363] width 184 height 142
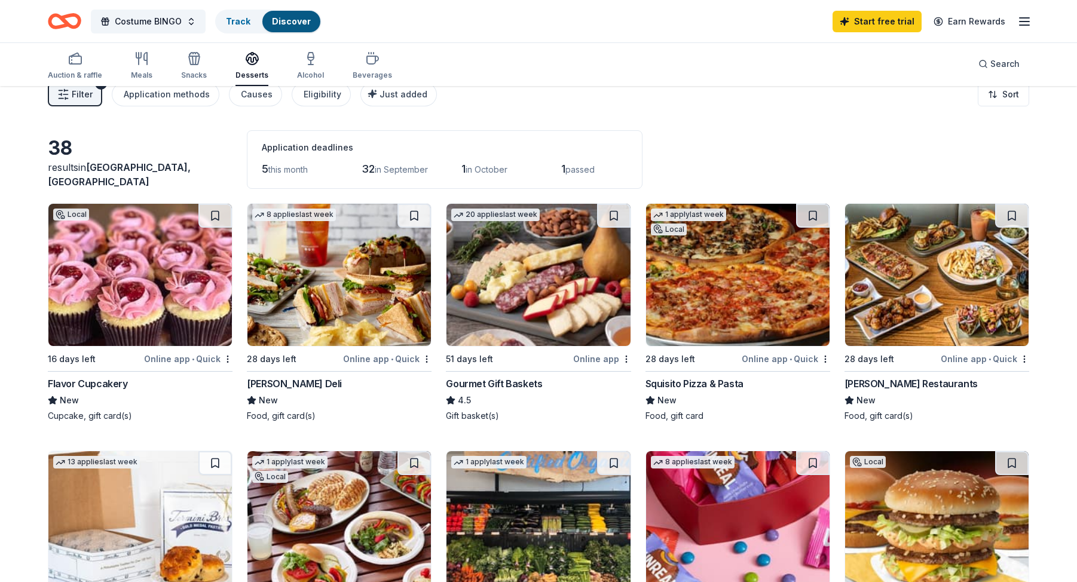
scroll to position [0, 0]
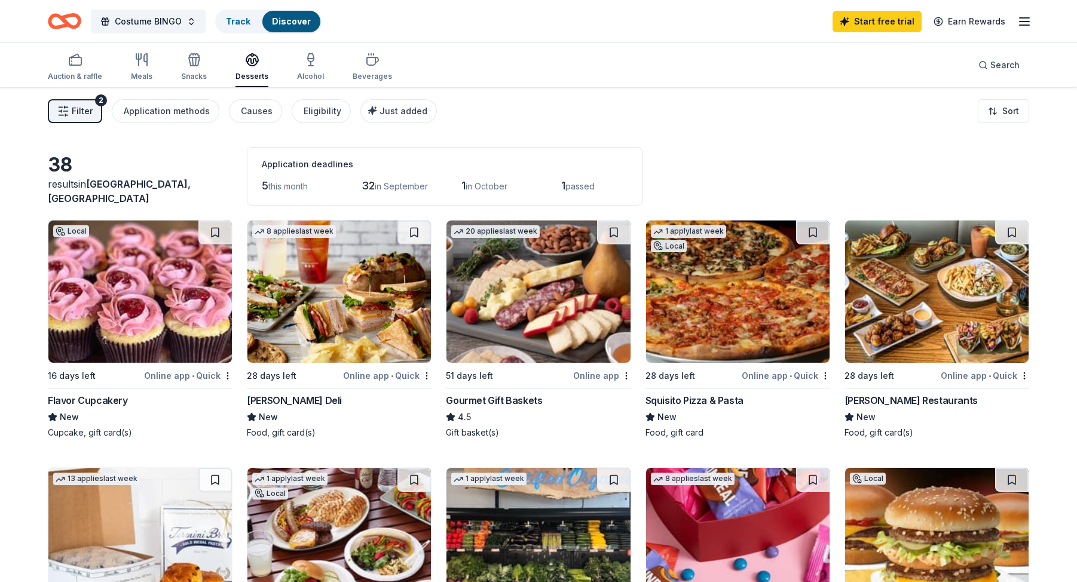
click at [511, 290] on img at bounding box center [539, 292] width 184 height 142
click at [359, 75] on div "Beverages" at bounding box center [372, 77] width 39 height 10
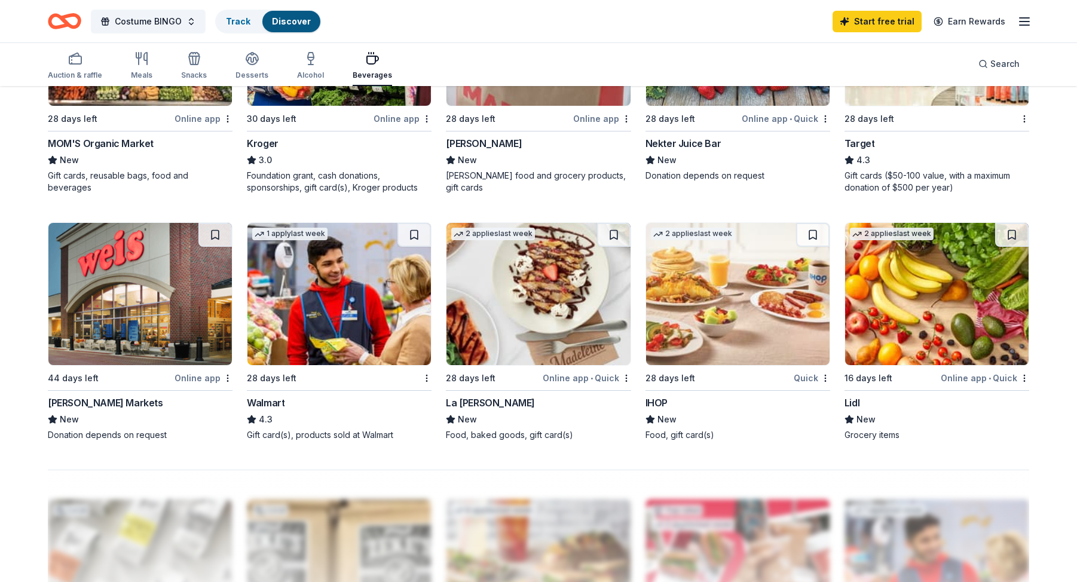
scroll to position [777, 0]
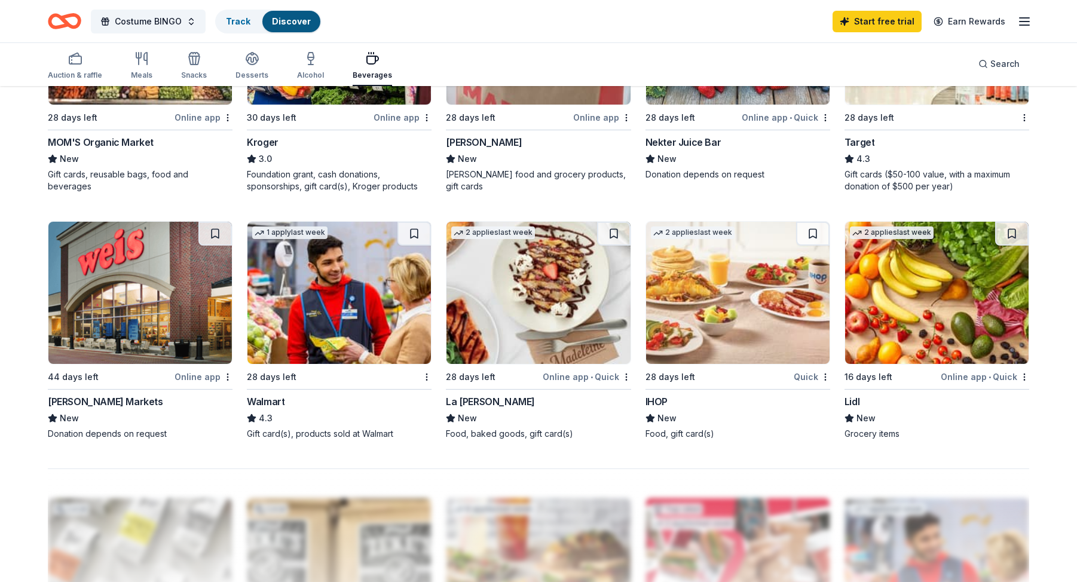
click at [694, 296] on img at bounding box center [738, 293] width 184 height 142
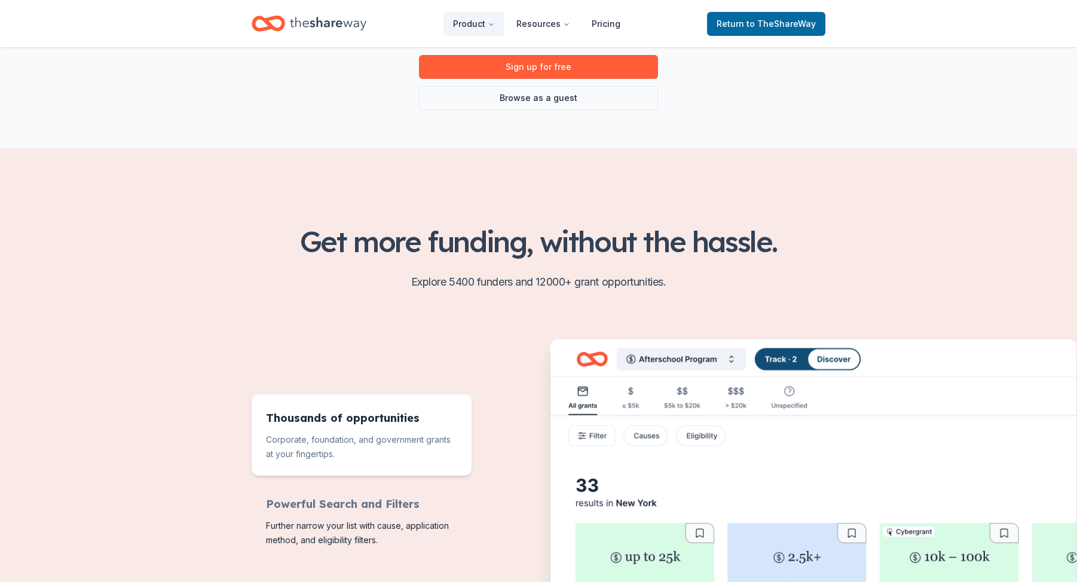
scroll to position [184, 0]
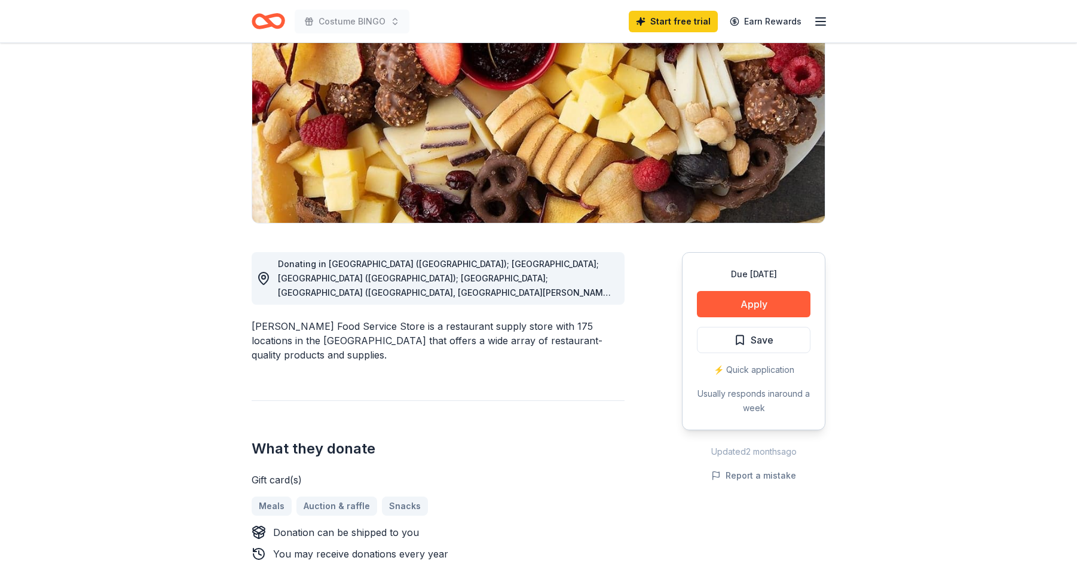
scroll to position [142, 0]
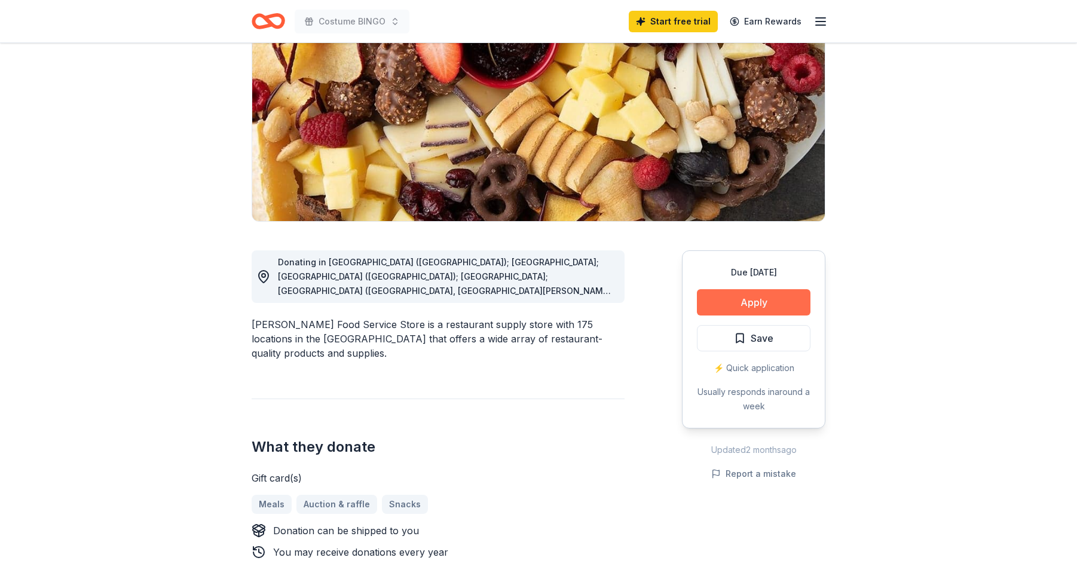
click at [724, 299] on button "Apply" at bounding box center [754, 302] width 114 height 26
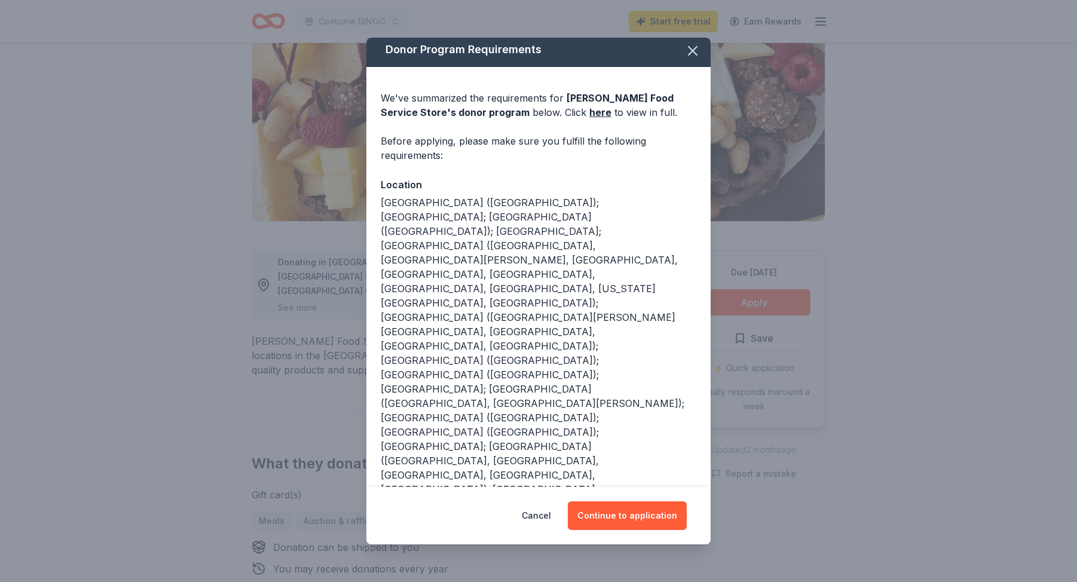
scroll to position [44, 0]
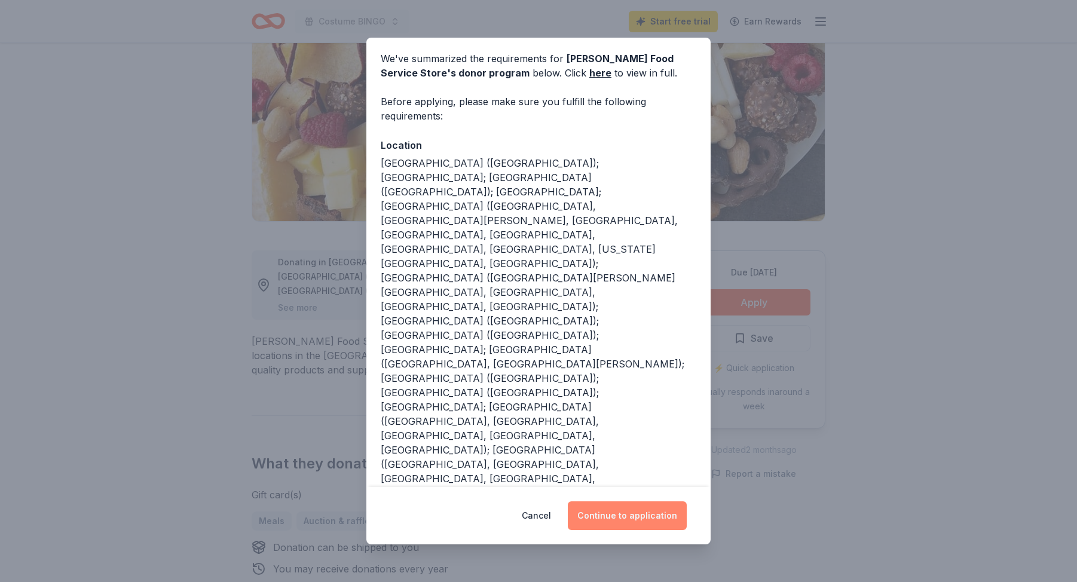
click at [616, 524] on button "Continue to application" at bounding box center [627, 516] width 119 height 29
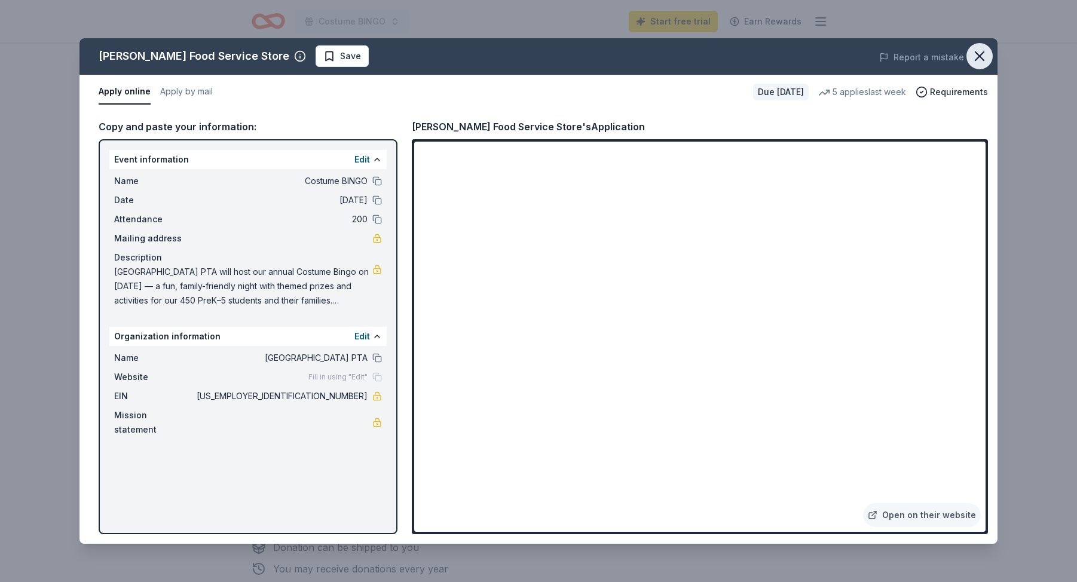
click at [978, 50] on icon "button" at bounding box center [979, 56] width 17 height 17
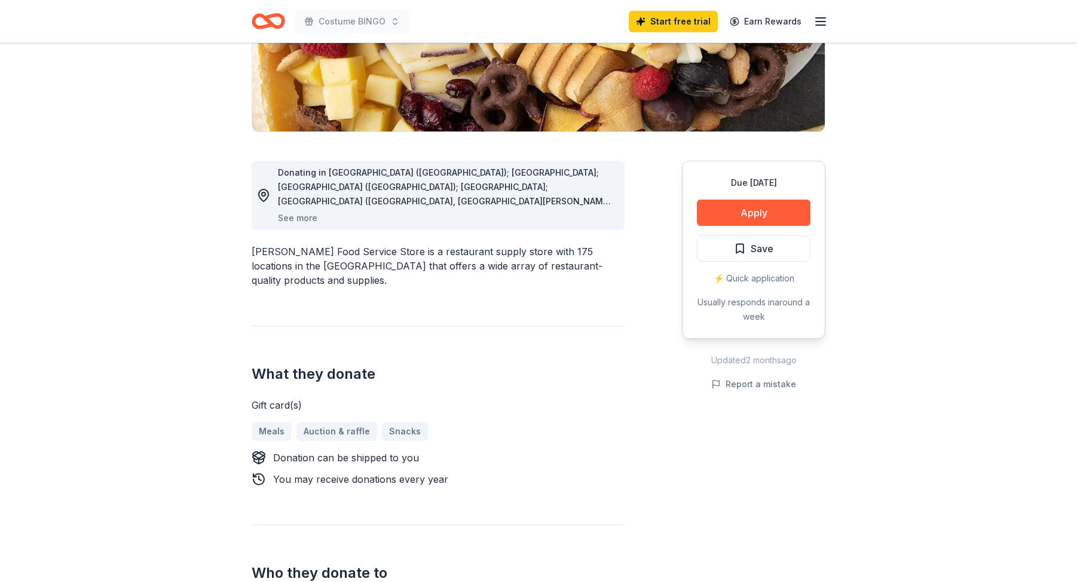
scroll to position [232, 0]
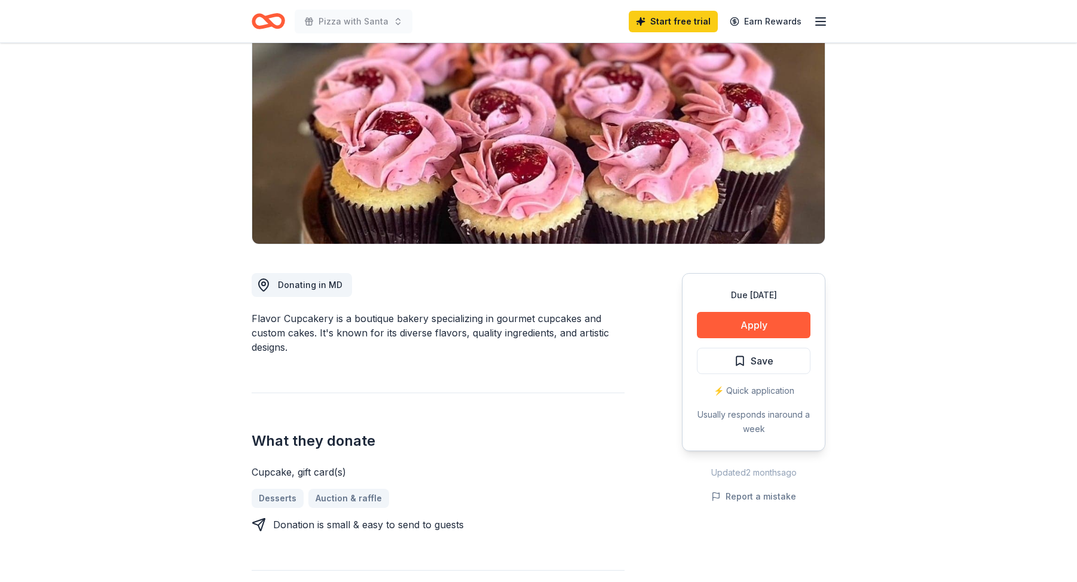
scroll to position [146, 0]
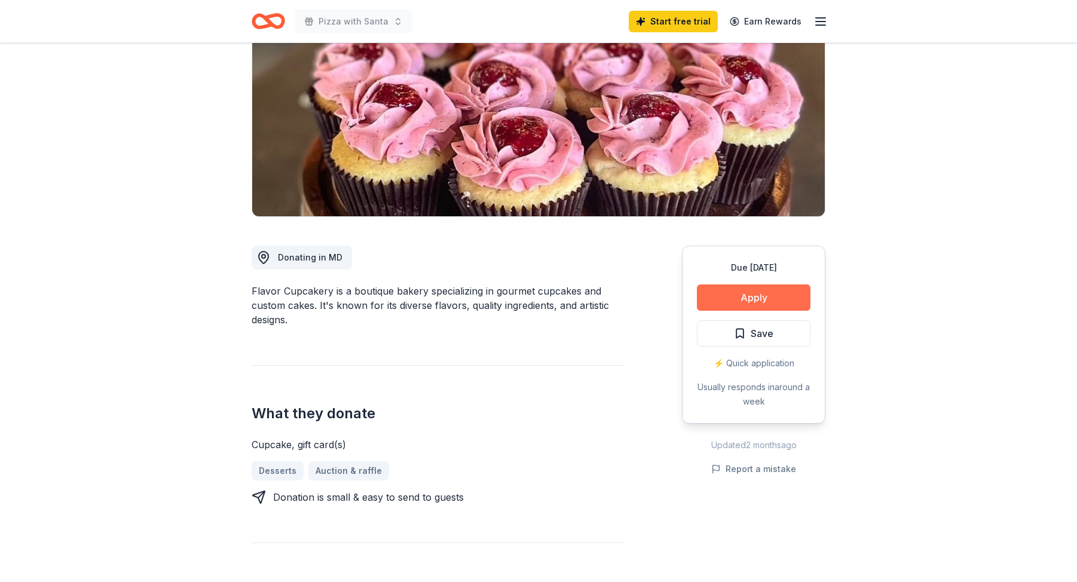
click at [729, 304] on button "Apply" at bounding box center [754, 298] width 114 height 26
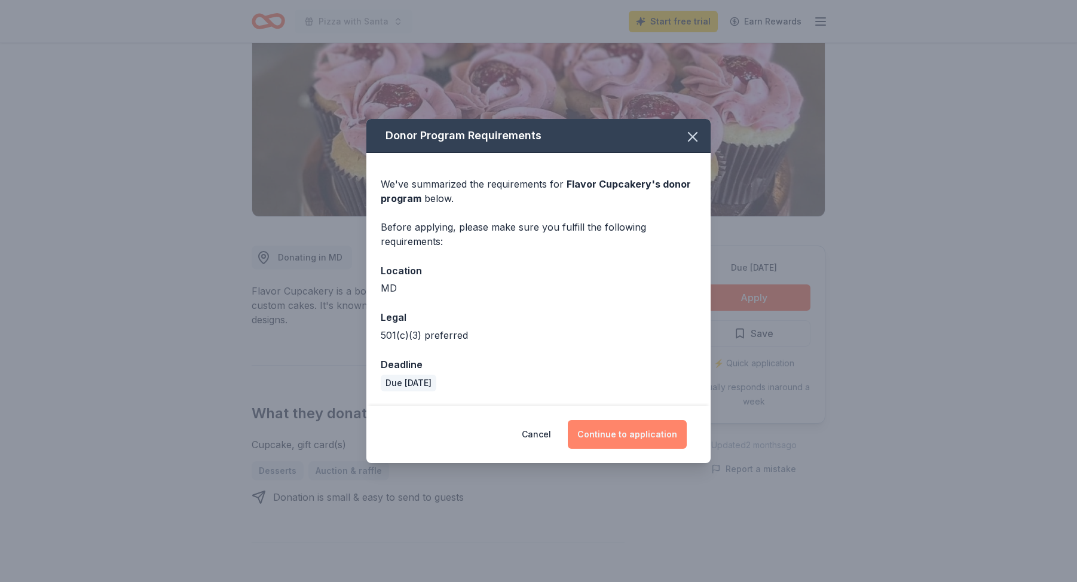
click at [603, 427] on button "Continue to application" at bounding box center [627, 434] width 119 height 29
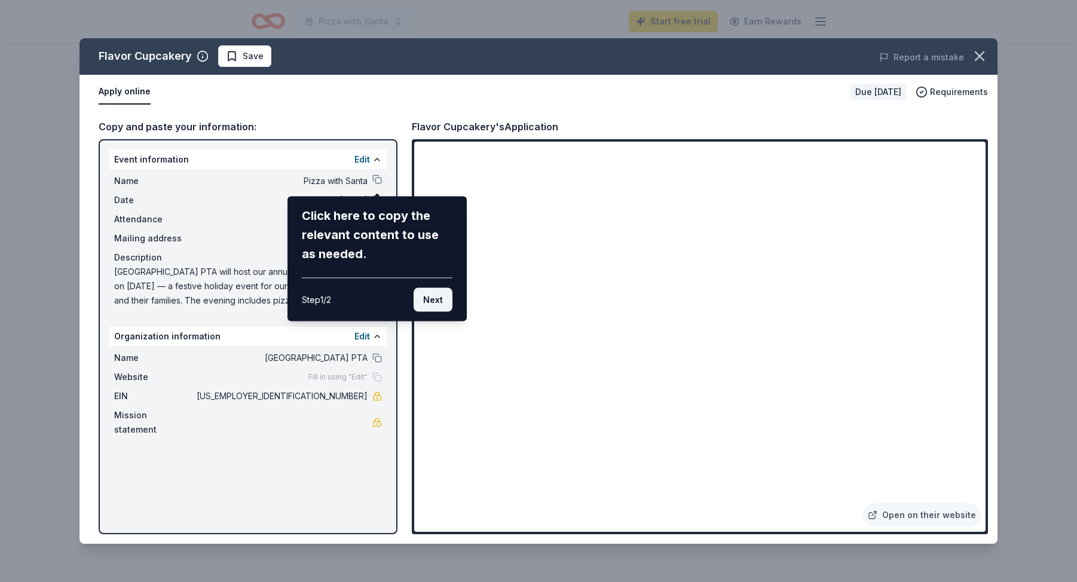
click at [435, 303] on button "Next" at bounding box center [433, 300] width 39 height 24
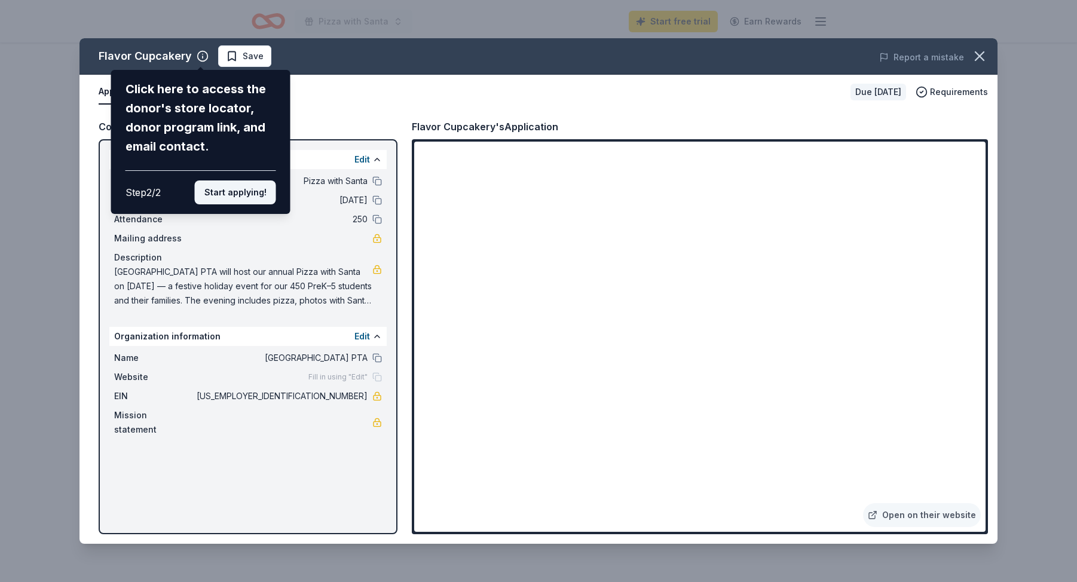
click at [250, 190] on button "Start applying!" at bounding box center [235, 193] width 81 height 24
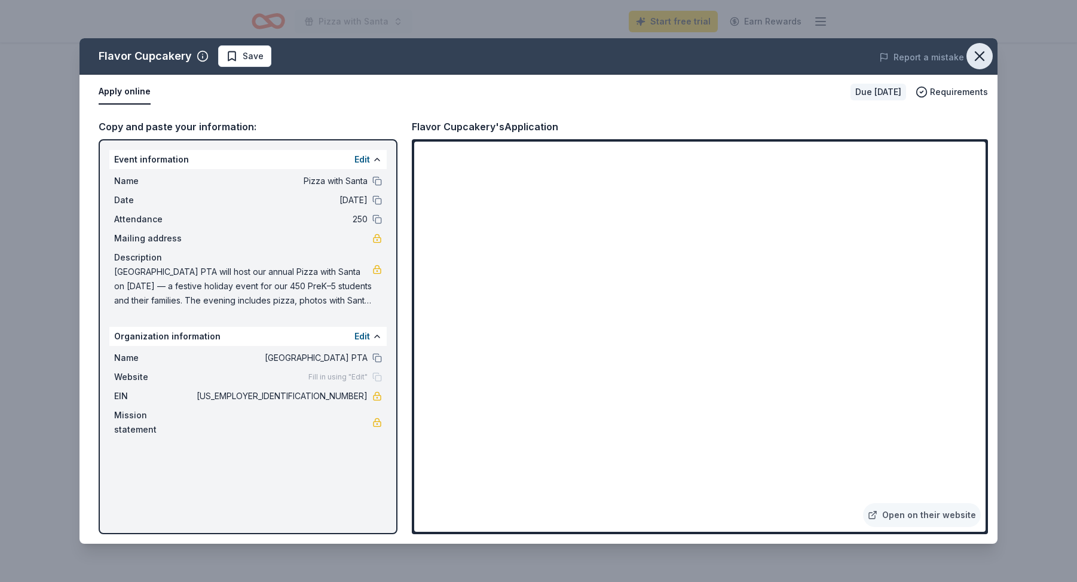
click at [981, 56] on icon "button" at bounding box center [979, 56] width 17 height 17
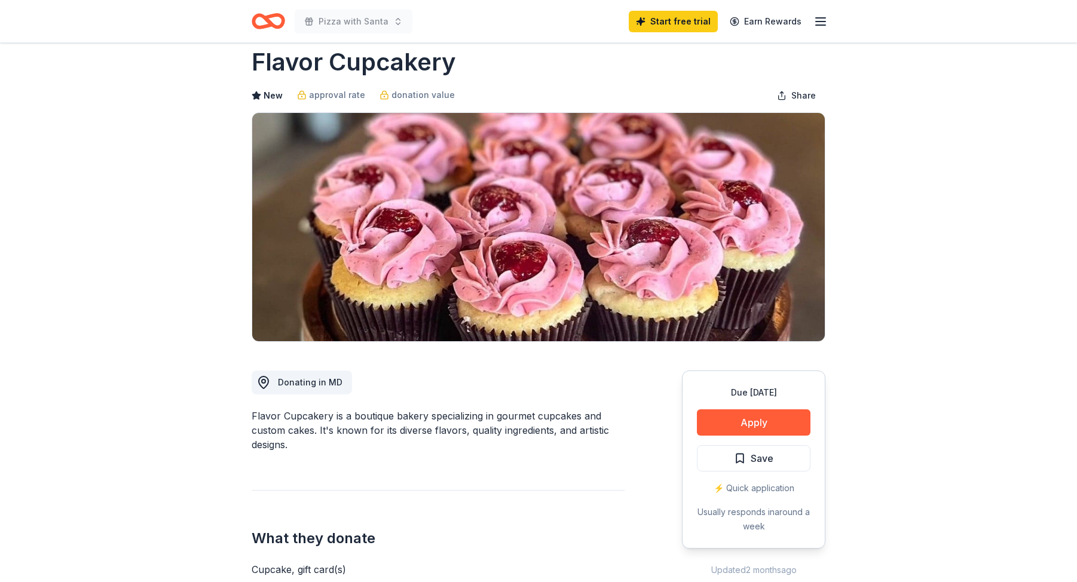
scroll to position [0, 0]
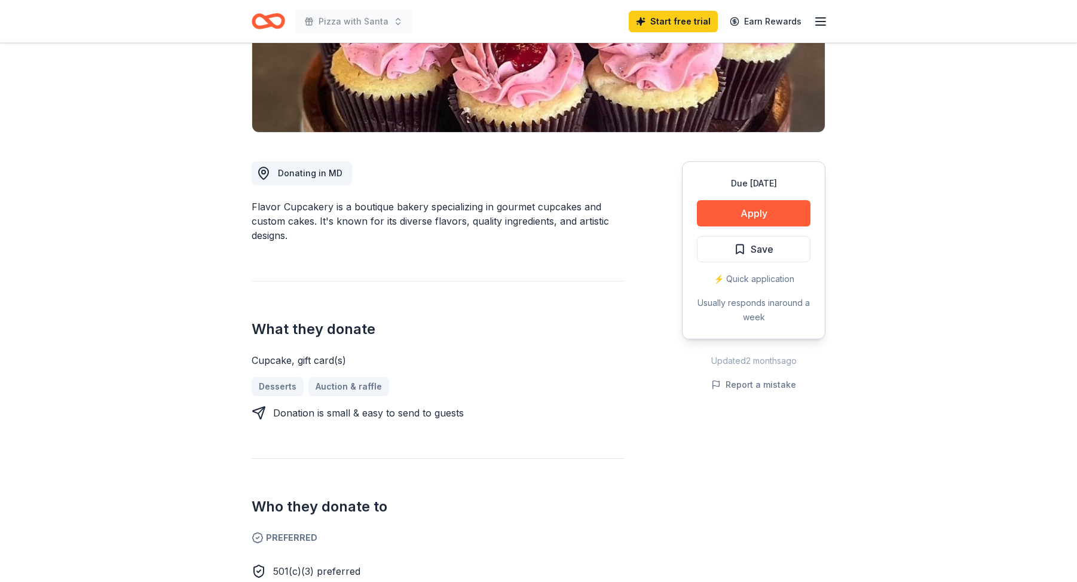
scroll to position [231, 0]
click at [741, 209] on button "Apply" at bounding box center [754, 213] width 114 height 26
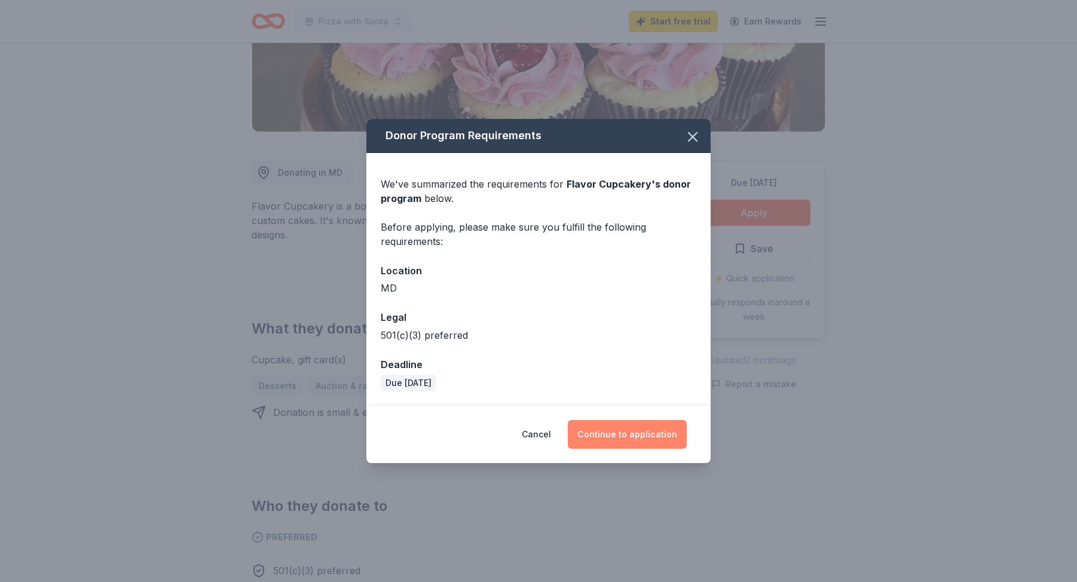
click at [657, 430] on button "Continue to application" at bounding box center [627, 434] width 119 height 29
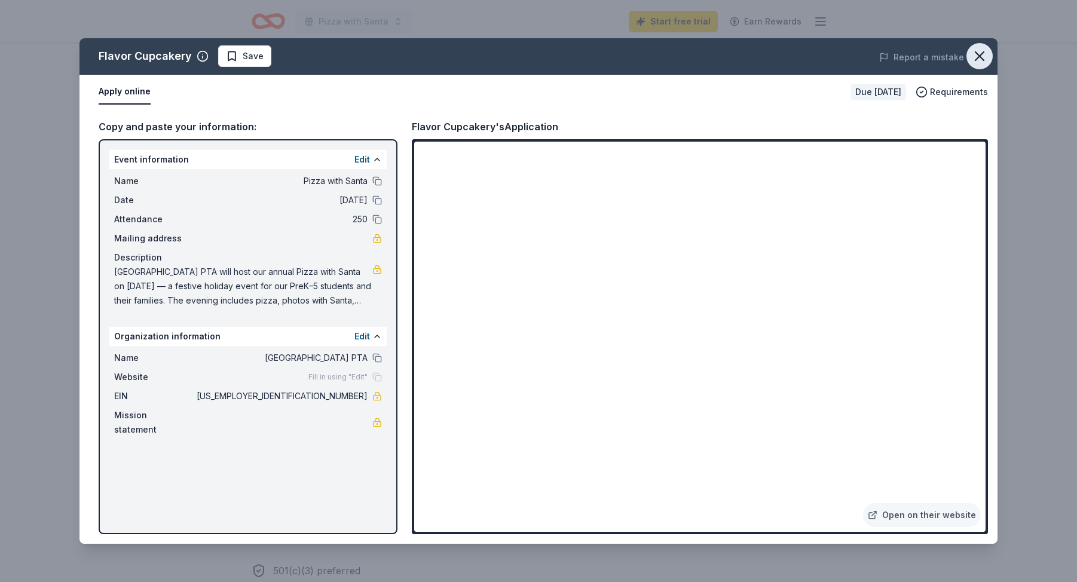
click at [980, 54] on icon "button" at bounding box center [980, 56] width 8 height 8
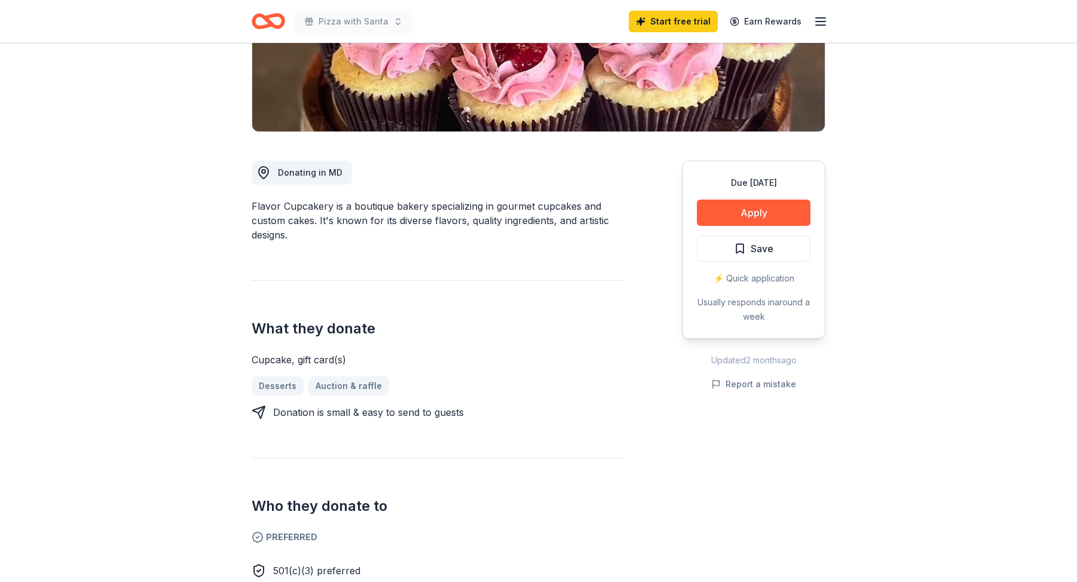
click at [260, 22] on icon "Home" at bounding box center [268, 21] width 33 height 28
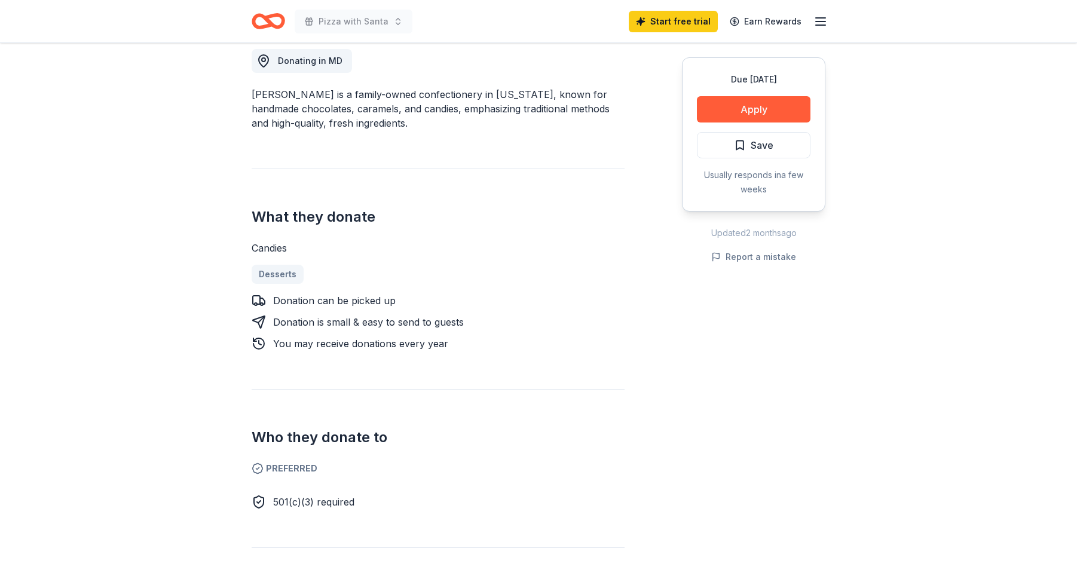
scroll to position [330, 0]
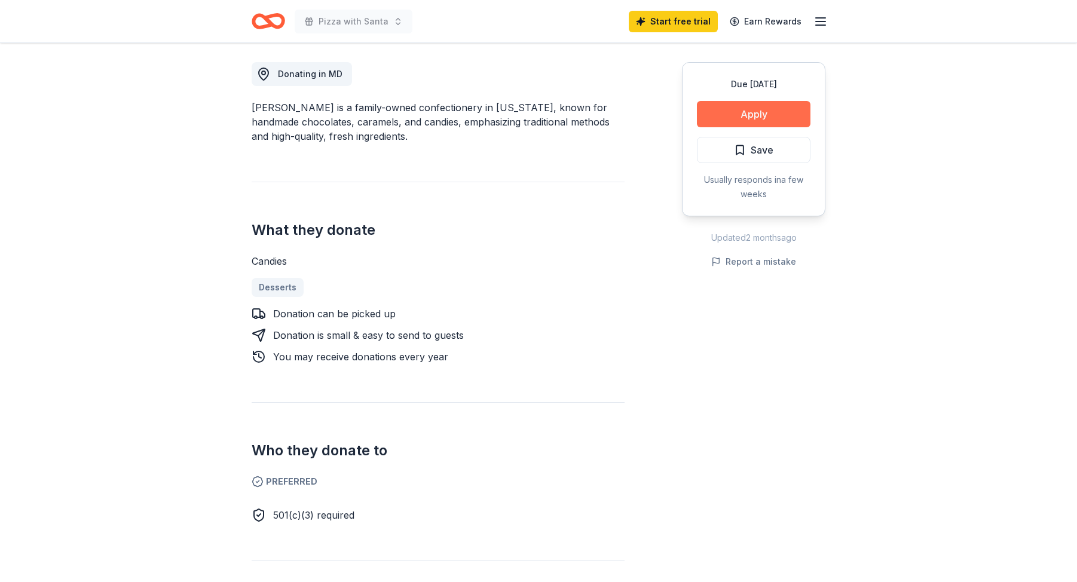
click at [721, 115] on button "Apply" at bounding box center [754, 114] width 114 height 26
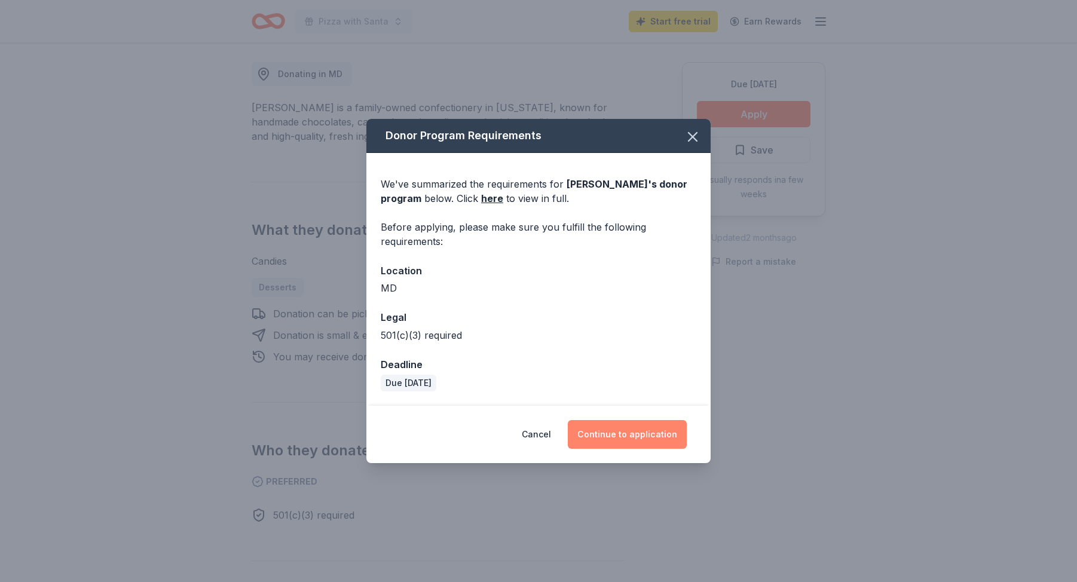
click at [623, 426] on button "Continue to application" at bounding box center [627, 434] width 119 height 29
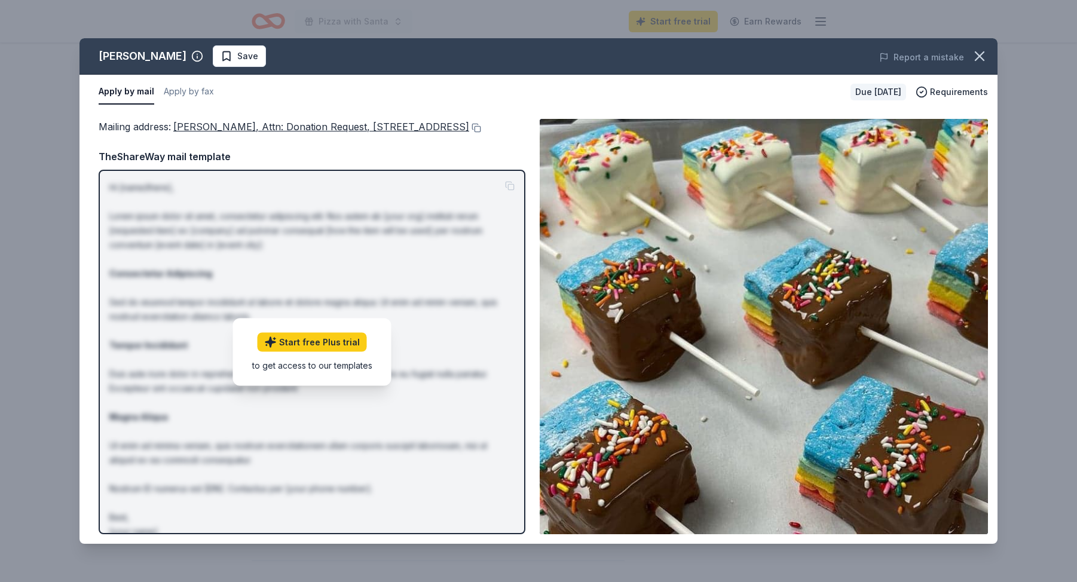
click at [269, 163] on div "Mailing address : [PERSON_NAME], Attn: Donation Request, [STREET_ADDRESS] TheSh…" at bounding box center [312, 326] width 427 height 415
click at [469, 133] on button at bounding box center [475, 128] width 12 height 10
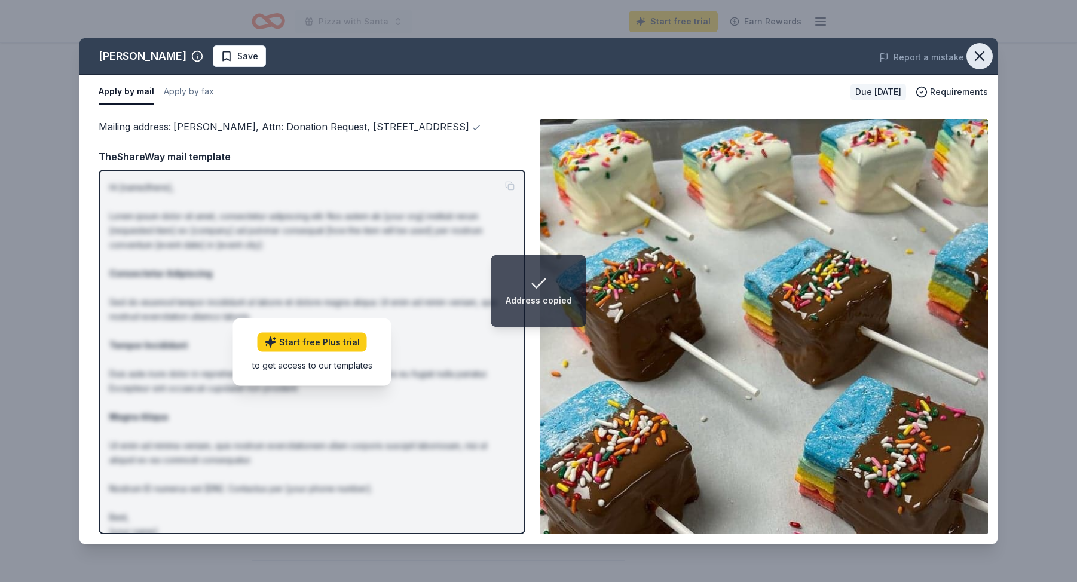
click at [980, 54] on icon "button" at bounding box center [979, 56] width 17 height 17
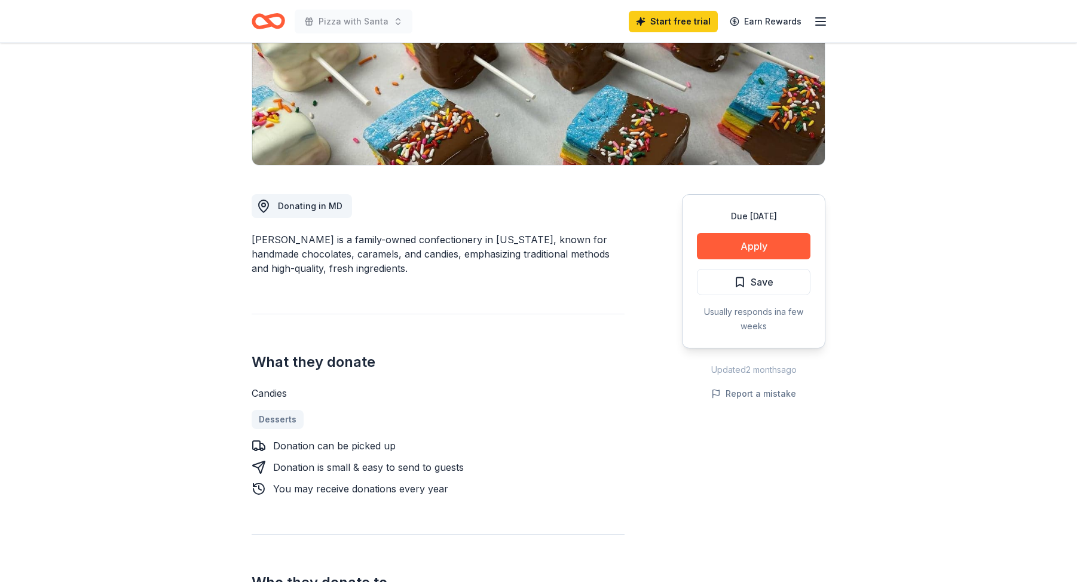
scroll to position [187, 0]
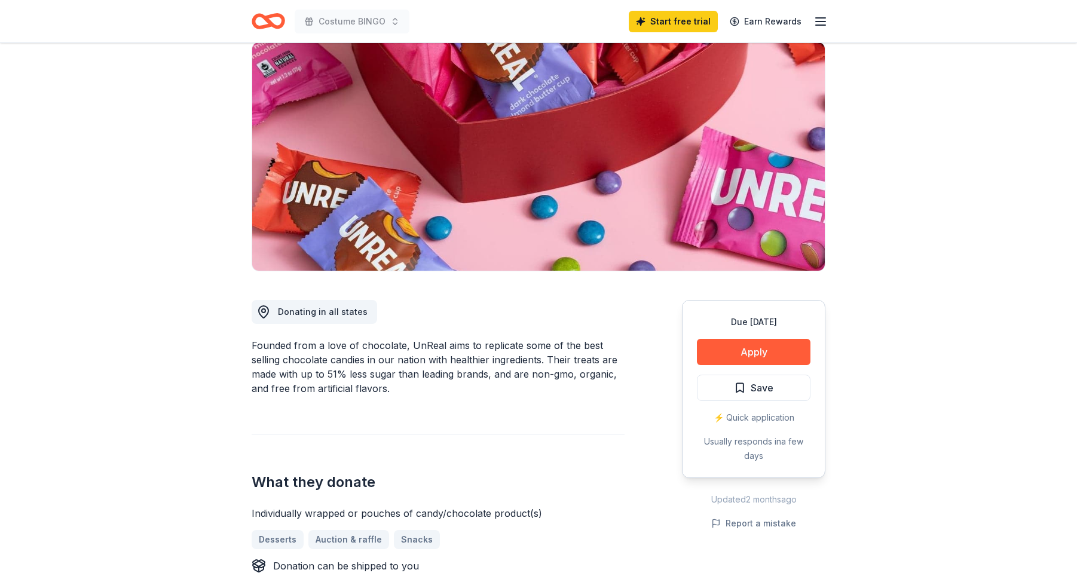
scroll to position [132, 0]
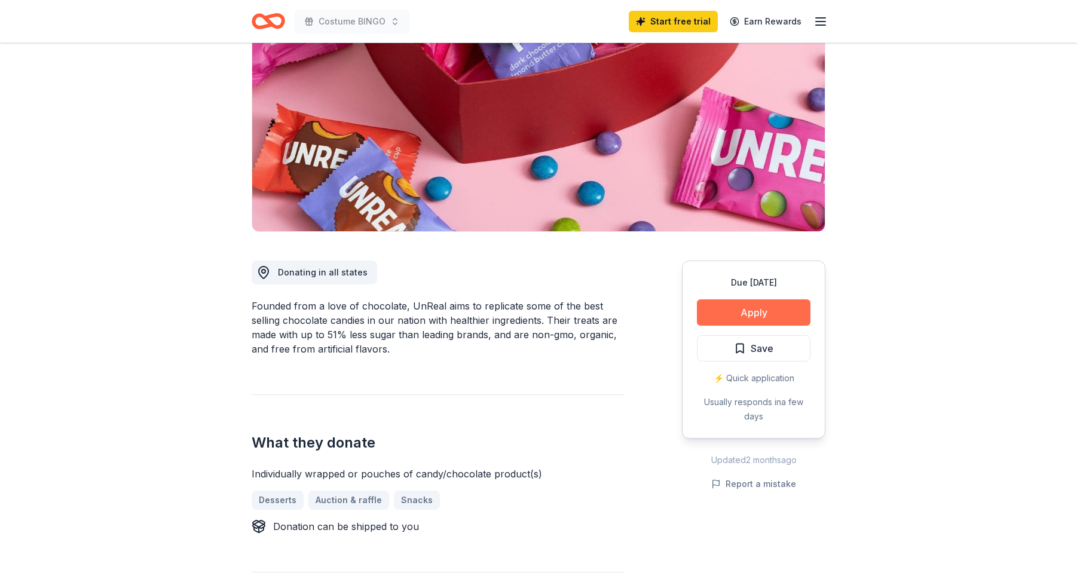
click at [720, 307] on button "Apply" at bounding box center [754, 312] width 114 height 26
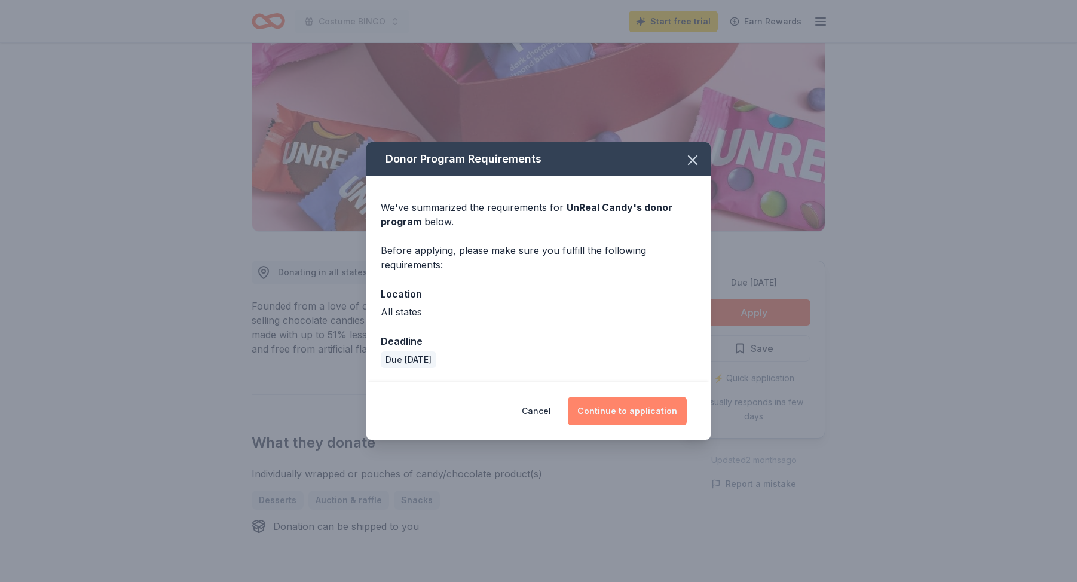
click at [614, 410] on button "Continue to application" at bounding box center [627, 411] width 119 height 29
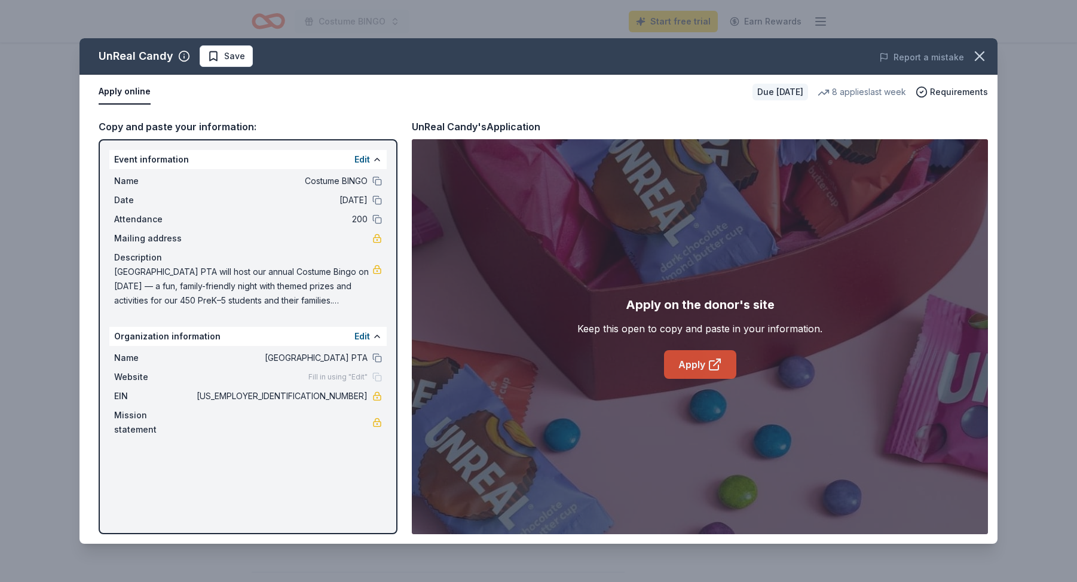
click at [693, 366] on link "Apply" at bounding box center [700, 364] width 72 height 29
click at [986, 50] on icon "button" at bounding box center [979, 56] width 17 height 17
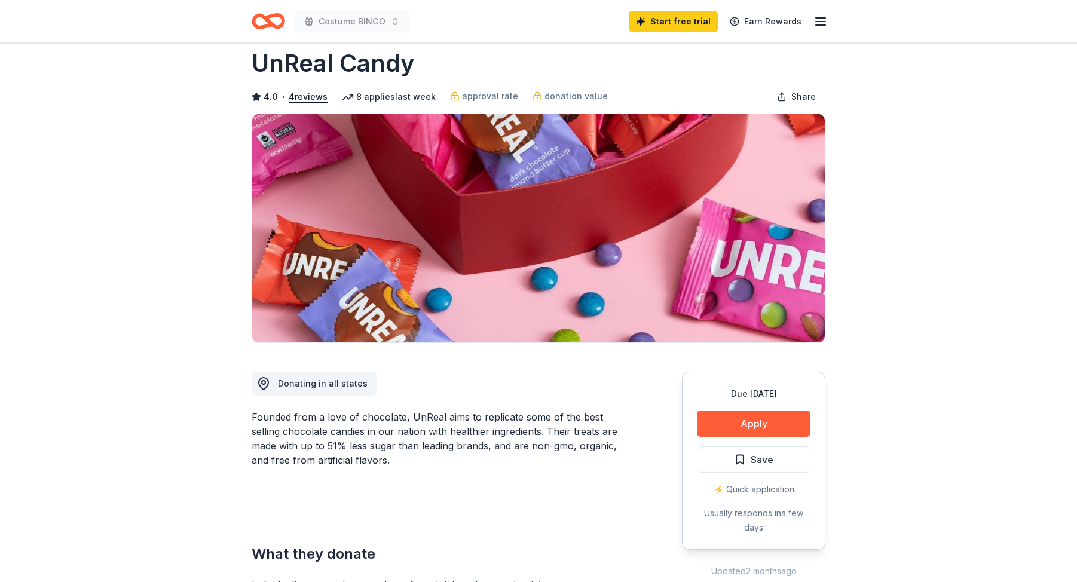
scroll to position [0, 0]
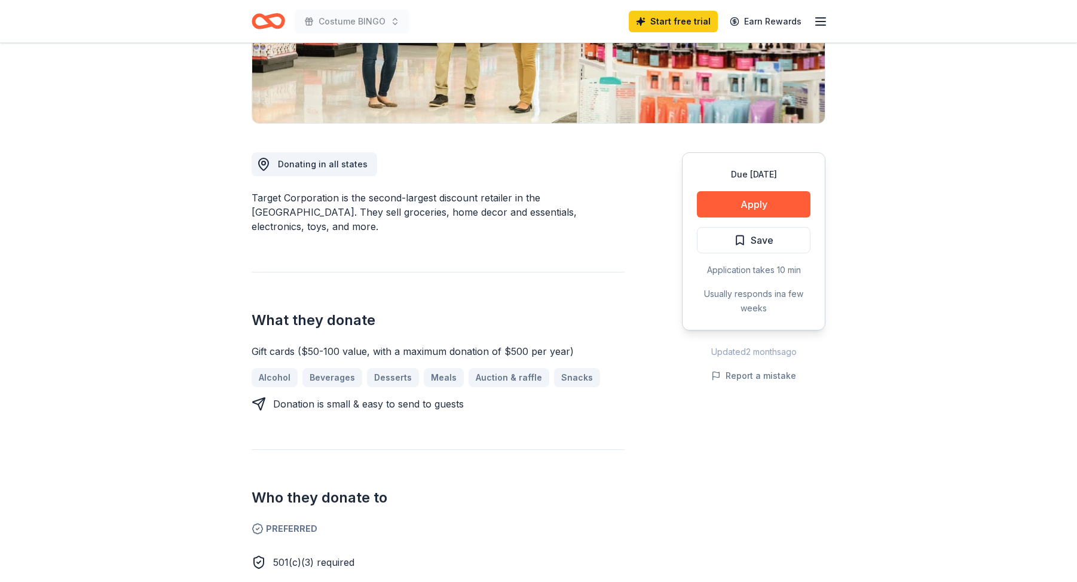
scroll to position [296, 0]
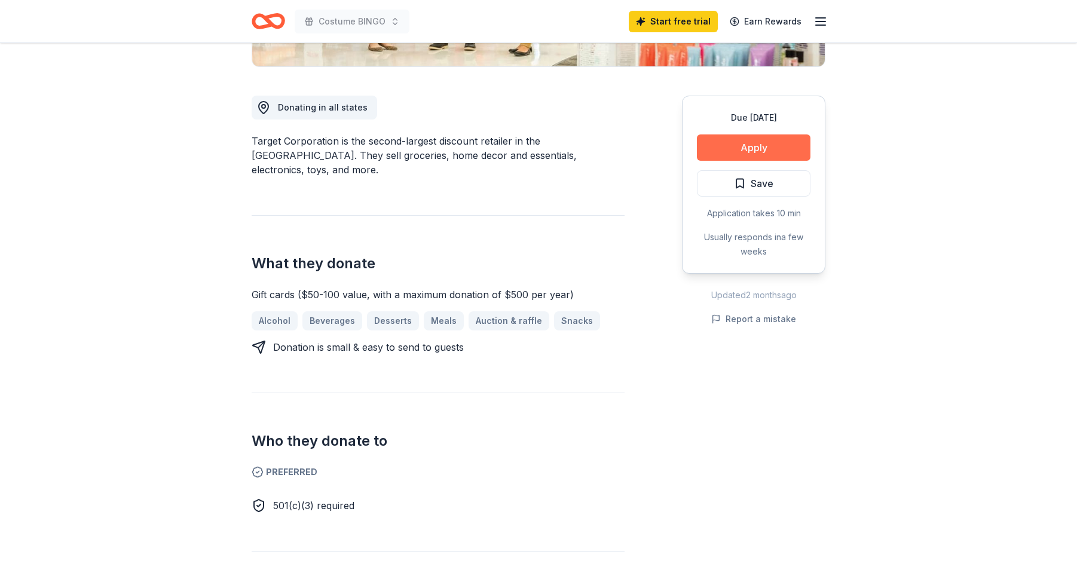
click at [746, 137] on button "Apply" at bounding box center [754, 147] width 114 height 26
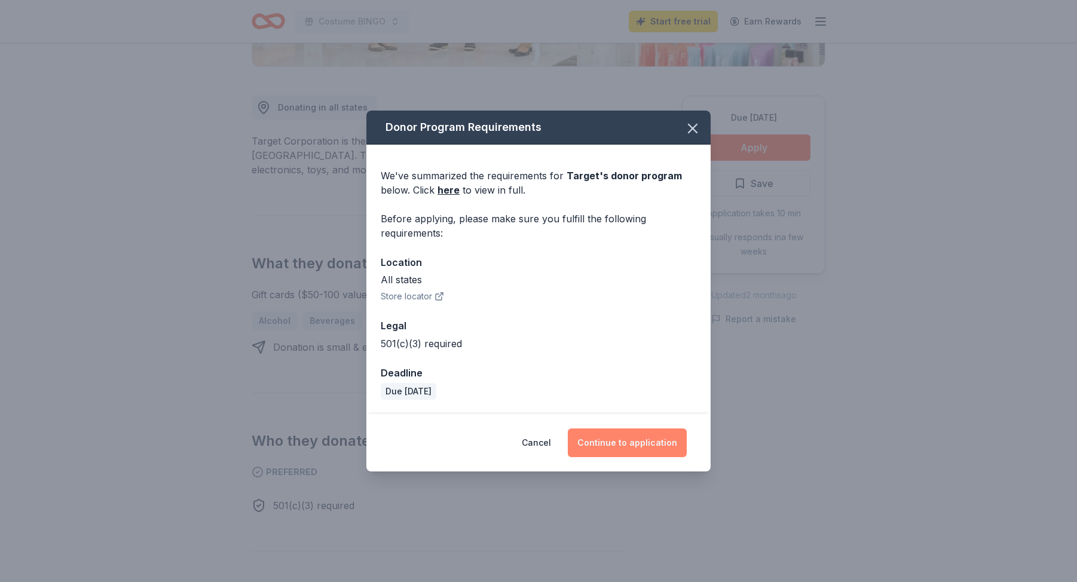
click at [604, 444] on button "Continue to application" at bounding box center [627, 443] width 119 height 29
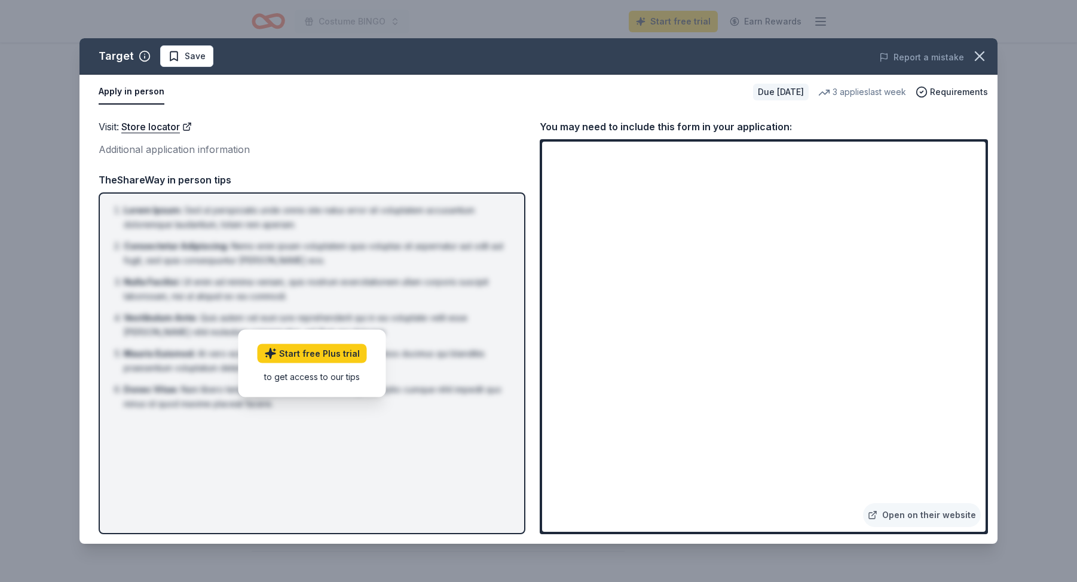
click at [1040, 188] on div "Target Save Report a mistake Apply in person Due [DATE] 3 applies last week Req…" at bounding box center [538, 291] width 1077 height 582
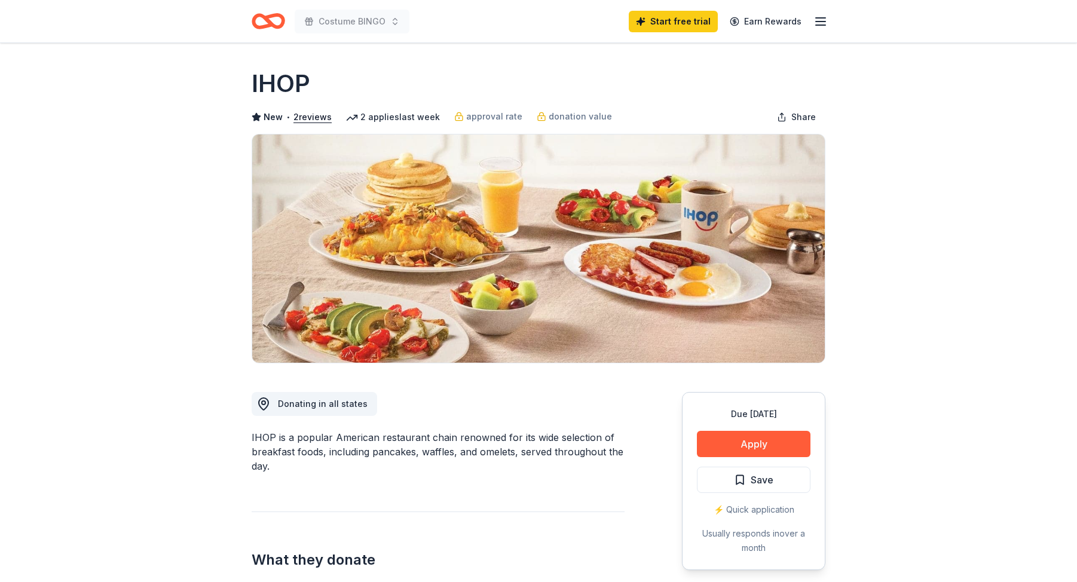
scroll to position [51, 0]
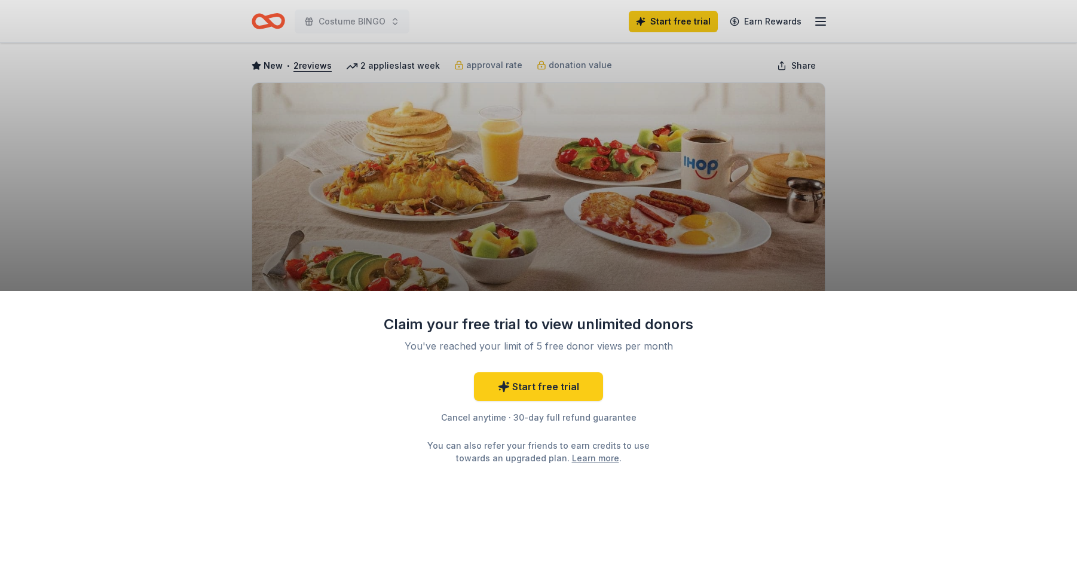
click at [718, 384] on div "Claim your free trial to view unlimited donors You've reached your limit of 5 f…" at bounding box center [538, 436] width 1077 height 291
